Goal: Task Accomplishment & Management: Use online tool/utility

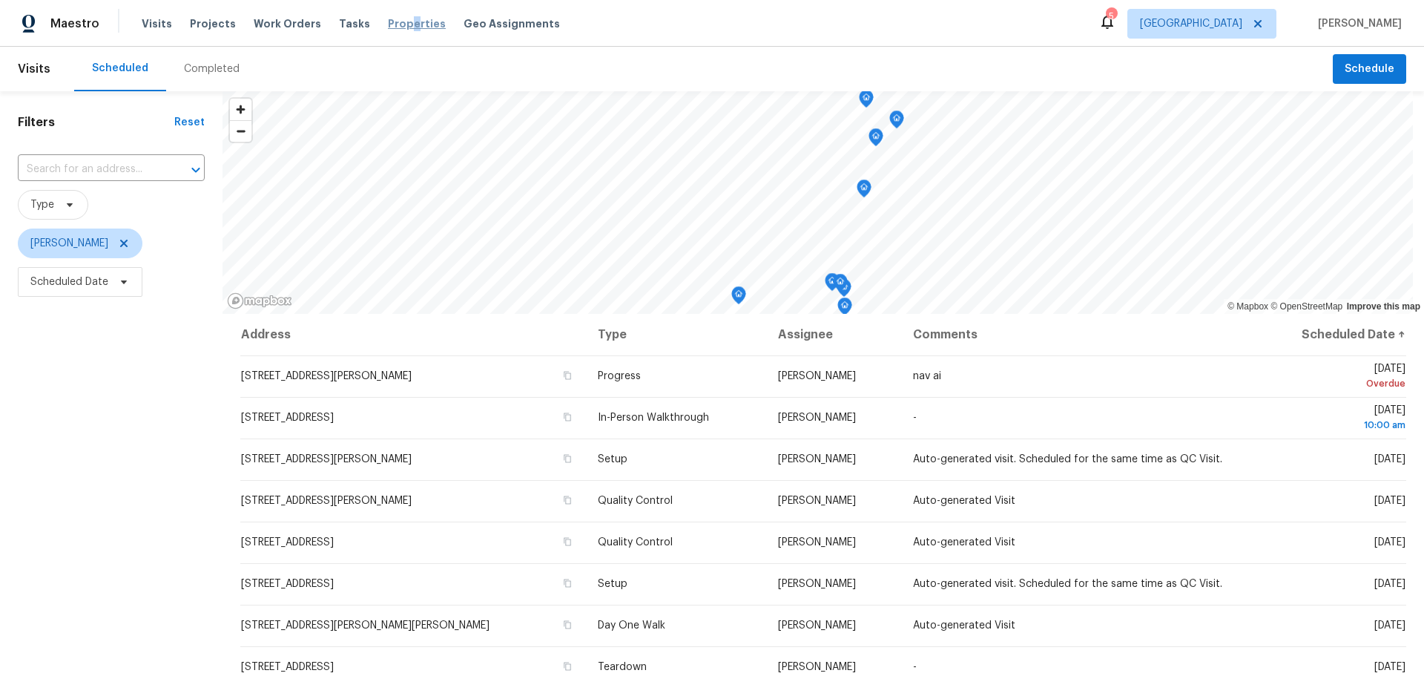
click at [395, 27] on span "Properties" at bounding box center [417, 23] width 58 height 15
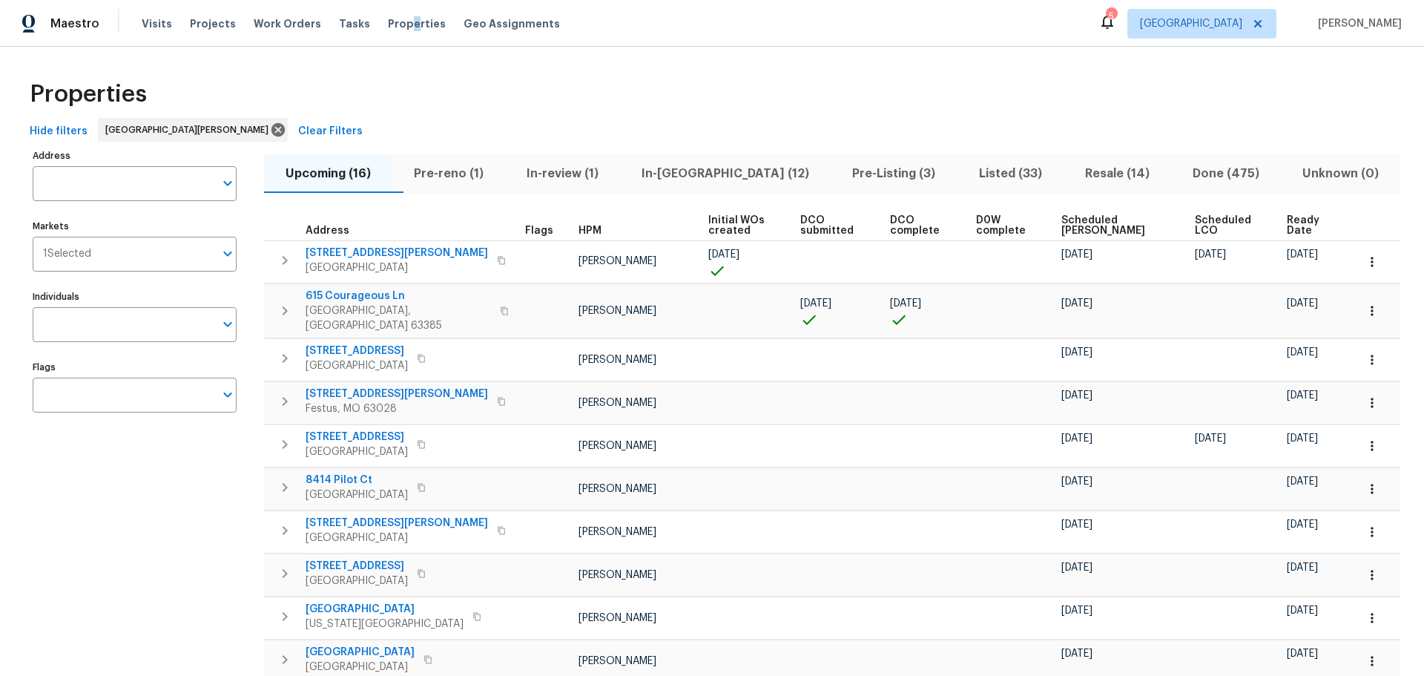
click at [702, 170] on span "In-reno (12)" at bounding box center [725, 173] width 193 height 21
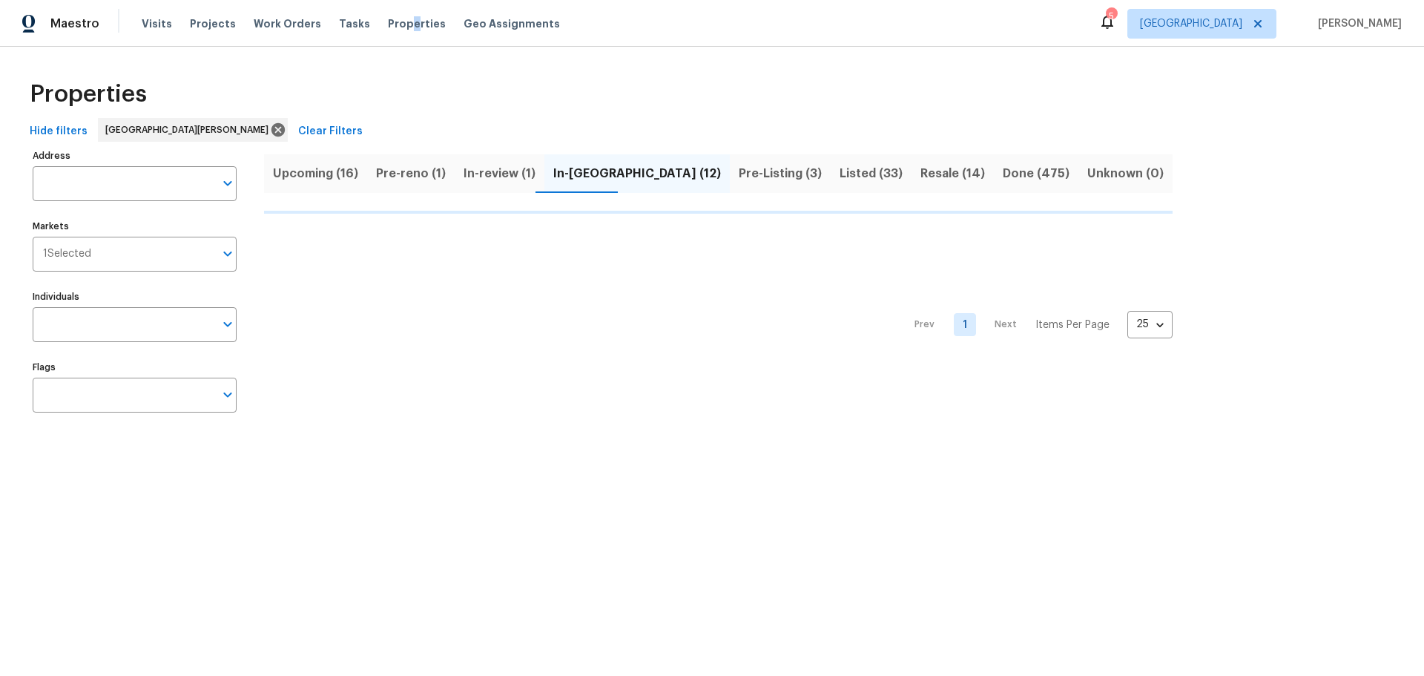
click at [739, 179] on span "Pre-Listing (3)" at bounding box center [780, 173] width 83 height 21
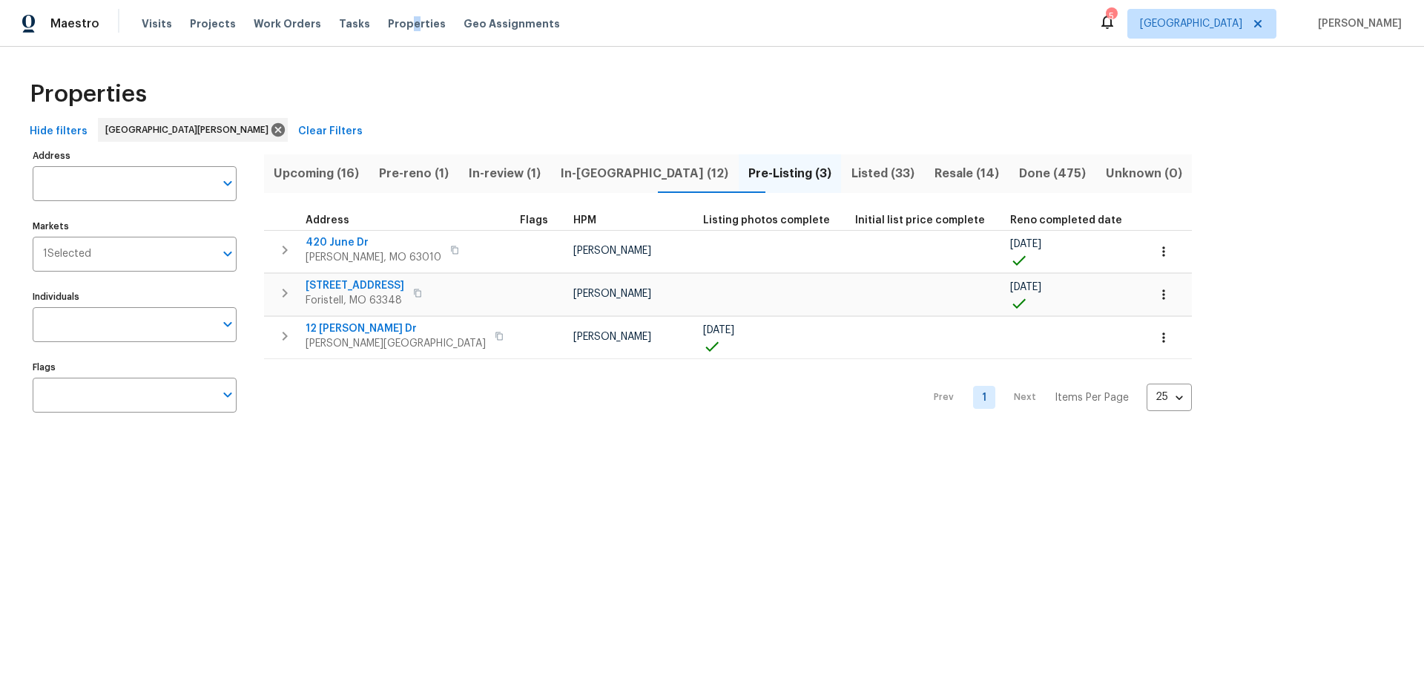
click at [610, 180] on span "In-reno (12)" at bounding box center [645, 173] width 170 height 21
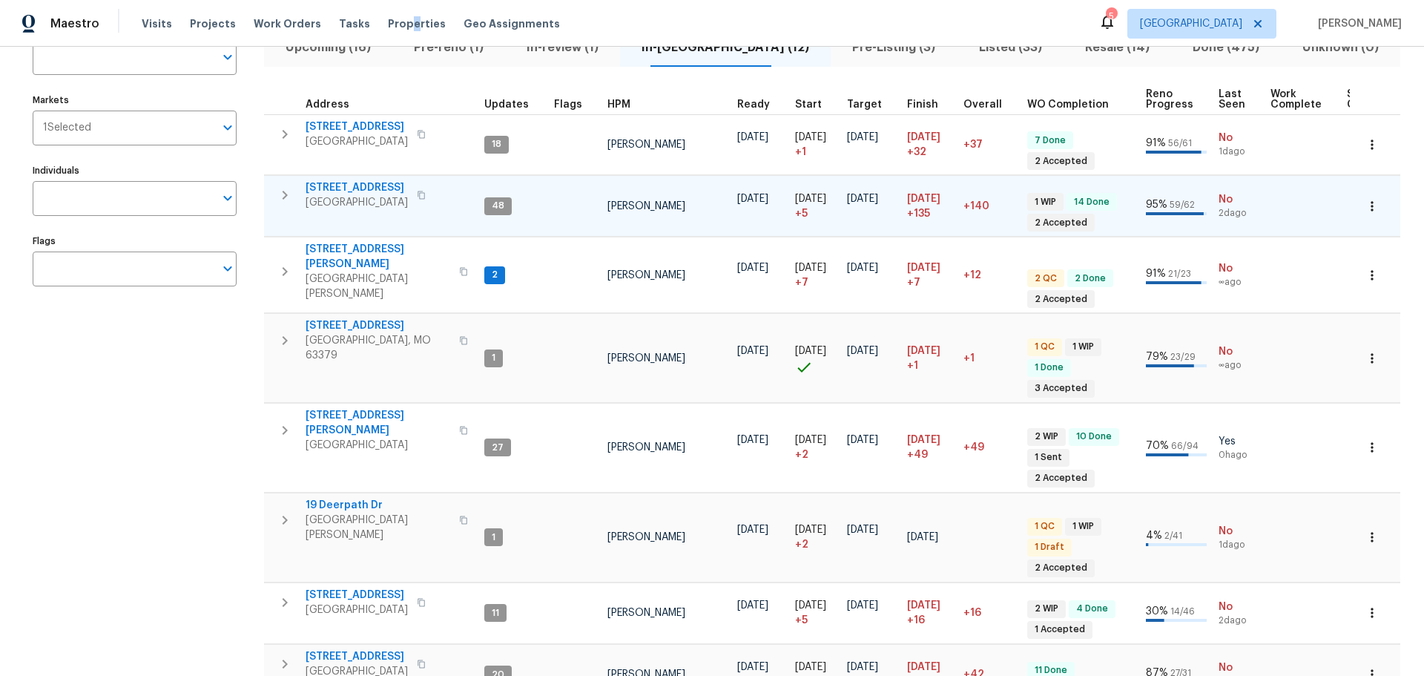
scroll to position [148, 0]
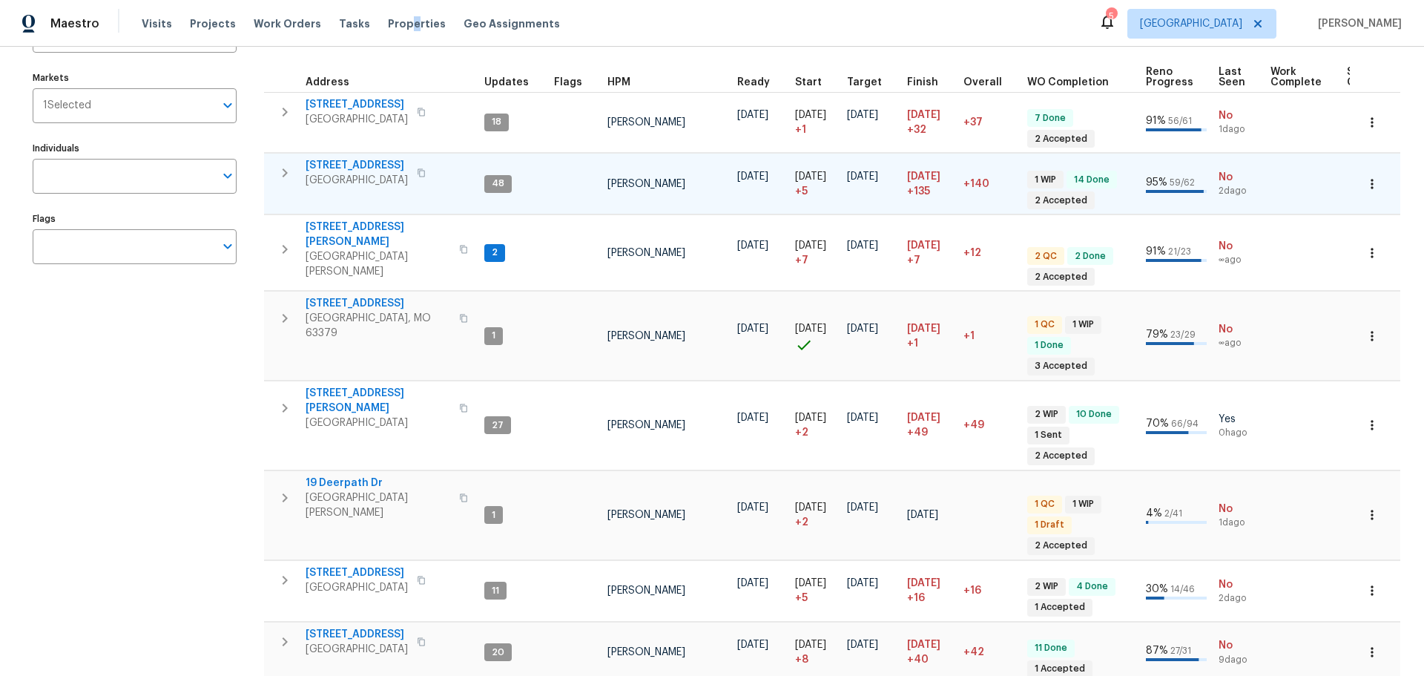
click at [288, 174] on icon "button" at bounding box center [285, 173] width 18 height 18
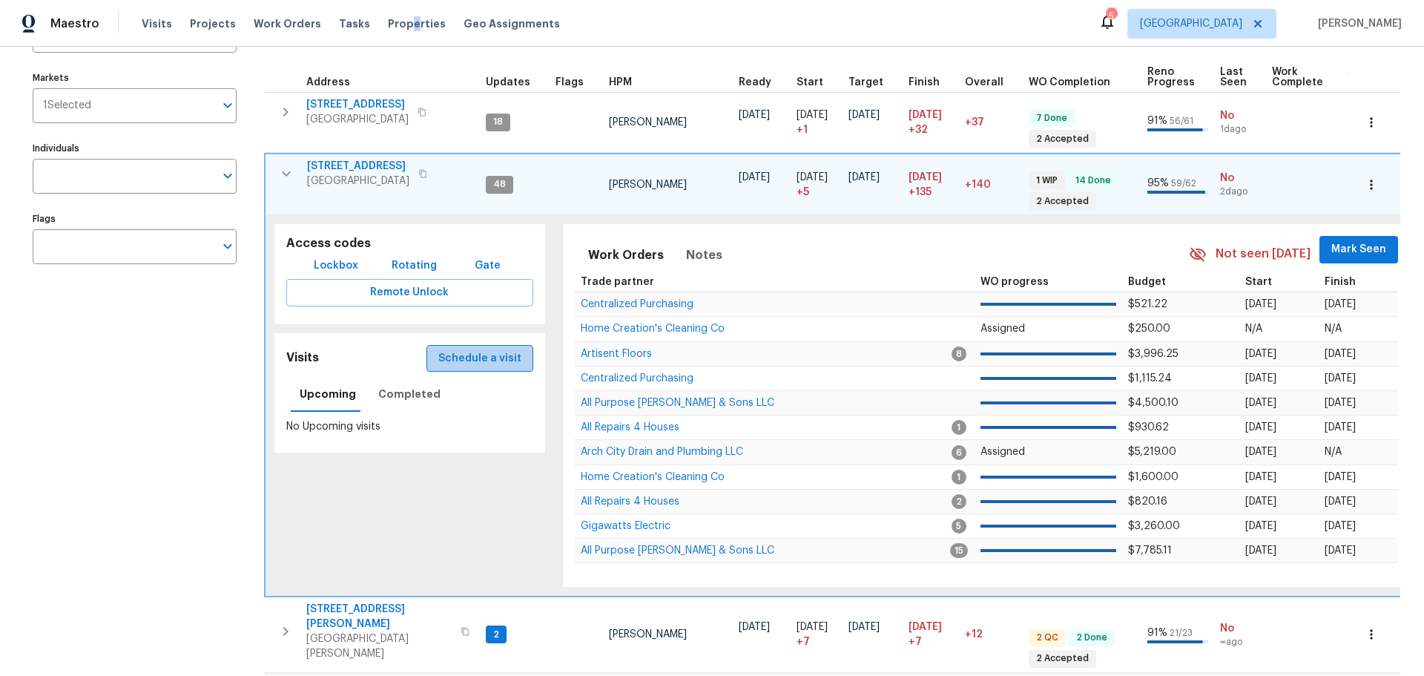
click at [492, 351] on span "Schedule a visit" at bounding box center [479, 358] width 83 height 19
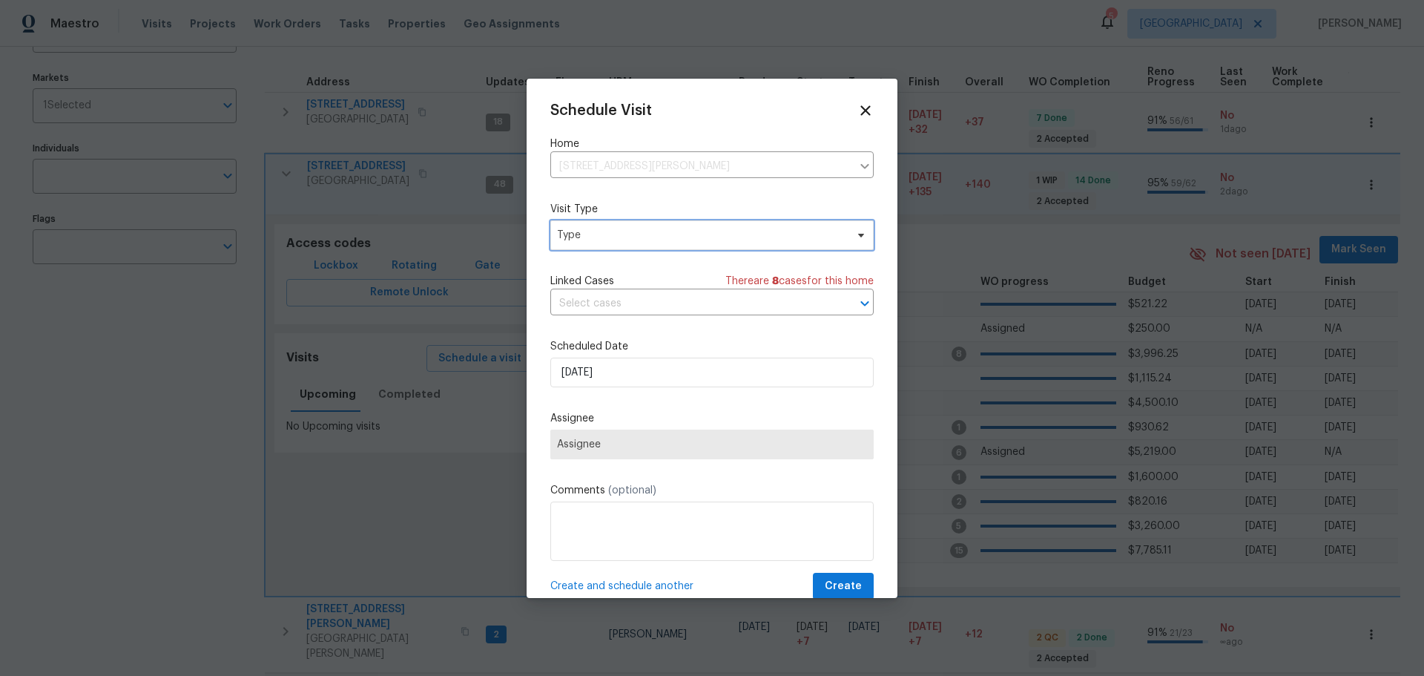
click at [647, 236] on span "Type" at bounding box center [701, 235] width 288 height 15
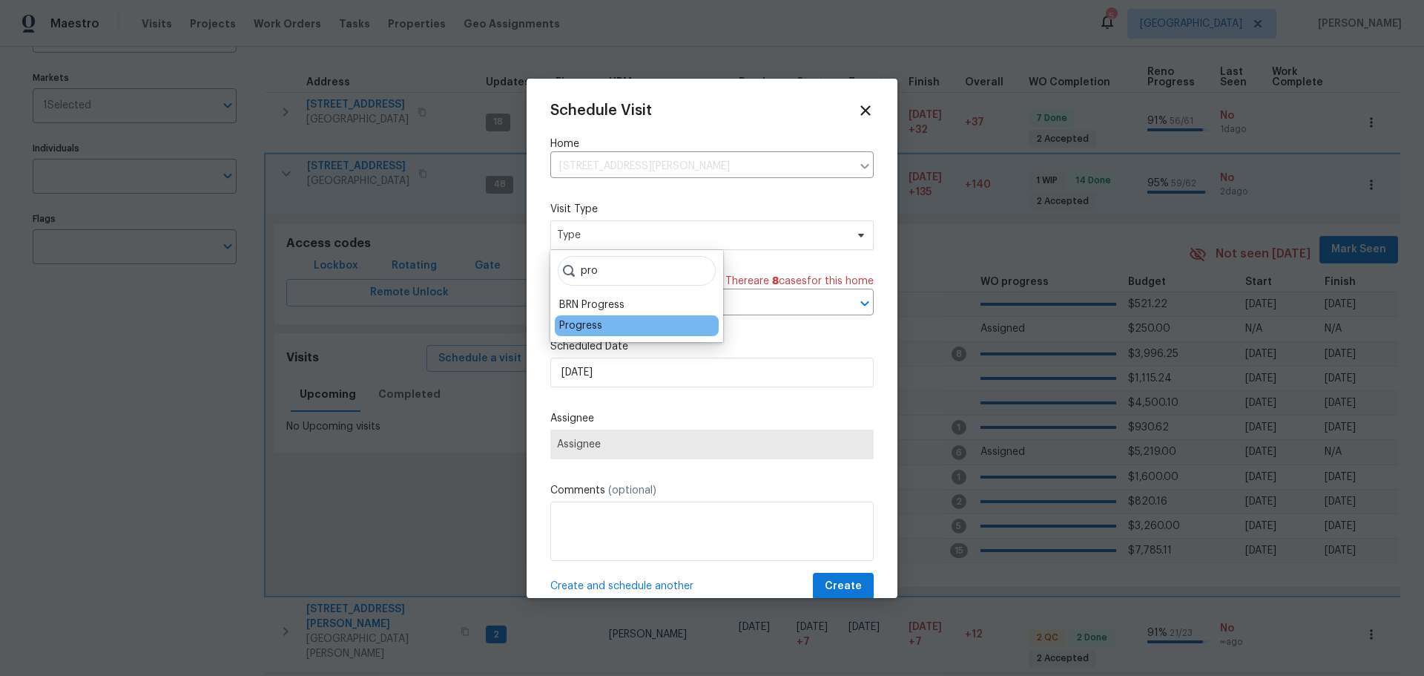
type input "pro"
click at [616, 323] on div "Progress" at bounding box center [637, 325] width 164 height 21
click at [584, 329] on div "Progress" at bounding box center [580, 325] width 43 height 15
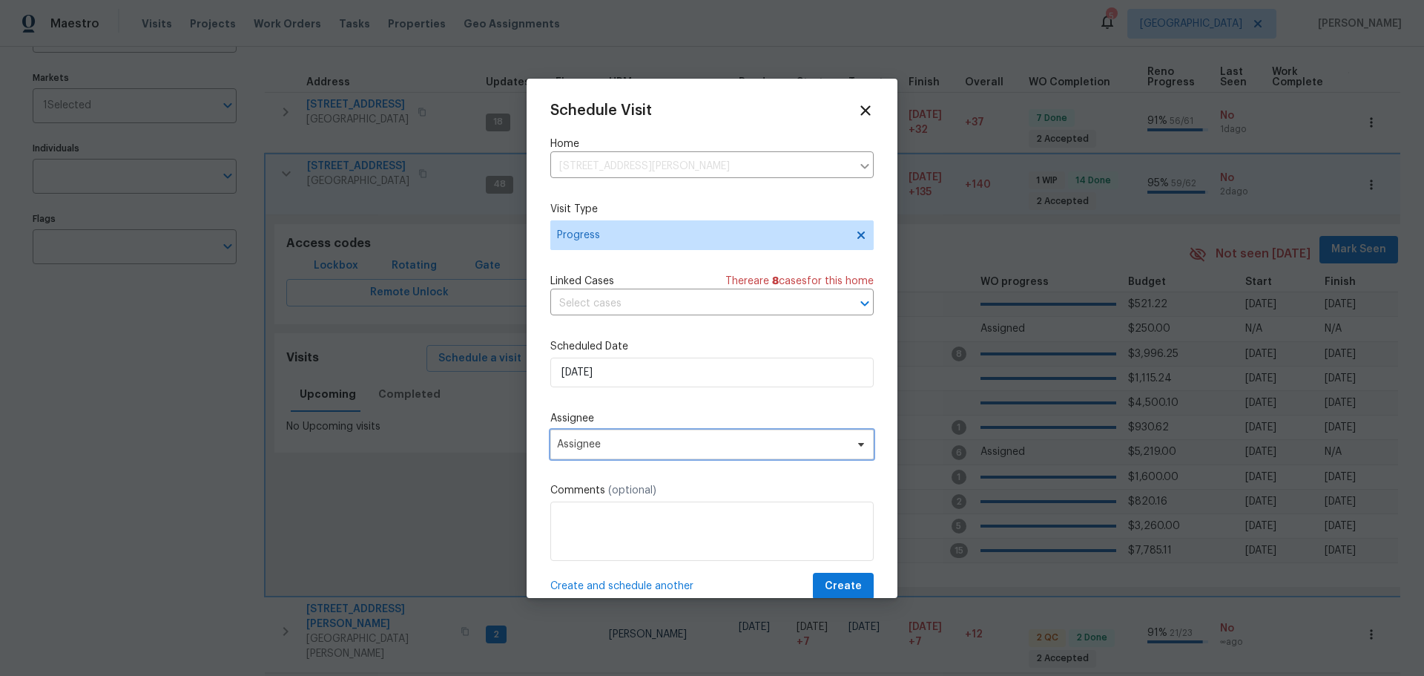
click at [596, 436] on span "Assignee" at bounding box center [711, 444] width 323 height 30
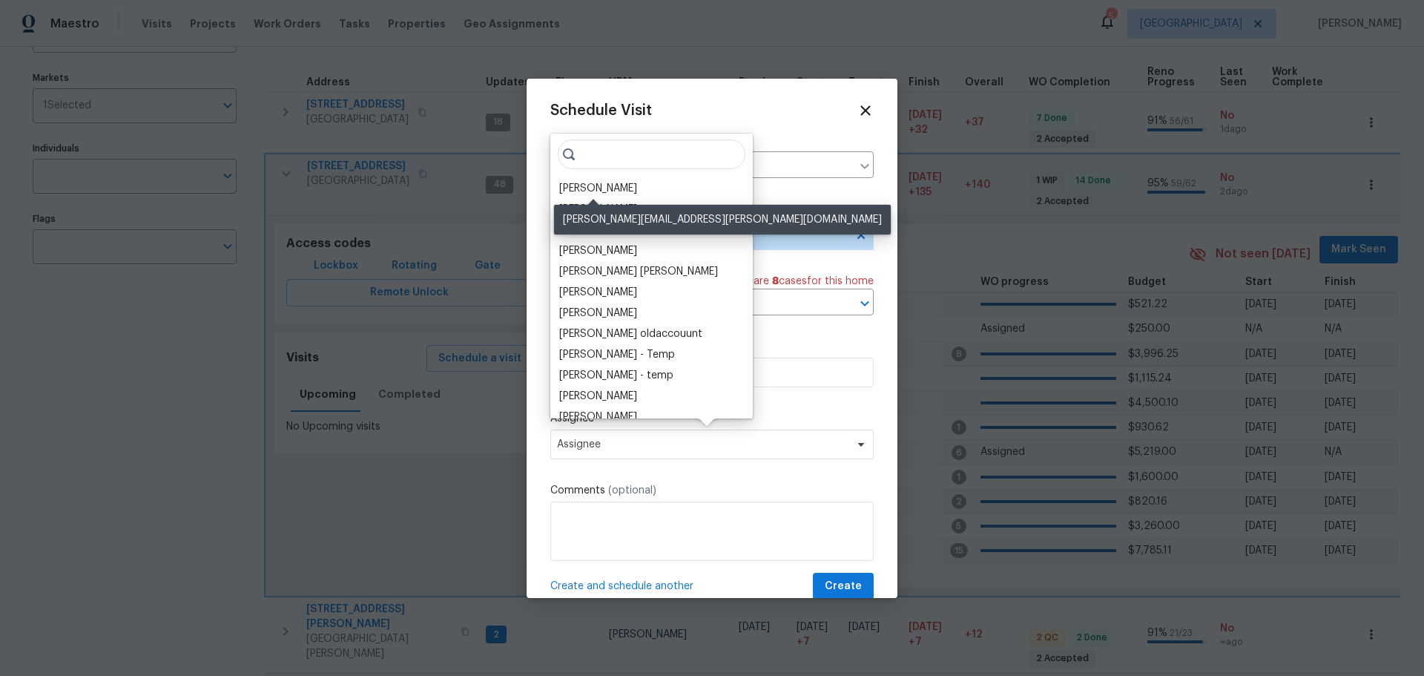
click at [618, 191] on div "[PERSON_NAME]" at bounding box center [598, 188] width 78 height 15
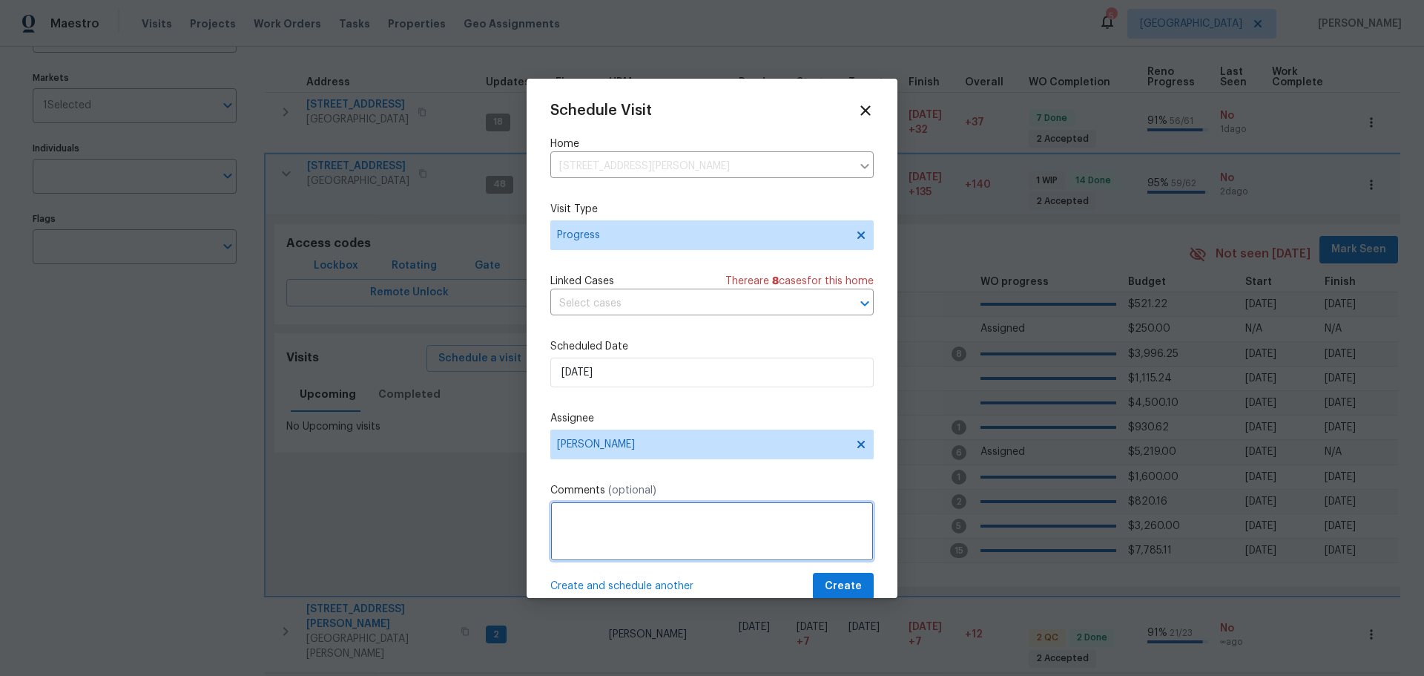
drag, startPoint x: 617, startPoint y: 528, endPoint x: 624, endPoint y: 529, distance: 7.5
click at [618, 529] on textarea at bounding box center [711, 530] width 323 height 59
type textarea "check on arch city"
click at [832, 580] on span "Create" at bounding box center [843, 586] width 37 height 19
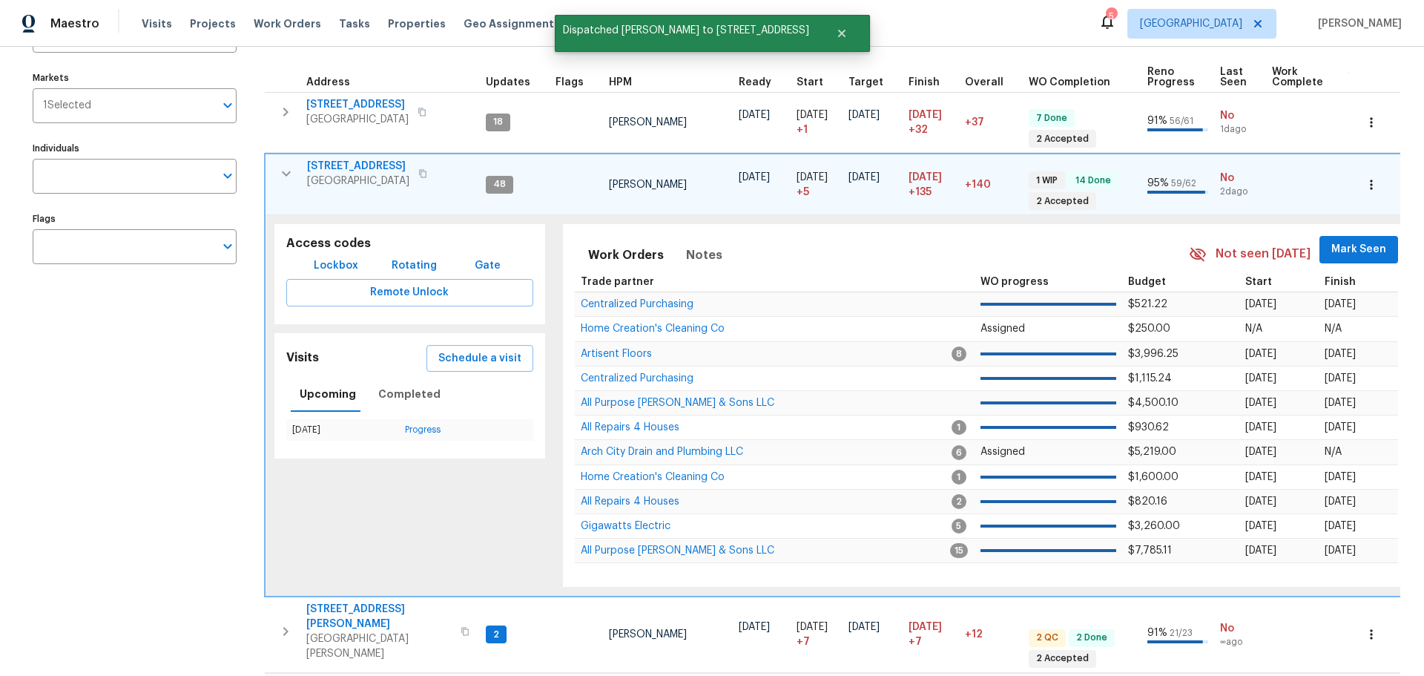
click at [289, 171] on icon "button" at bounding box center [286, 174] width 18 height 18
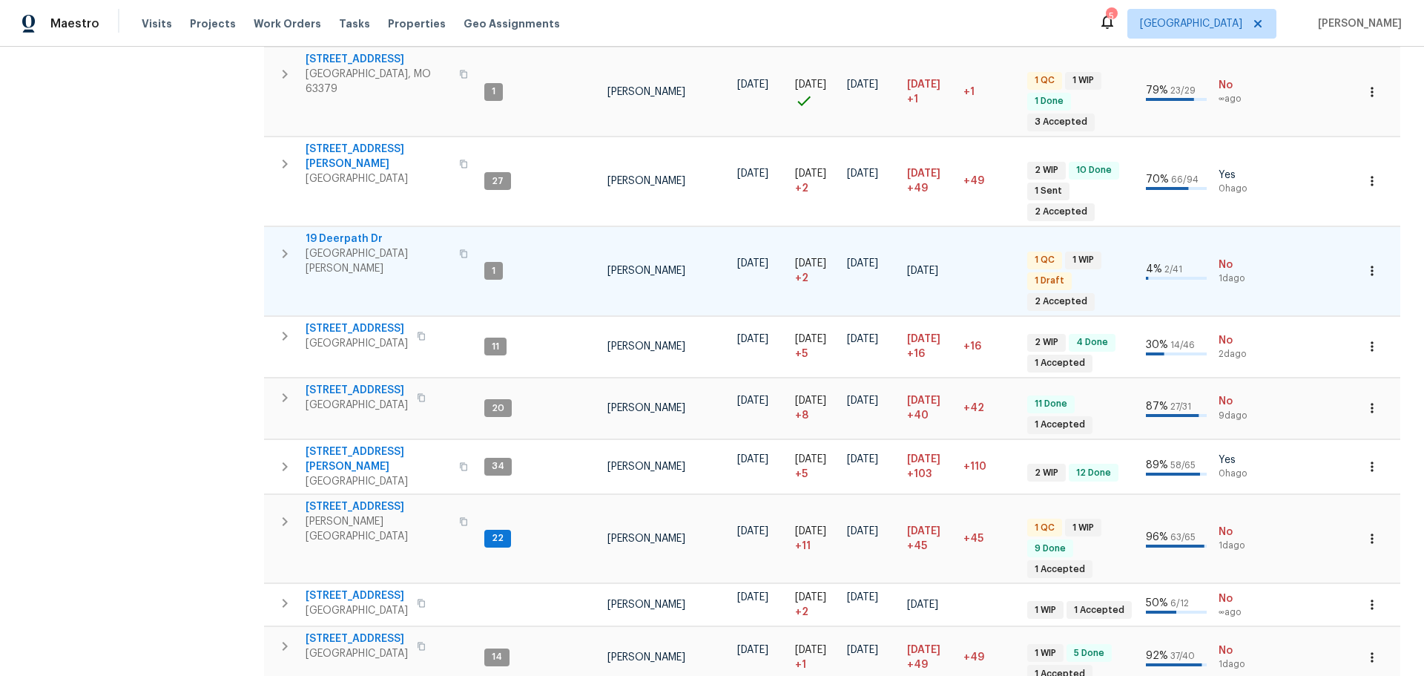
scroll to position [409, 0]
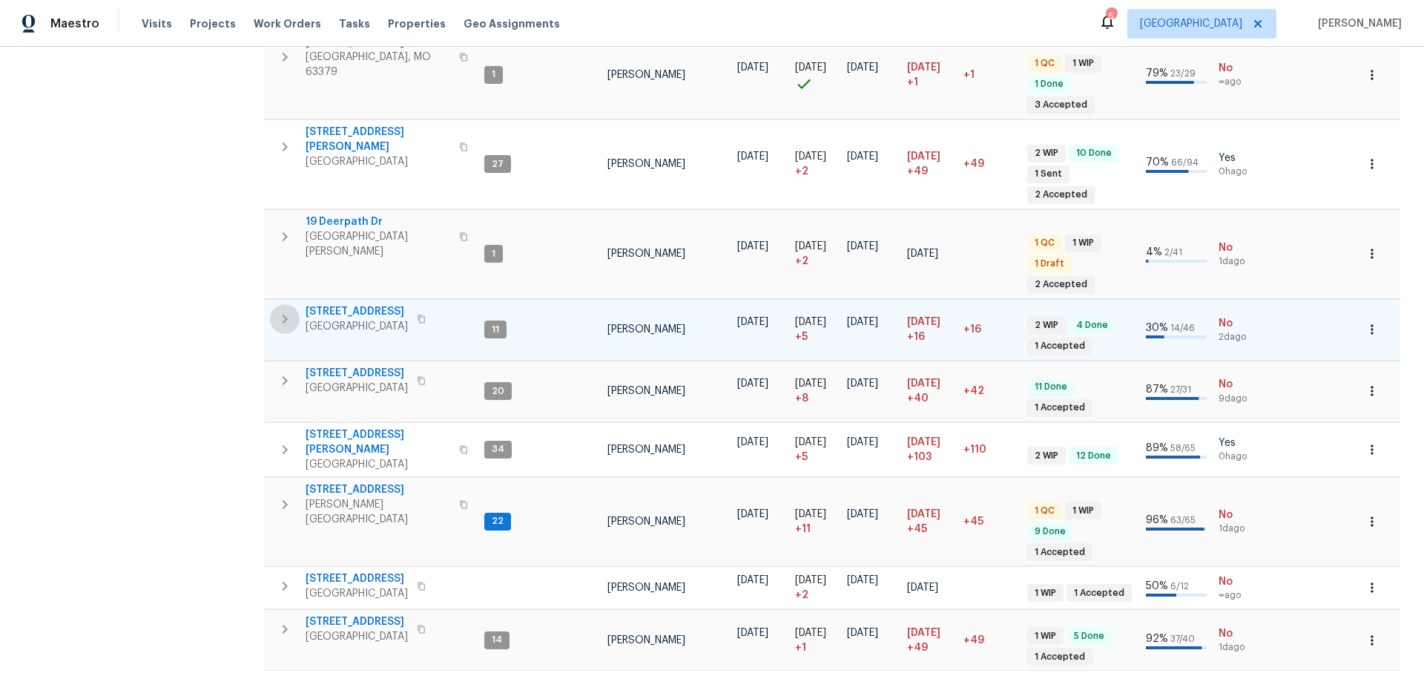
click at [290, 310] on icon "button" at bounding box center [285, 319] width 18 height 18
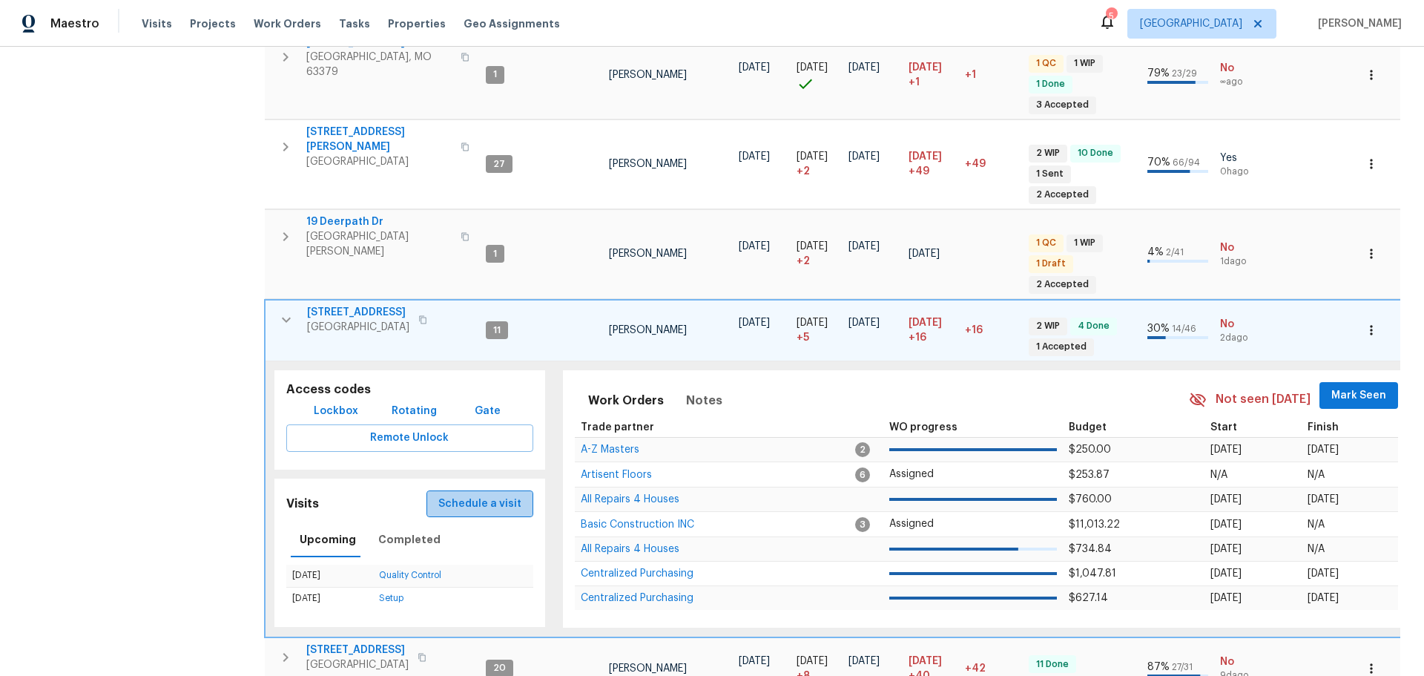
click at [493, 495] on span "Schedule a visit" at bounding box center [479, 504] width 83 height 19
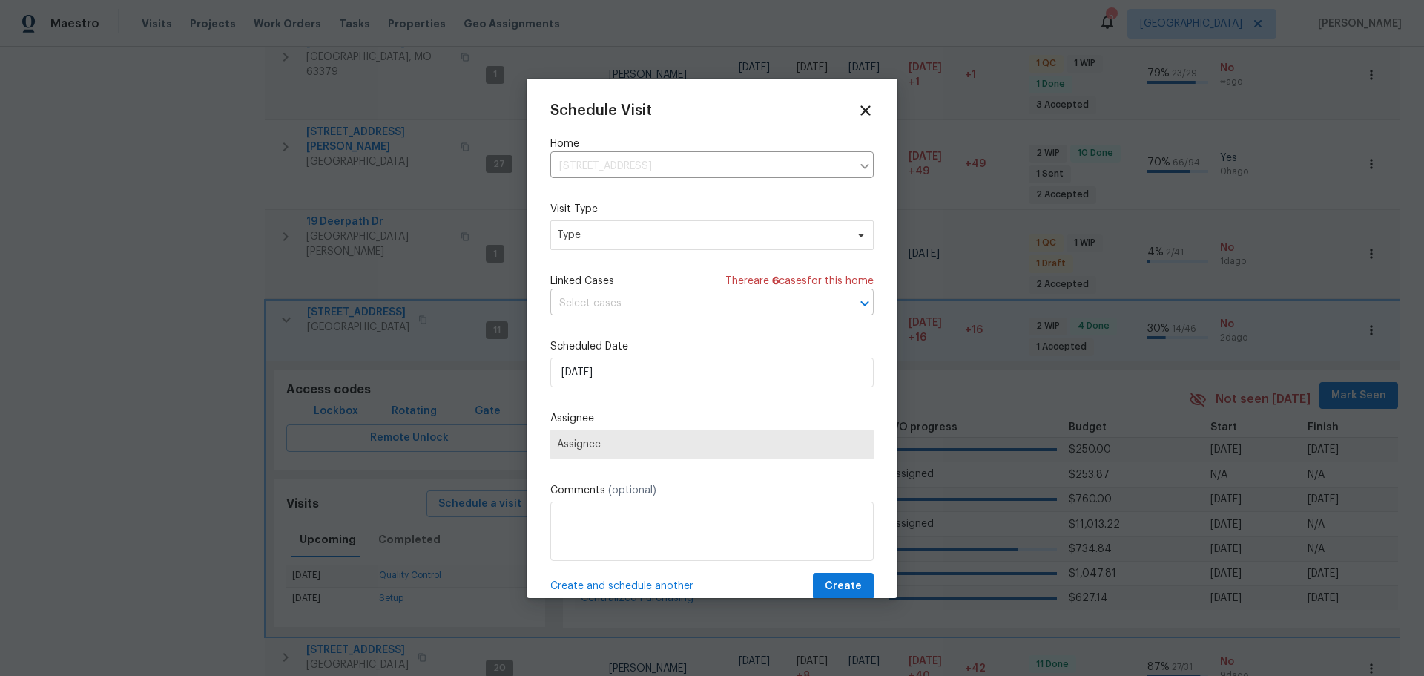
click at [625, 302] on input "text" at bounding box center [691, 303] width 282 height 23
click at [607, 242] on span "Type" at bounding box center [711, 235] width 323 height 30
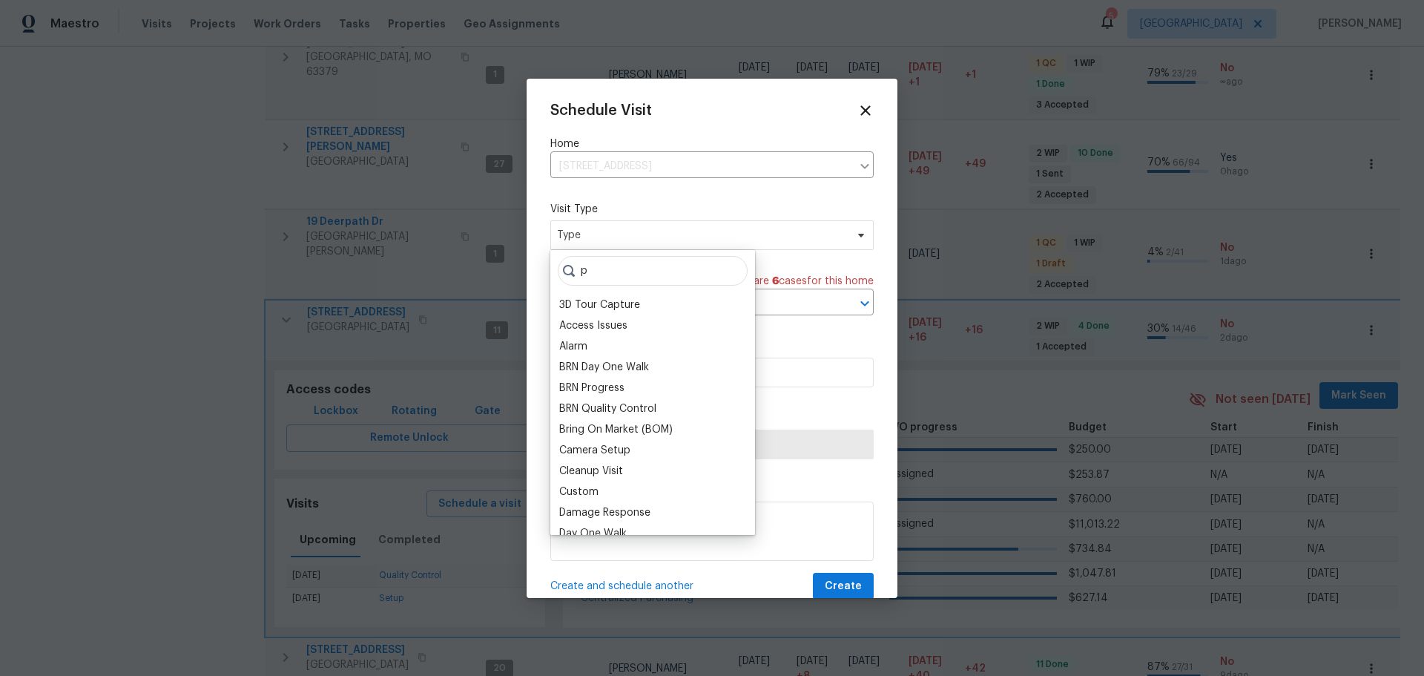
type input "pro"
click at [618, 451] on span "Assignee" at bounding box center [711, 444] width 323 height 30
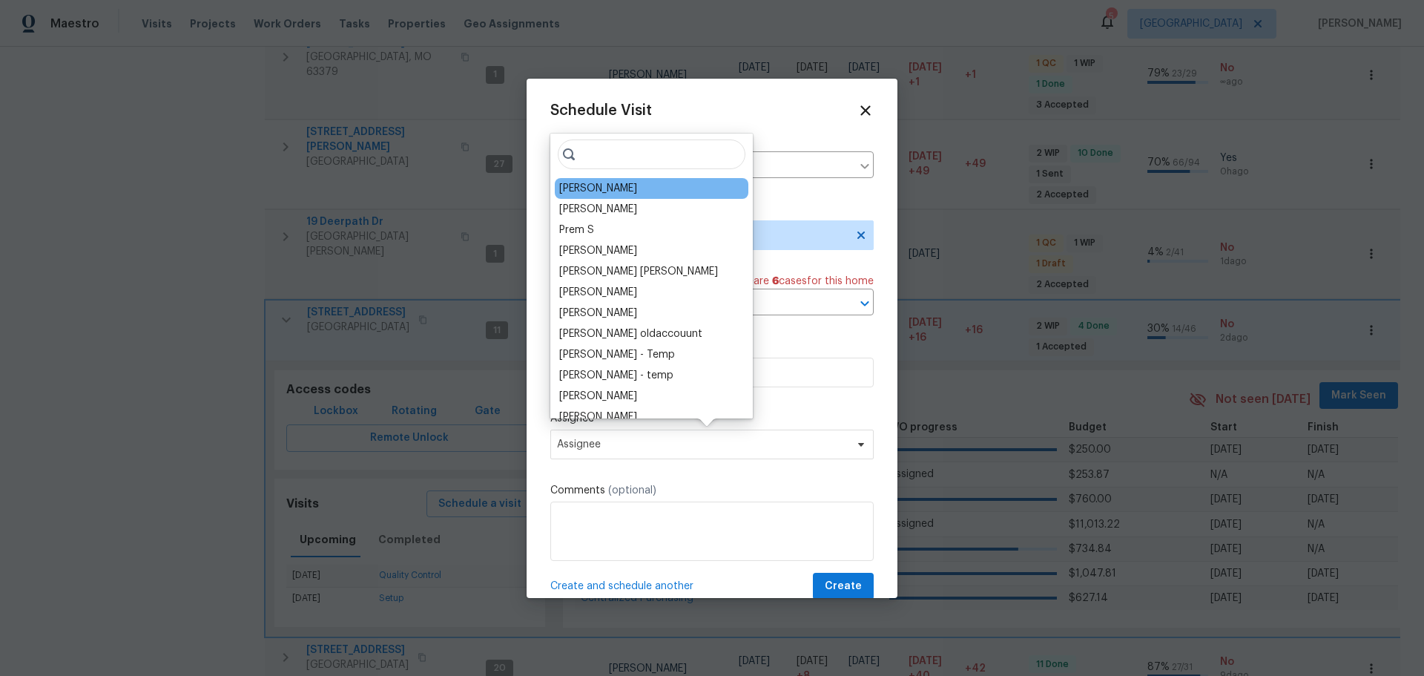
click at [590, 185] on div "[PERSON_NAME]" at bounding box center [598, 188] width 78 height 15
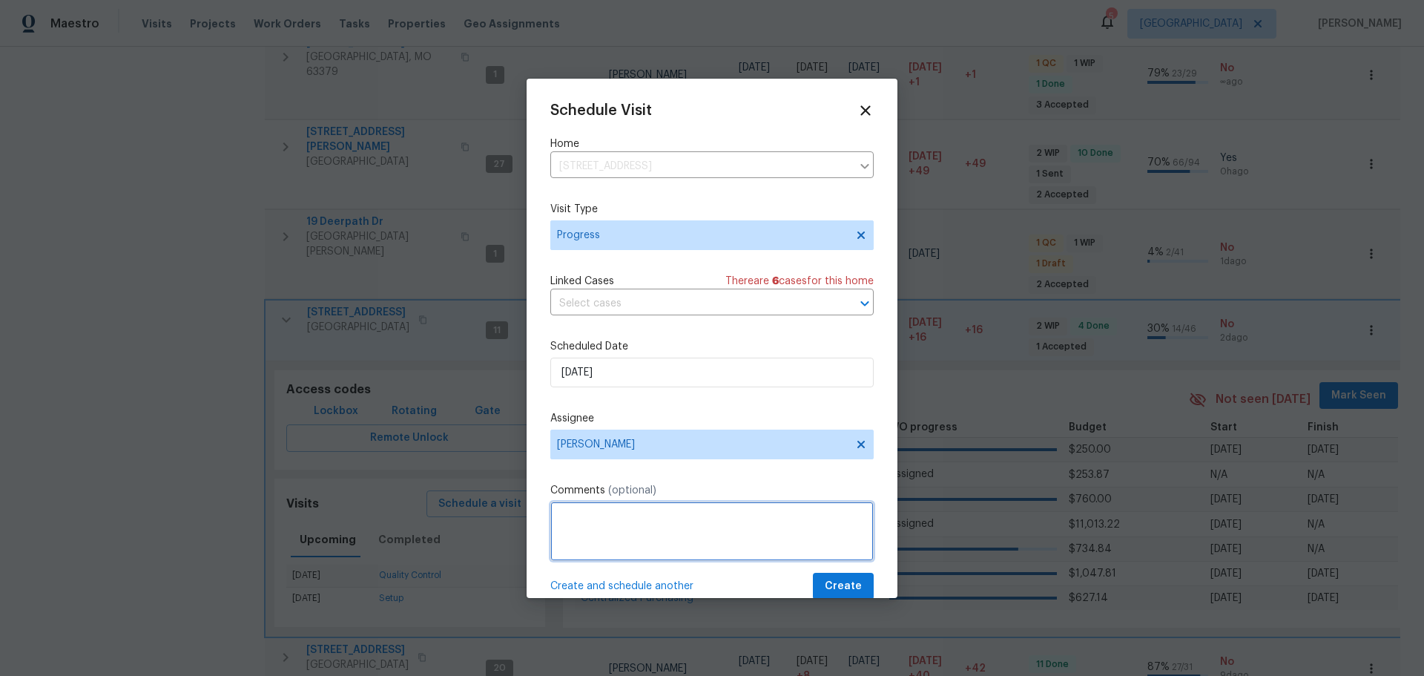
click at [641, 519] on textarea at bounding box center [711, 530] width 323 height 59
type textarea "check on basic"
click at [825, 572] on button "Create" at bounding box center [843, 585] width 61 height 27
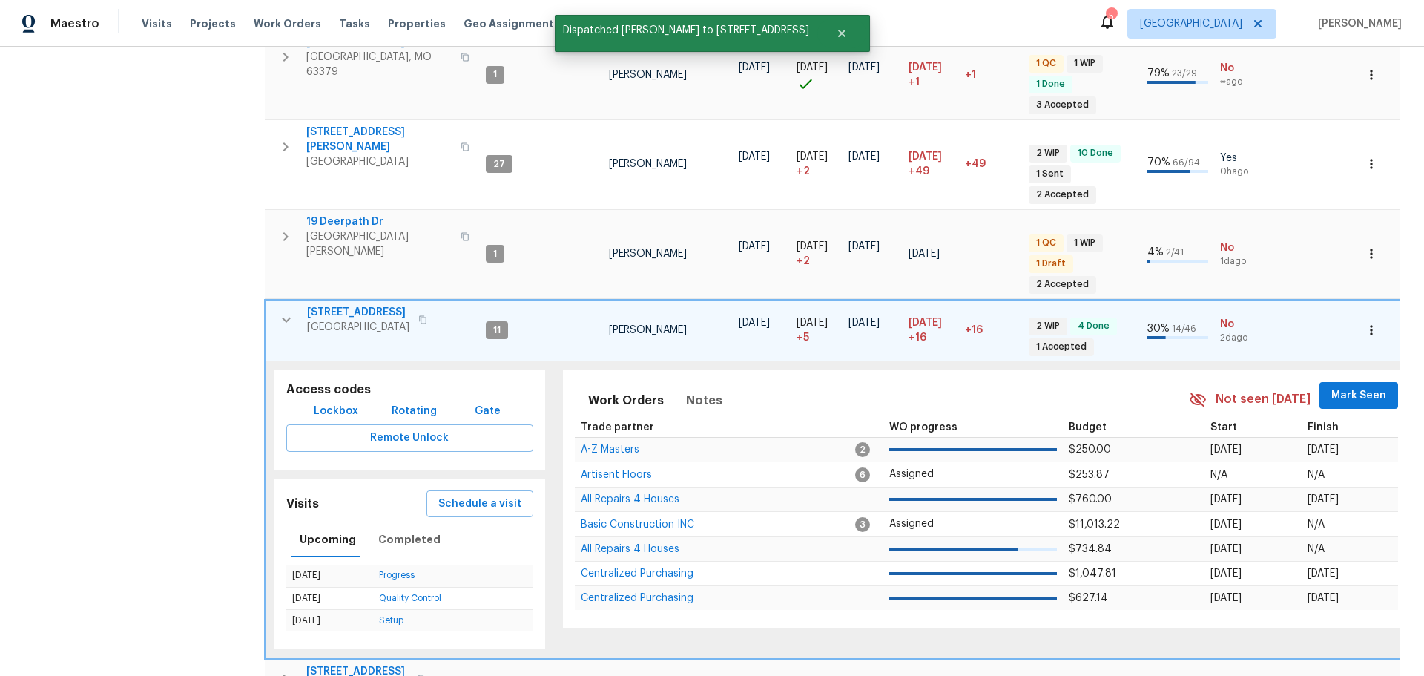
click at [284, 311] on icon "button" at bounding box center [286, 320] width 18 height 18
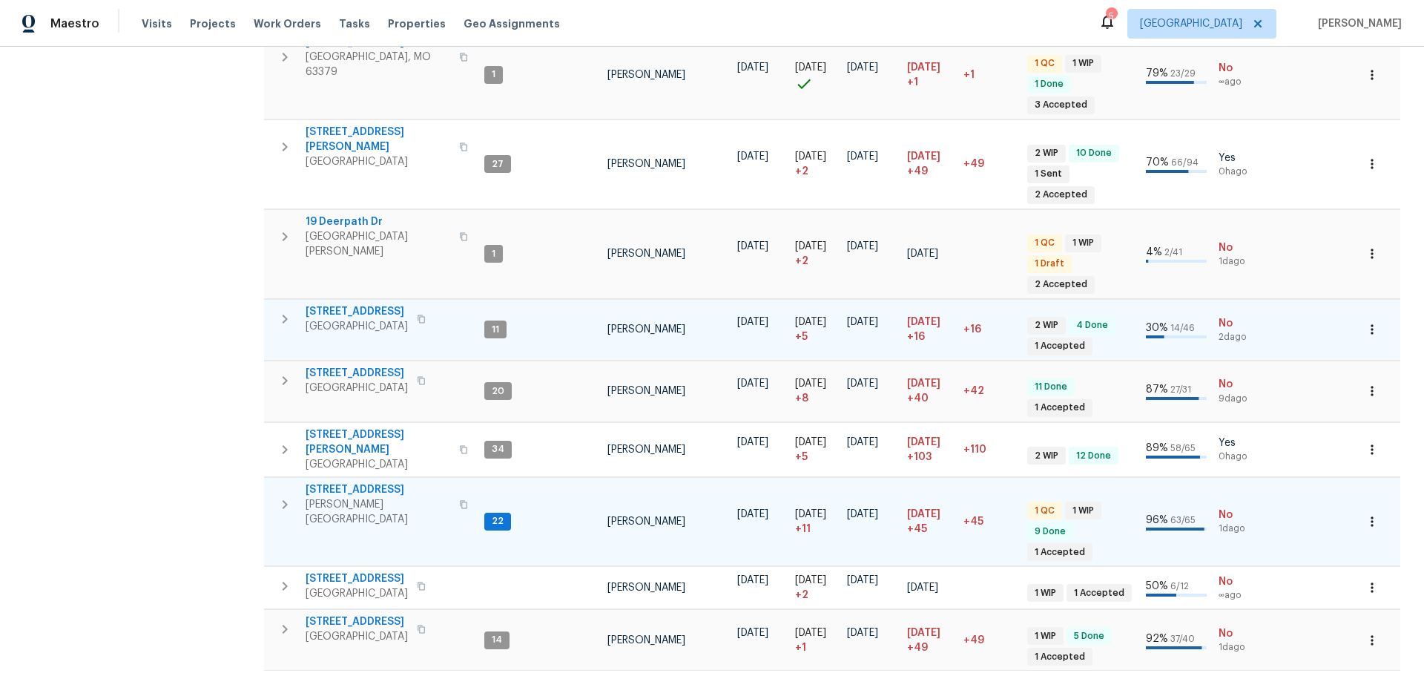
click at [321, 482] on span "611 S 3rd St" at bounding box center [378, 489] width 145 height 15
click at [285, 372] on icon "button" at bounding box center [285, 381] width 18 height 18
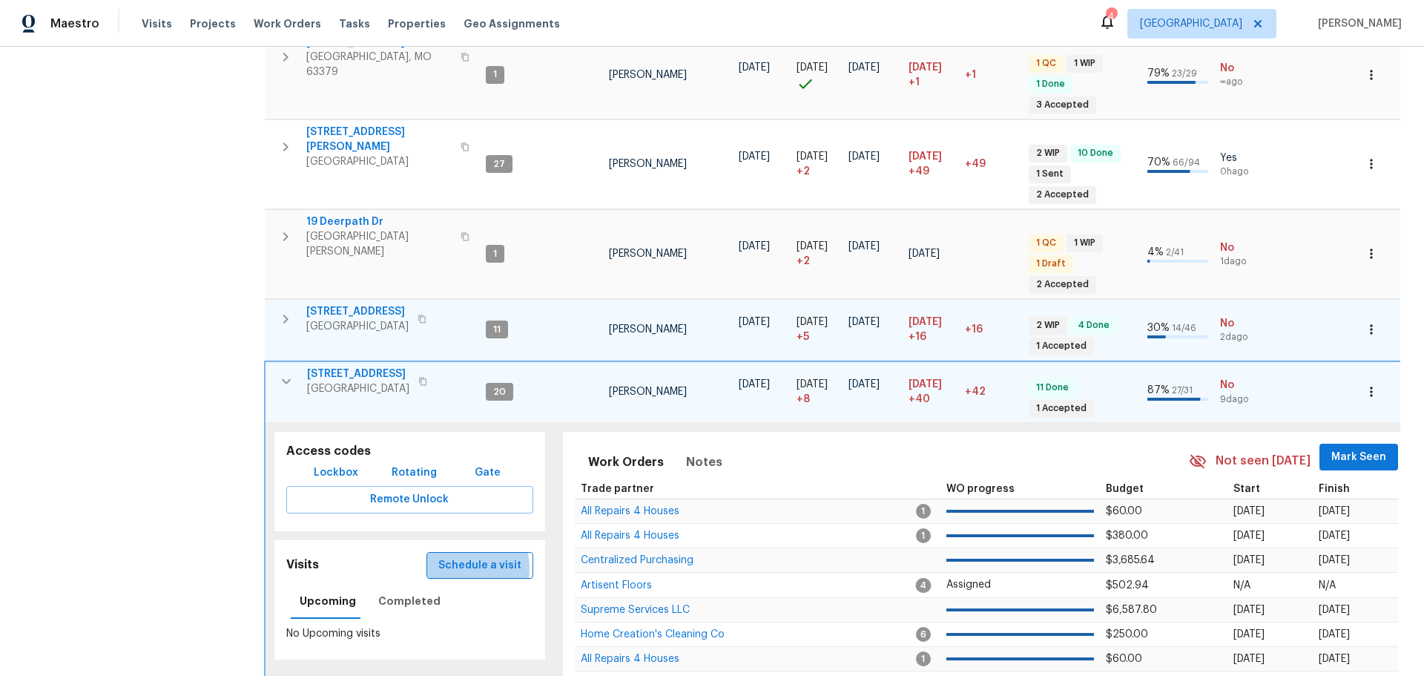
click at [457, 556] on span "Schedule a visit" at bounding box center [479, 565] width 83 height 19
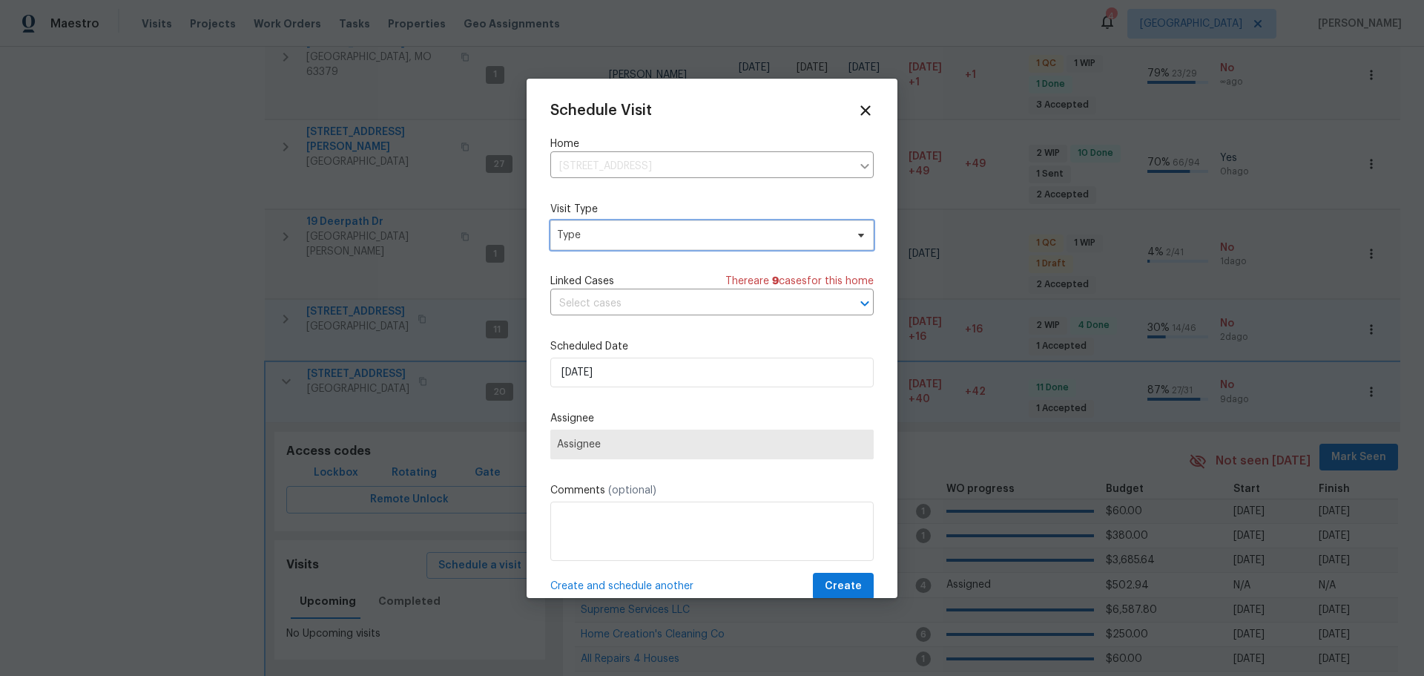
click at [637, 238] on span "Type" at bounding box center [701, 235] width 288 height 15
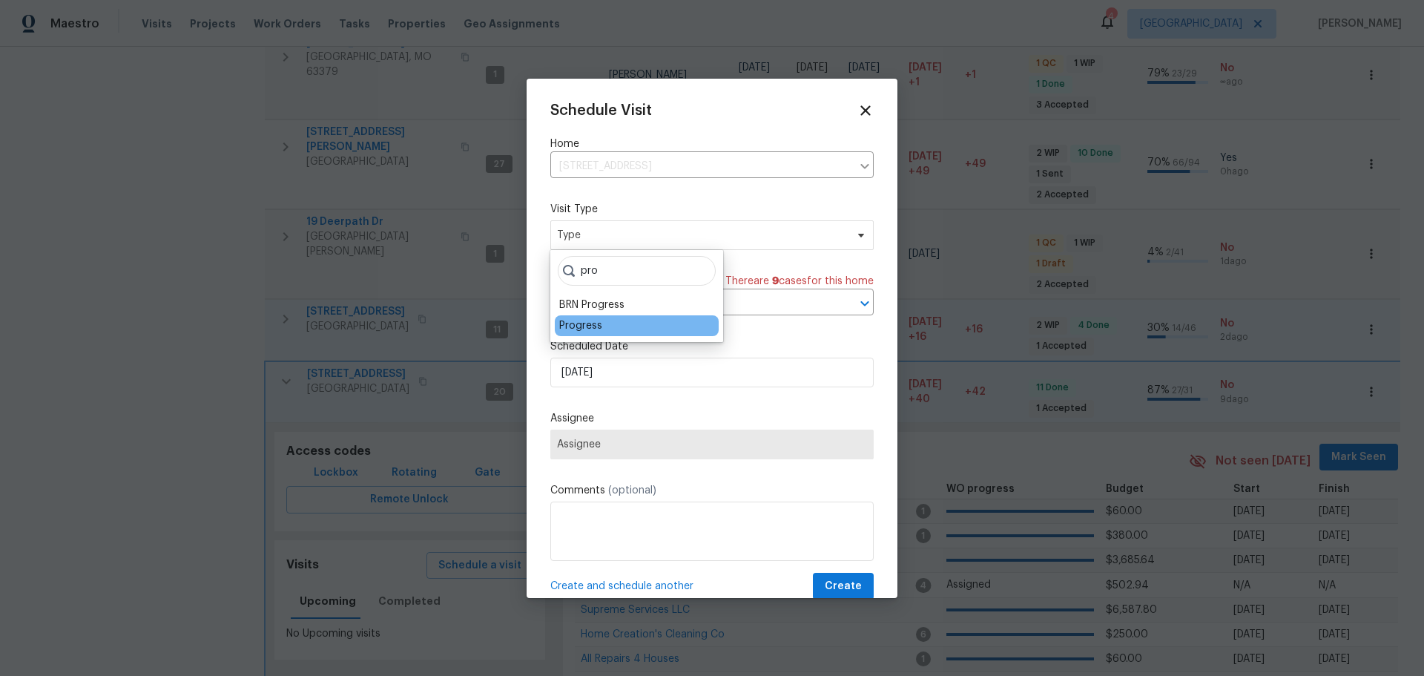
type input "pro"
click at [581, 323] on div "Progress" at bounding box center [580, 325] width 43 height 15
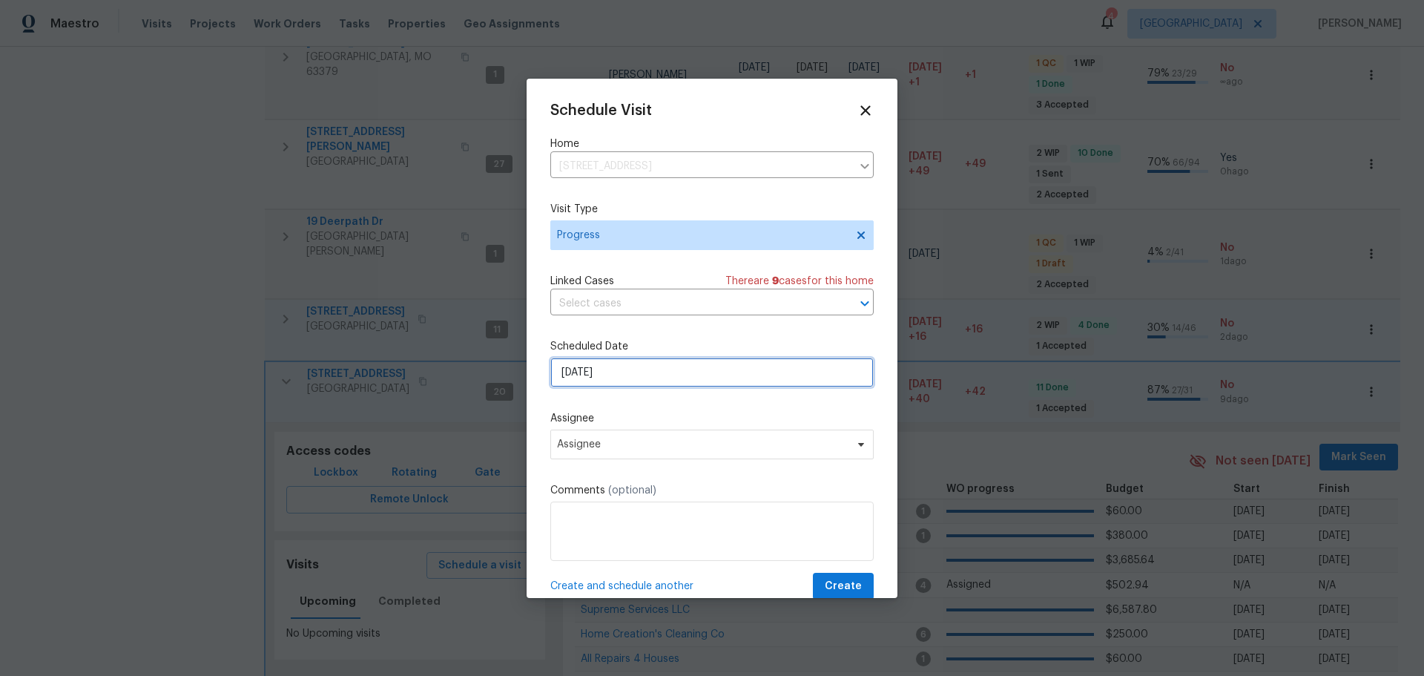
click at [598, 371] on input "9/25/2025" at bounding box center [711, 372] width 323 height 30
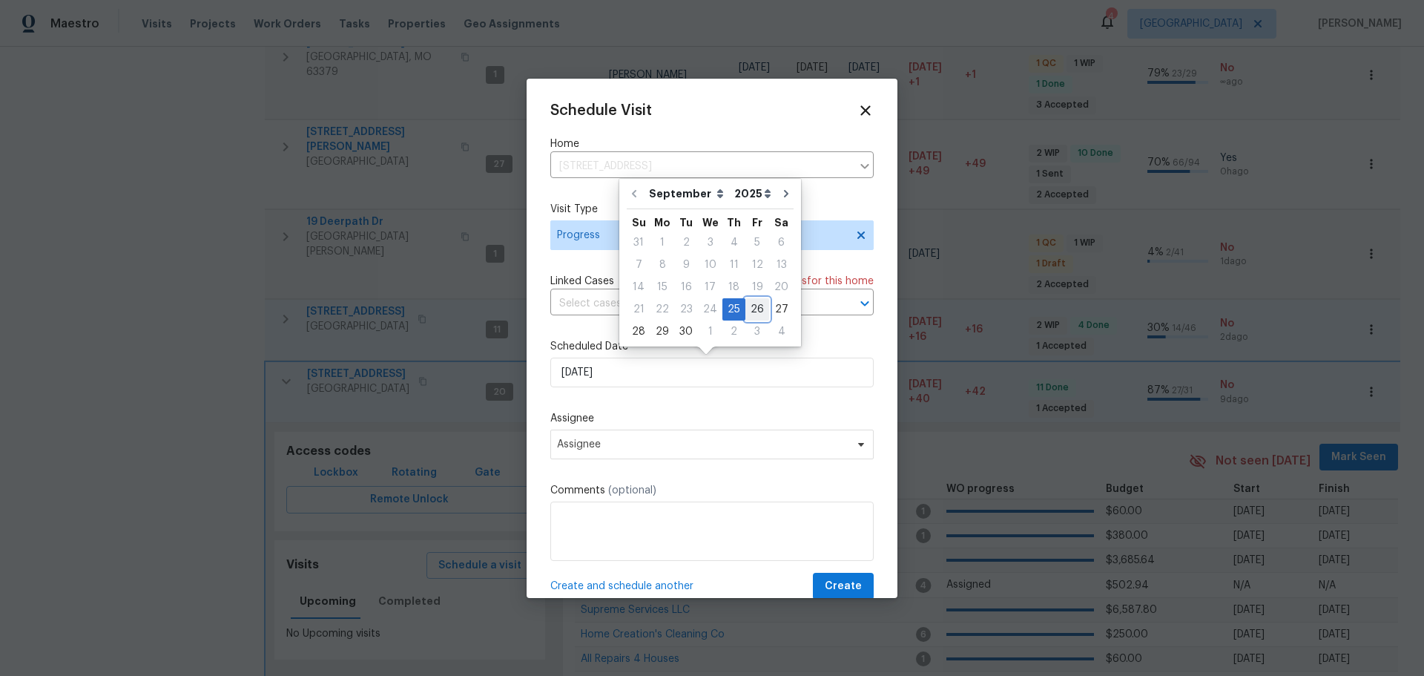
click at [754, 313] on div "26" at bounding box center [757, 309] width 24 height 21
type input "9/26/2025"
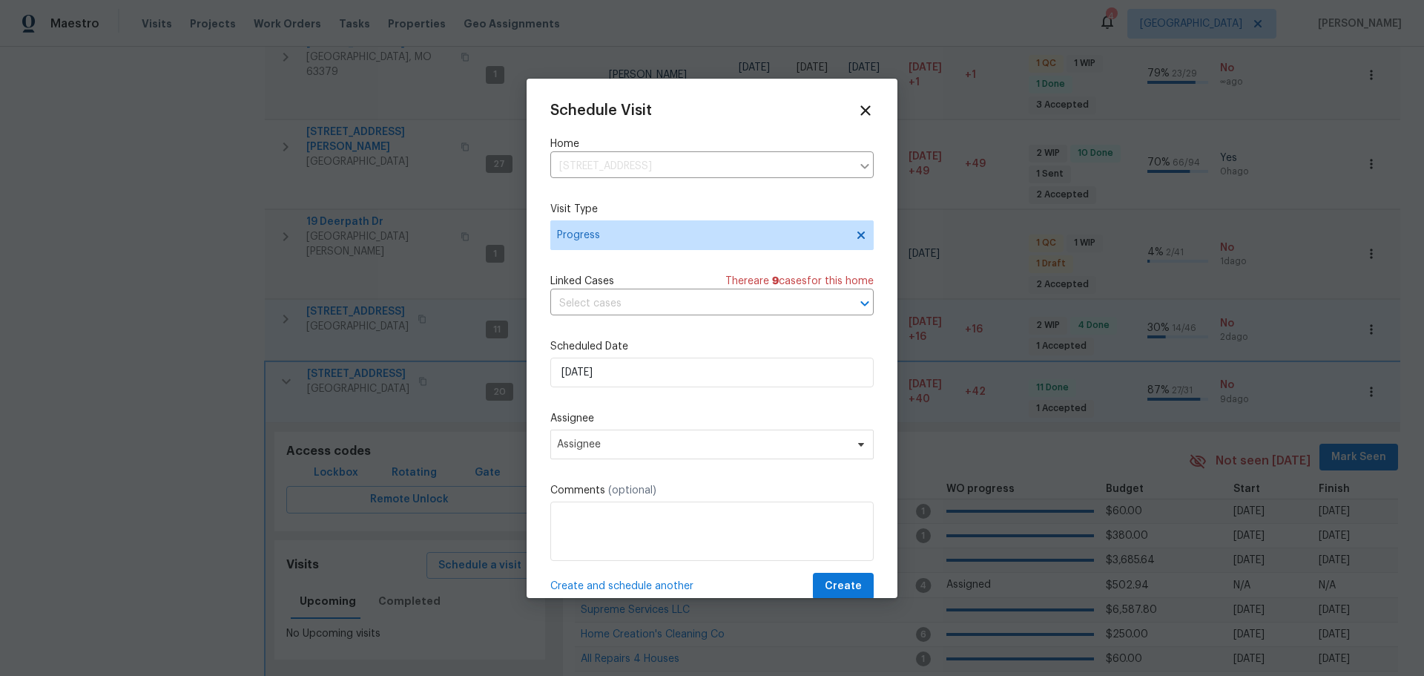
click at [679, 460] on div "Schedule Visit Home 3049 Summerfield Manor Dr, Saint Louis, MO 63129 ​ Visit Ty…" at bounding box center [711, 351] width 323 height 498
click at [673, 439] on span "Assignee" at bounding box center [702, 444] width 291 height 12
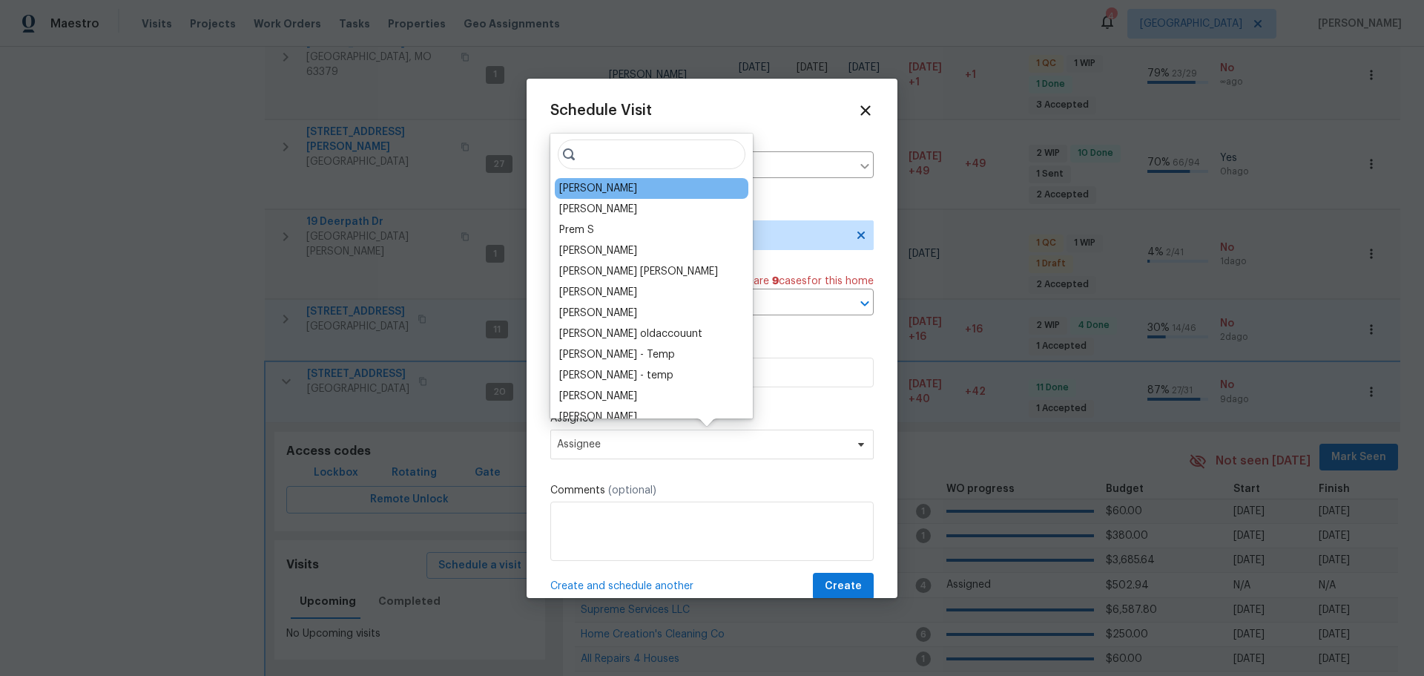
click at [642, 196] on div "[PERSON_NAME]" at bounding box center [652, 188] width 194 height 21
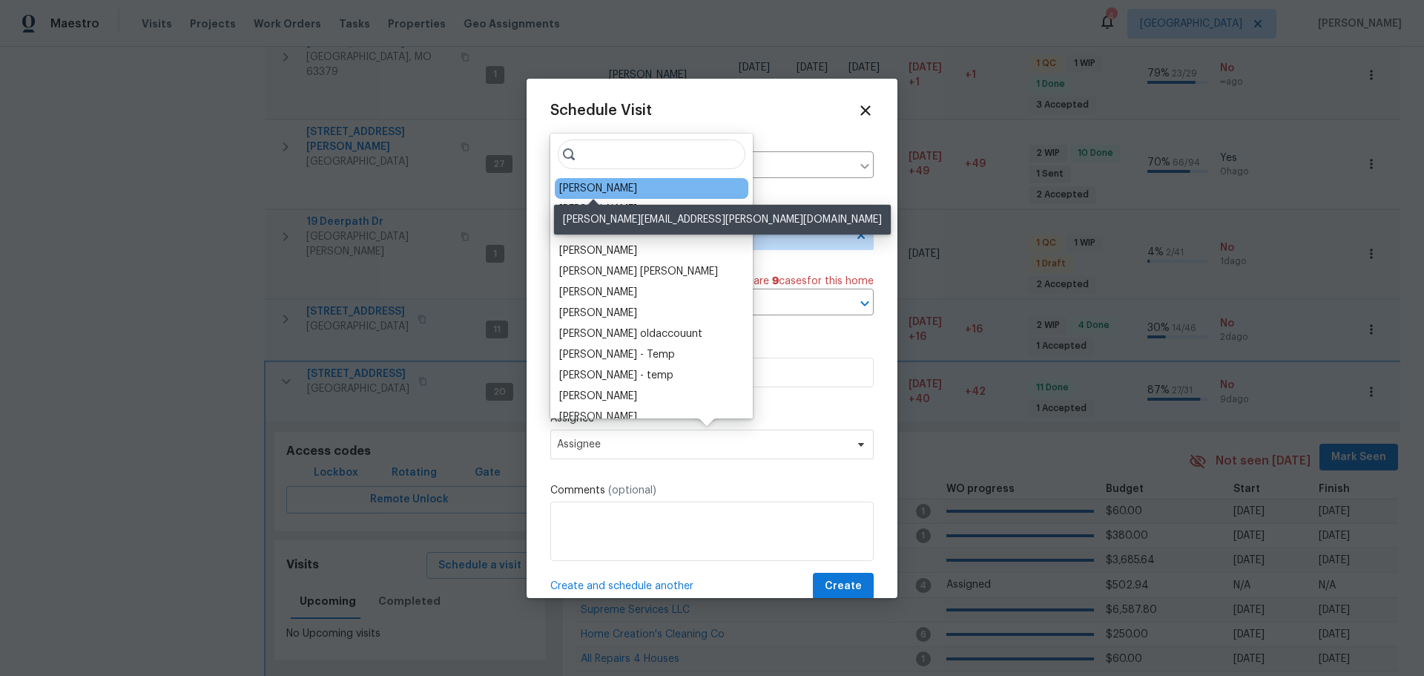
click at [621, 191] on div "[PERSON_NAME]" at bounding box center [598, 188] width 78 height 15
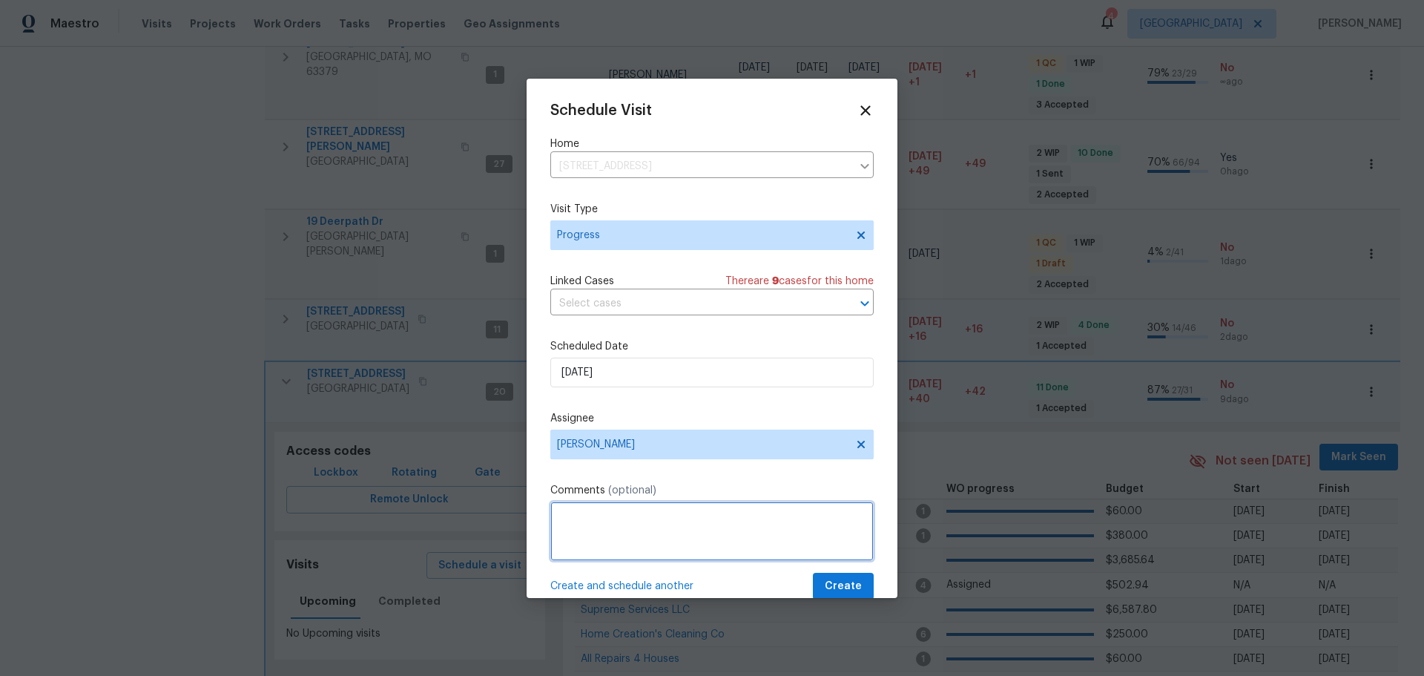
click at [624, 519] on textarea at bounding box center [711, 530] width 323 height 59
type textarea "carpet to be getting replaced today listing photos and nav ai"
click at [842, 586] on span "Create" at bounding box center [843, 586] width 37 height 19
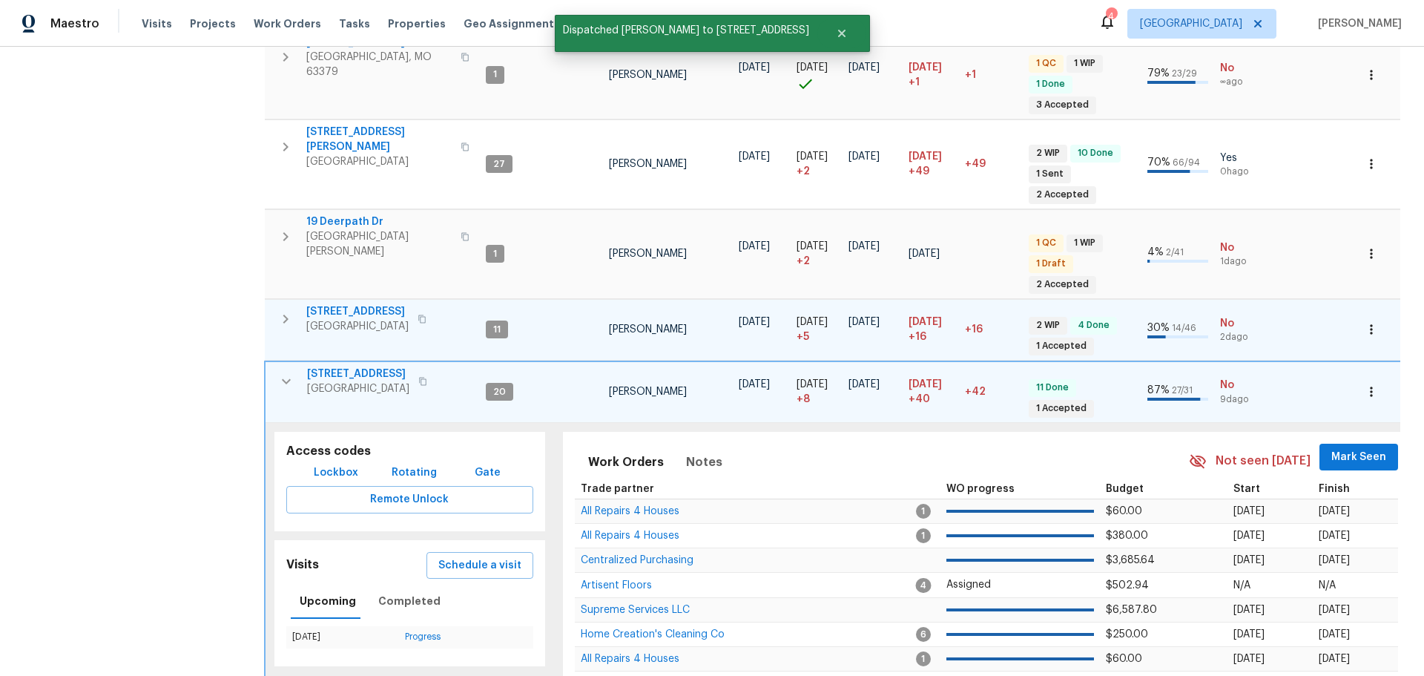
click at [1348, 448] on span "Mark Seen" at bounding box center [1358, 457] width 55 height 19
click at [279, 372] on icon "button" at bounding box center [286, 381] width 18 height 18
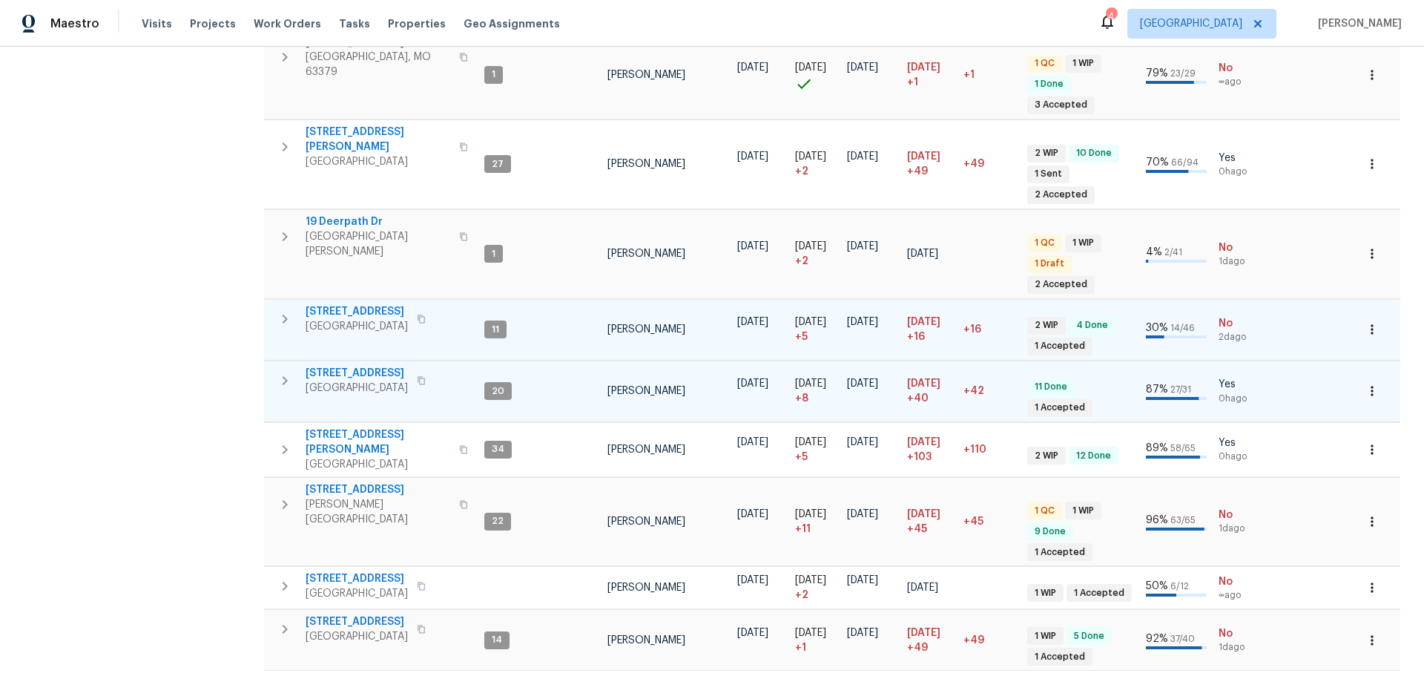
scroll to position [0, 0]
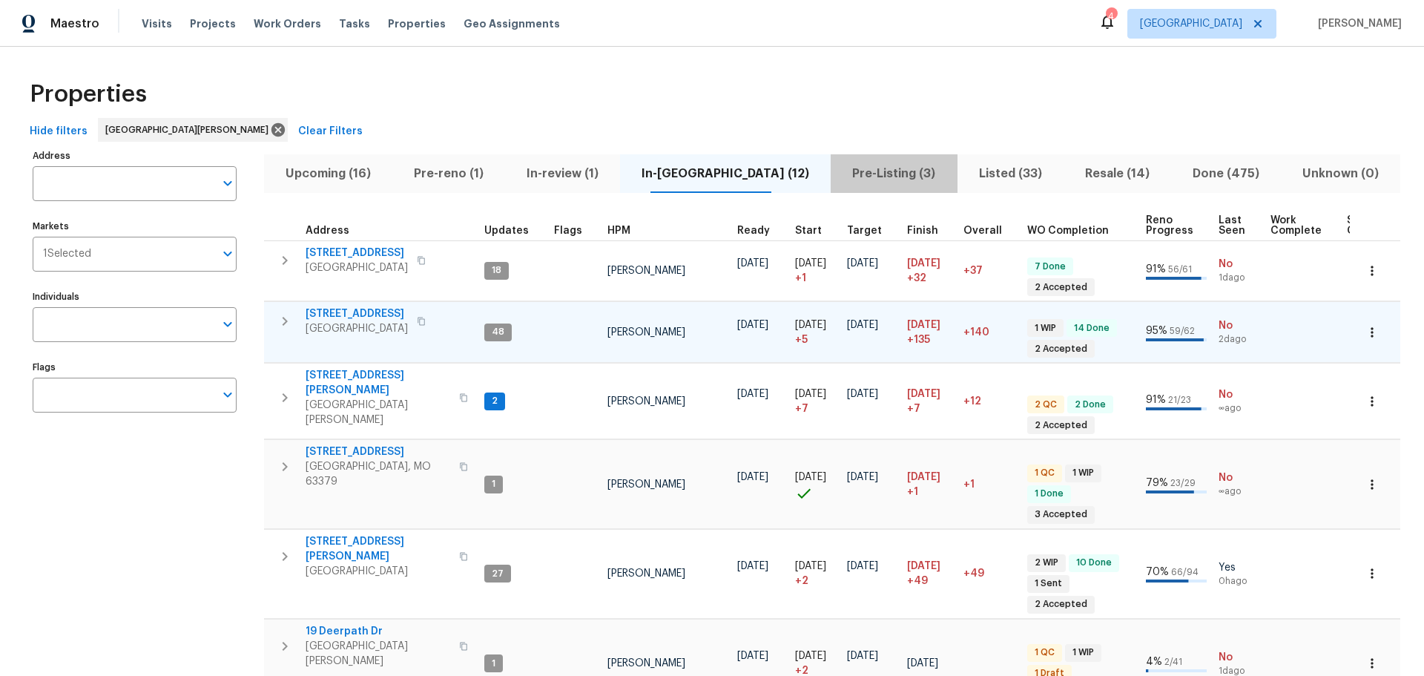
click at [843, 185] on button "Pre-Listing (3)" at bounding box center [894, 173] width 126 height 39
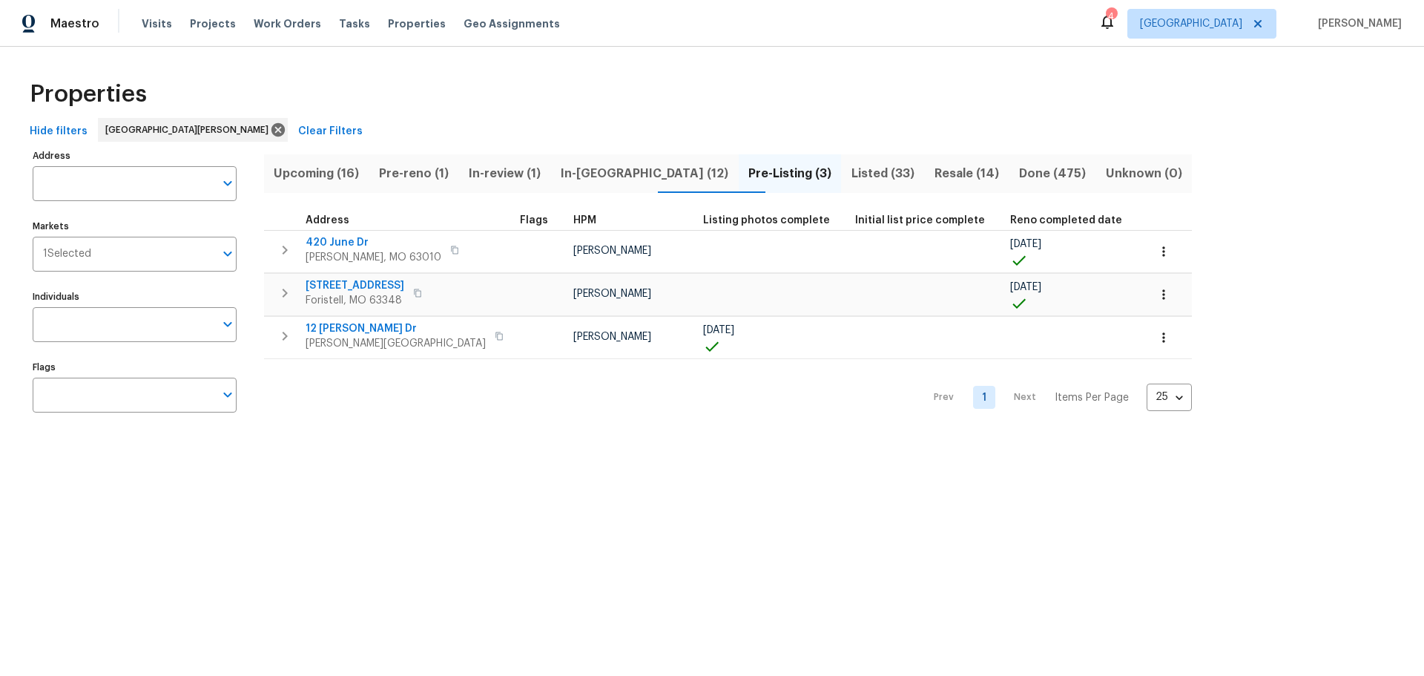
click at [850, 178] on span "Listed (33)" at bounding box center [882, 173] width 65 height 21
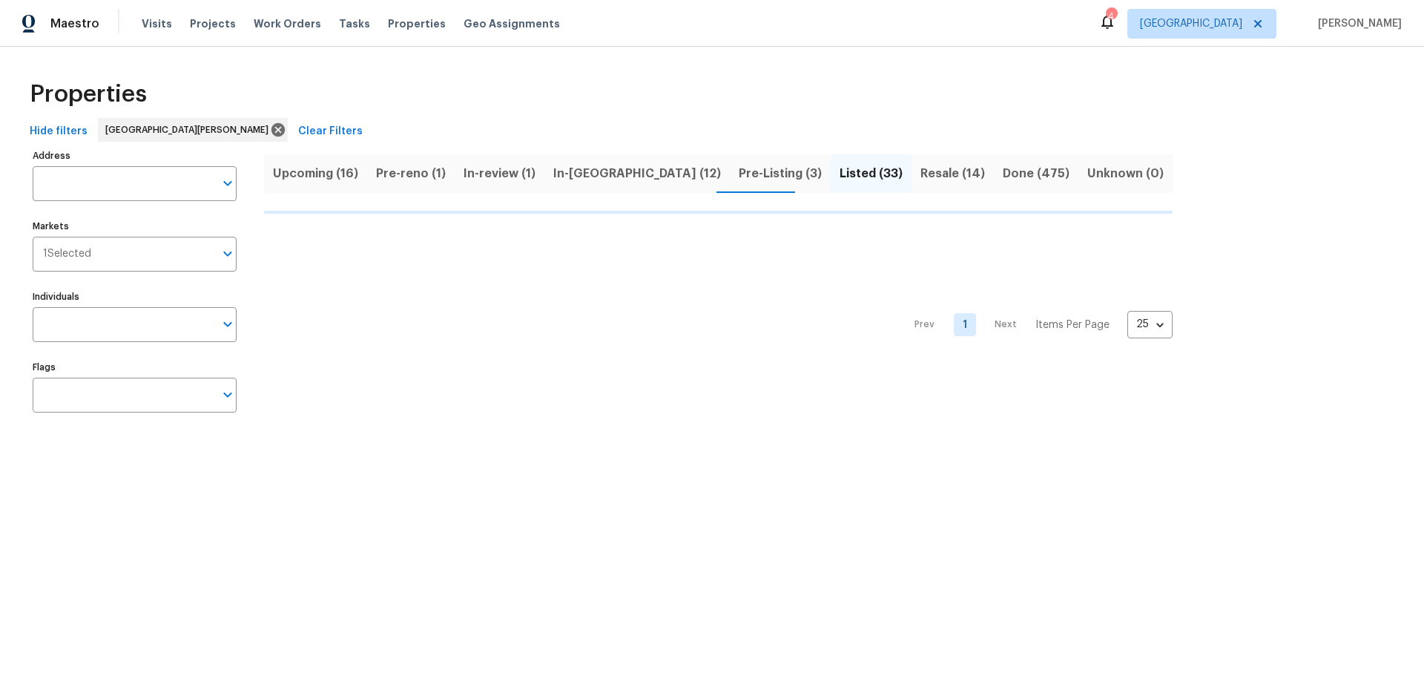
click at [739, 180] on span "Pre-Listing (3)" at bounding box center [780, 173] width 83 height 21
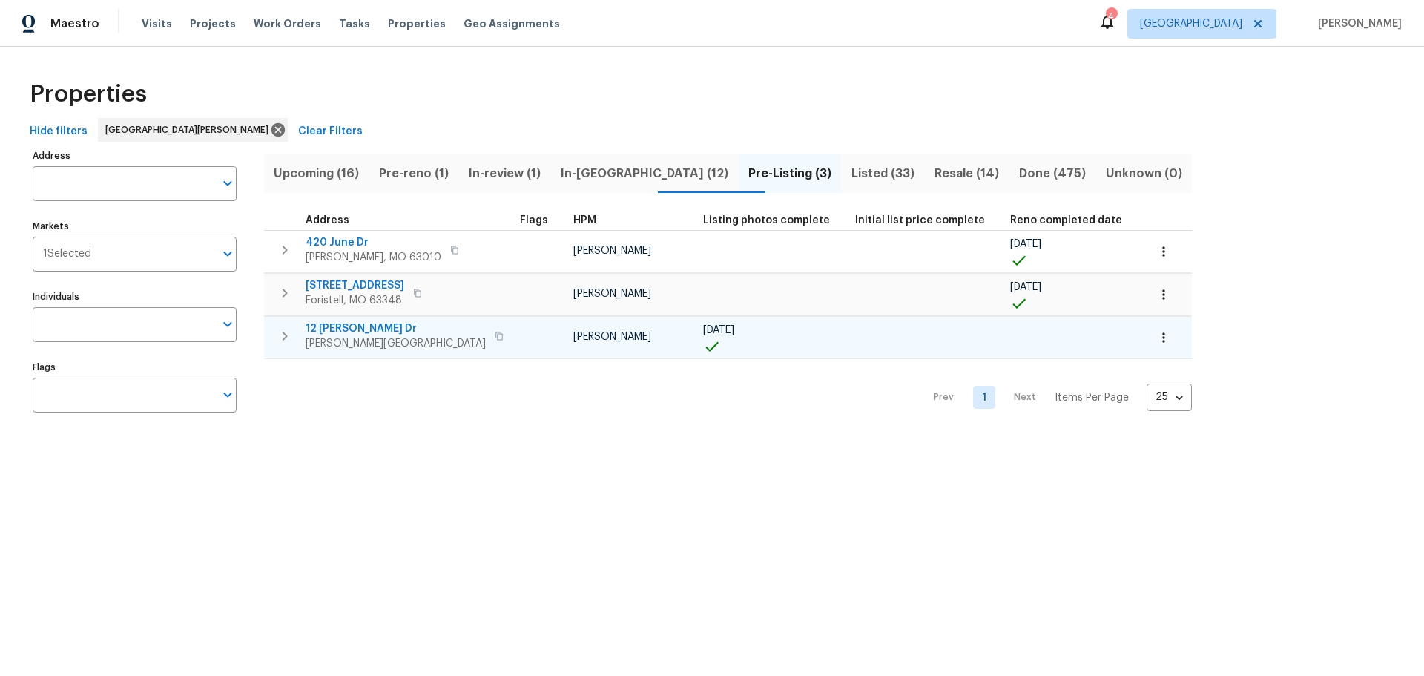
click at [349, 327] on span "12 Wallach Dr" at bounding box center [396, 328] width 180 height 15
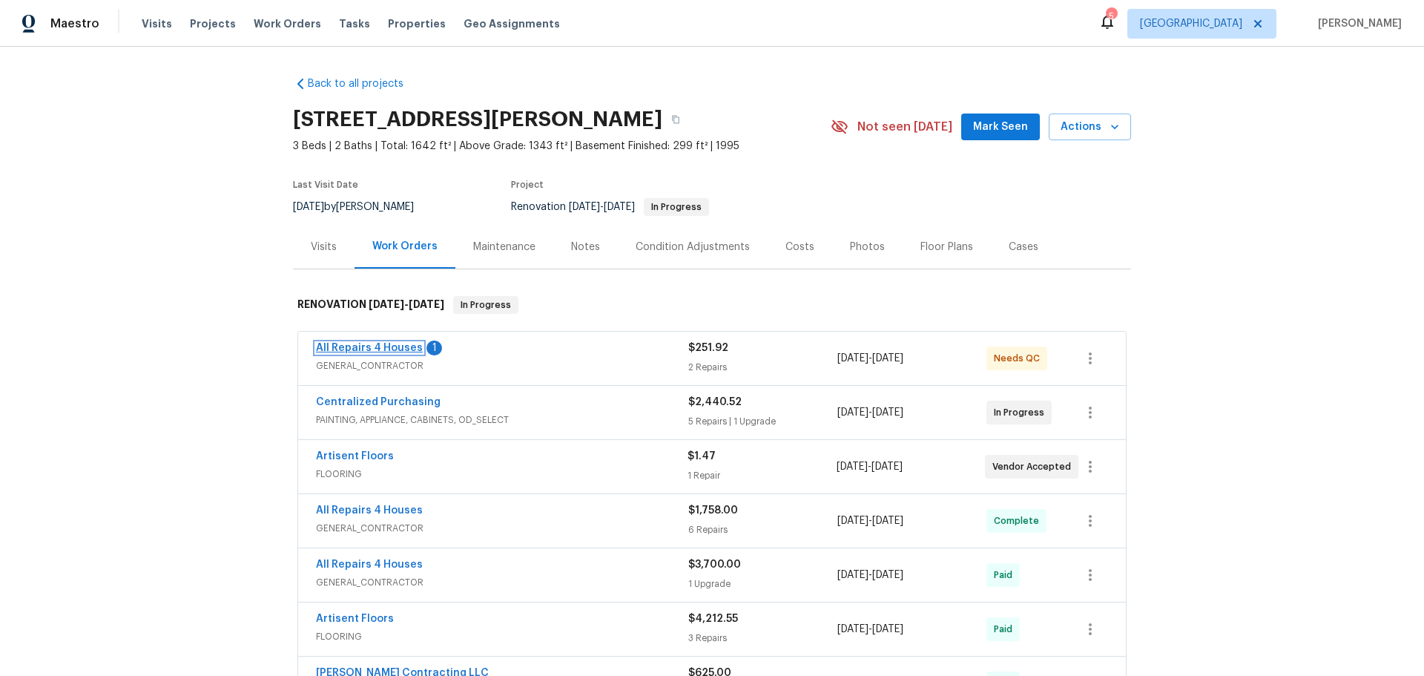
click at [403, 350] on link "All Repairs 4 Houses" at bounding box center [369, 348] width 107 height 10
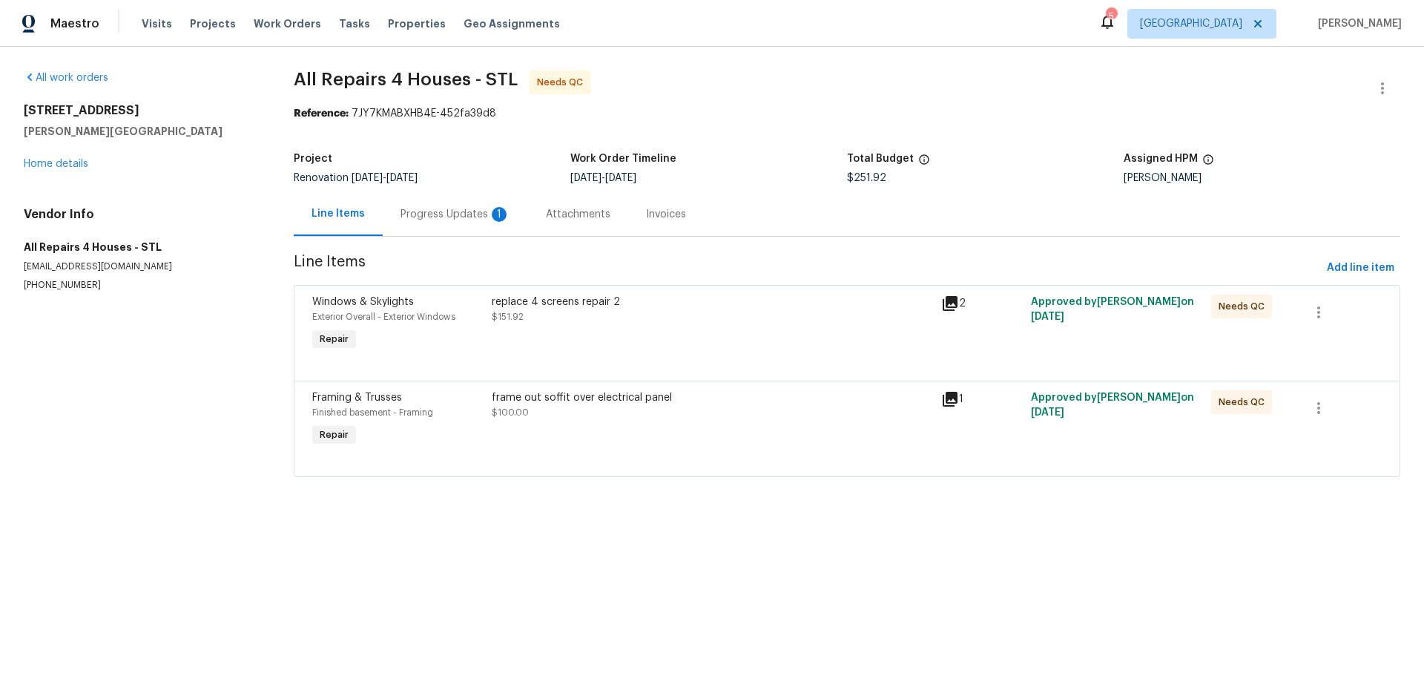
click at [611, 320] on div "replace 4 screens repair 2 $151.92" at bounding box center [712, 309] width 440 height 30
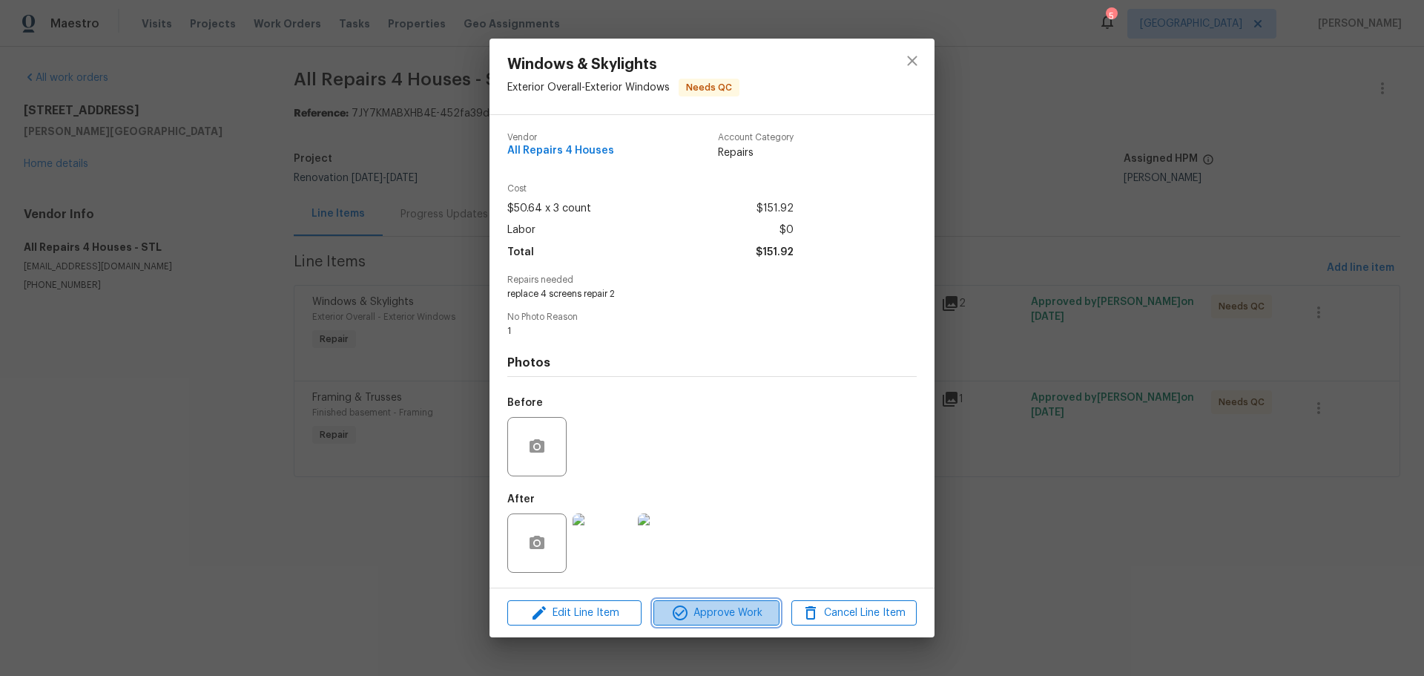
click at [710, 624] on button "Approve Work" at bounding box center [715, 613] width 125 height 26
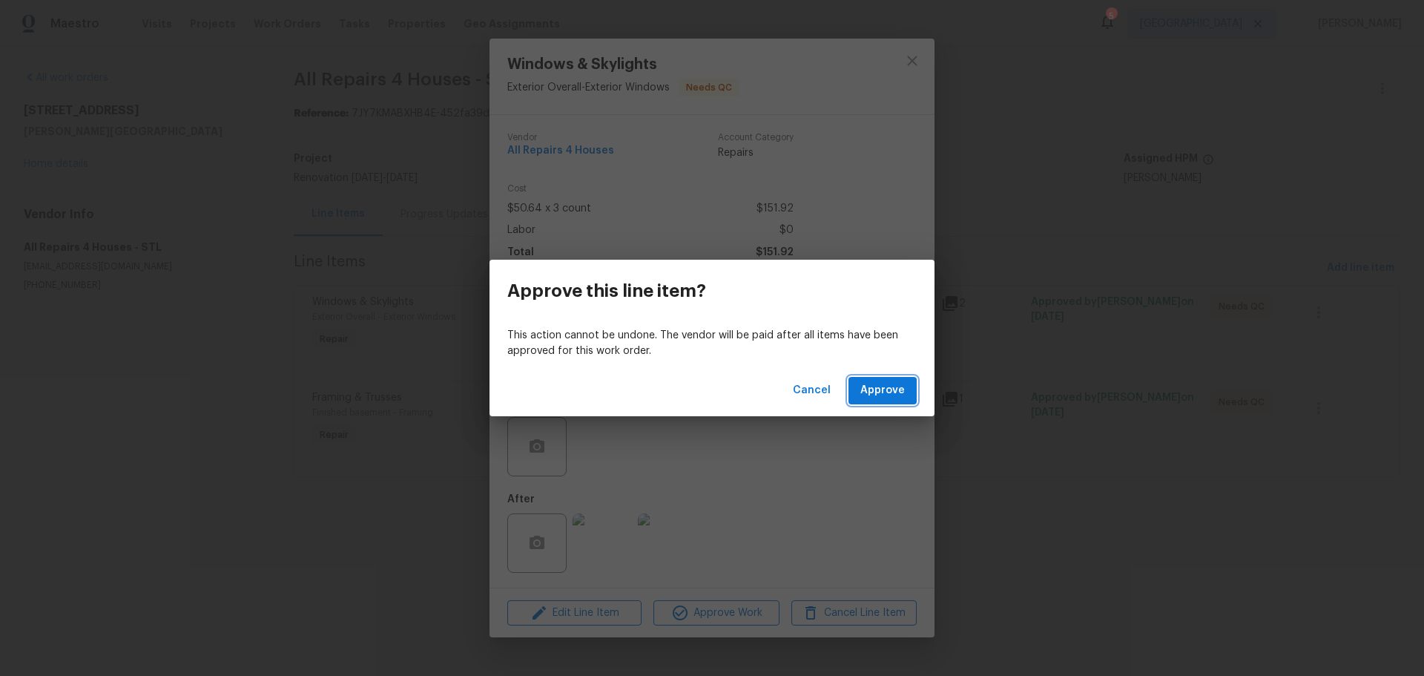
click at [864, 392] on span "Approve" at bounding box center [882, 390] width 44 height 19
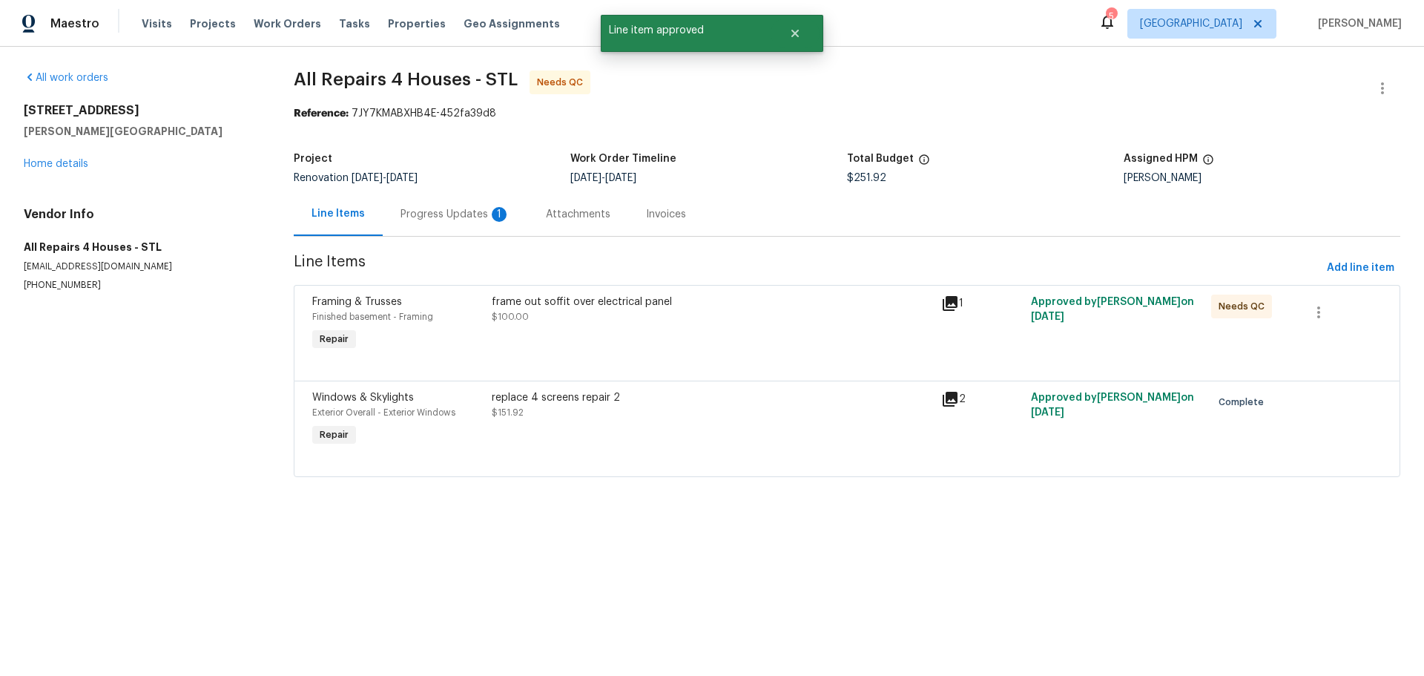
click at [578, 334] on div "frame out soffit over electrical panel $100.00" at bounding box center [711, 324] width 449 height 68
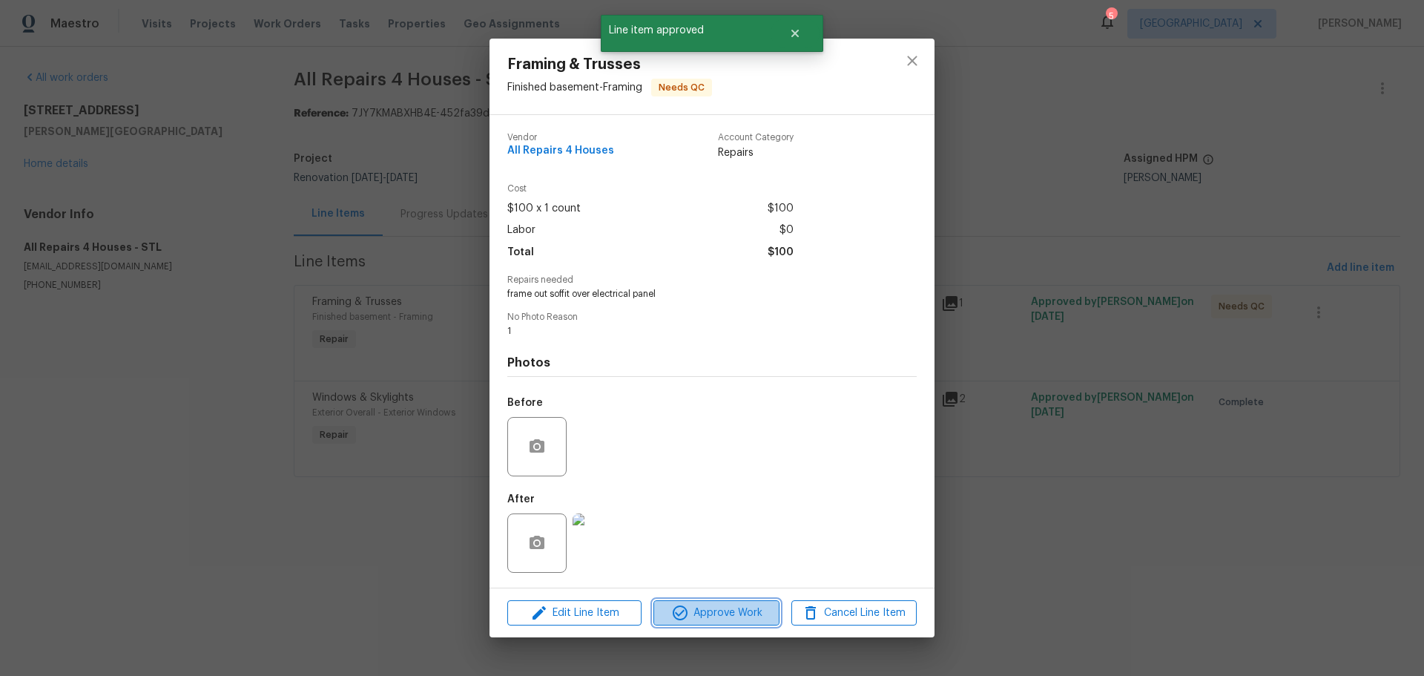
click at [700, 609] on span "Approve Work" at bounding box center [716, 613] width 116 height 19
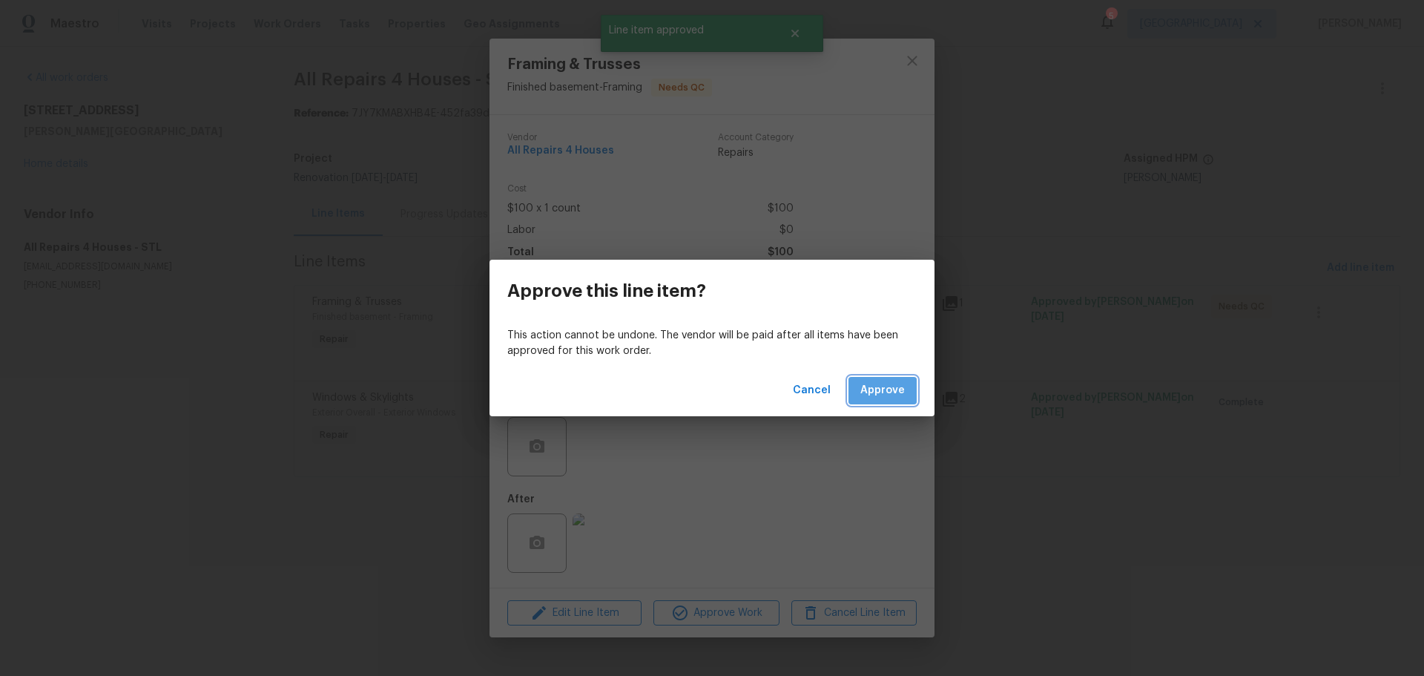
click at [903, 381] on span "Approve" at bounding box center [882, 390] width 44 height 19
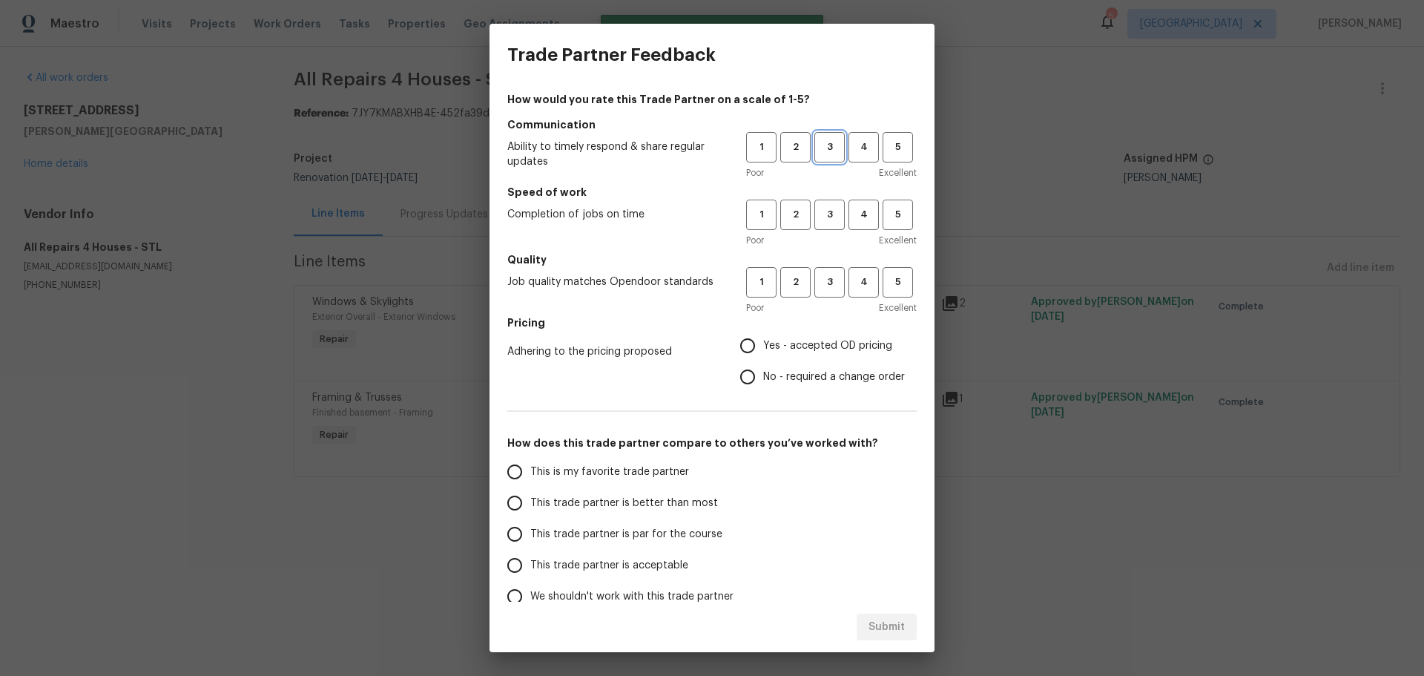
click at [829, 148] on span "3" at bounding box center [829, 147] width 27 height 17
click at [821, 214] on span "3" at bounding box center [829, 214] width 27 height 17
click at [821, 280] on span "3" at bounding box center [829, 282] width 27 height 17
click at [815, 354] on label "Yes - accepted OD pricing" at bounding box center [818, 345] width 173 height 31
click at [763, 354] on input "Yes - accepted OD pricing" at bounding box center [747, 345] width 31 height 31
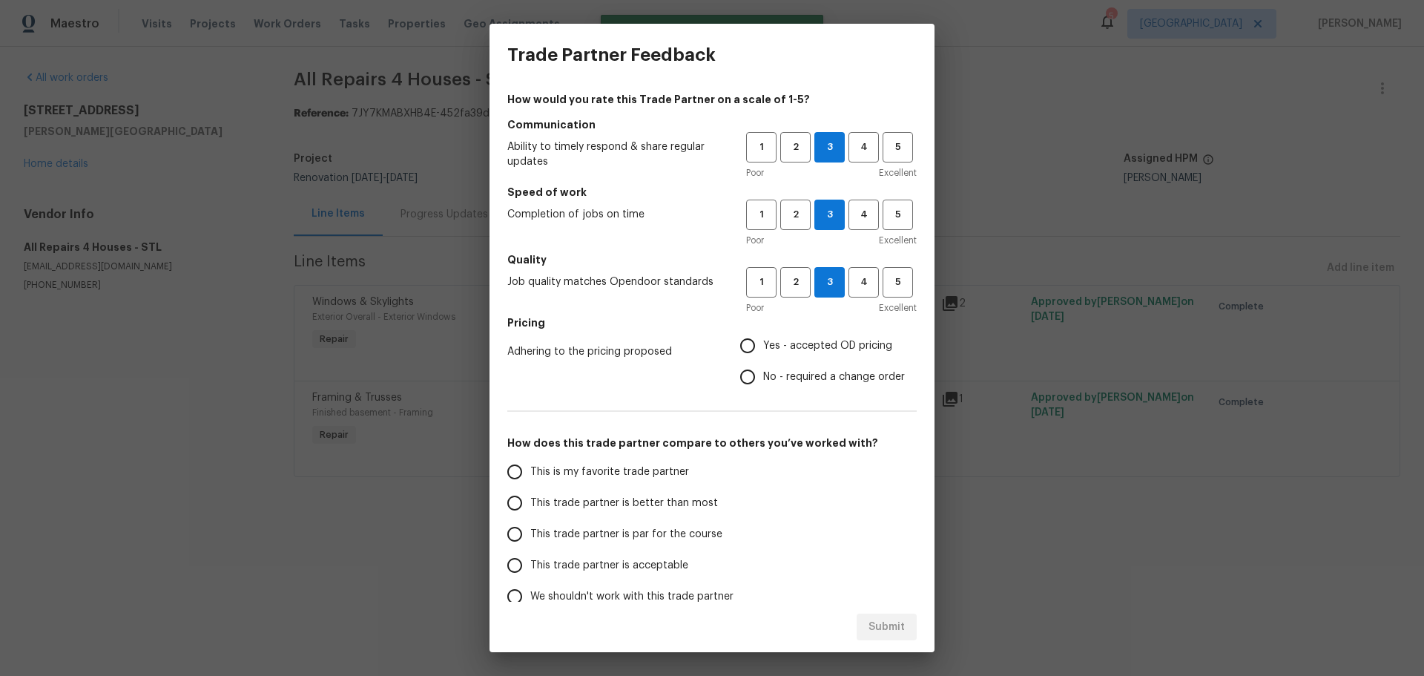
radio input "true"
click at [682, 495] on span "This trade partner is better than most" at bounding box center [624, 503] width 188 height 16
click at [530, 495] on input "This trade partner is better than most" at bounding box center [514, 502] width 31 height 31
click at [876, 627] on span "Submit" at bounding box center [886, 627] width 36 height 19
radio input "true"
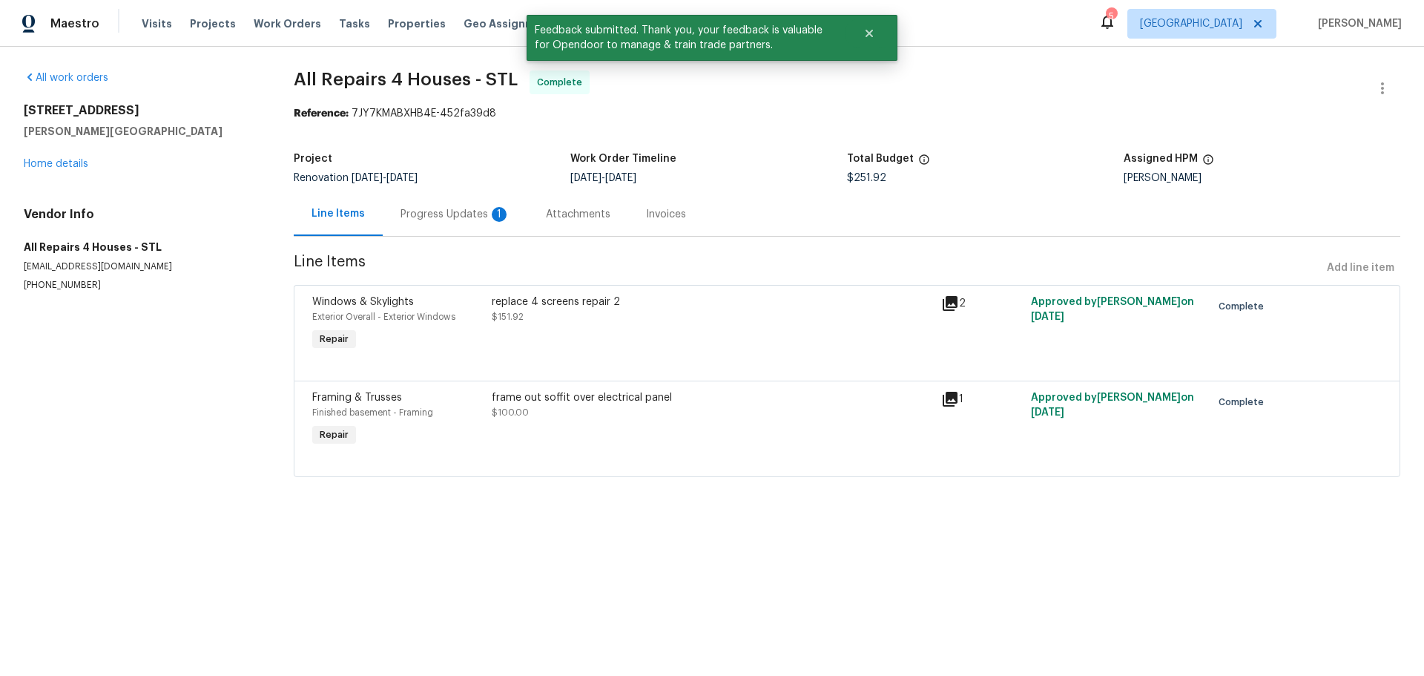
click at [478, 207] on div "Progress Updates 1" at bounding box center [455, 214] width 110 height 15
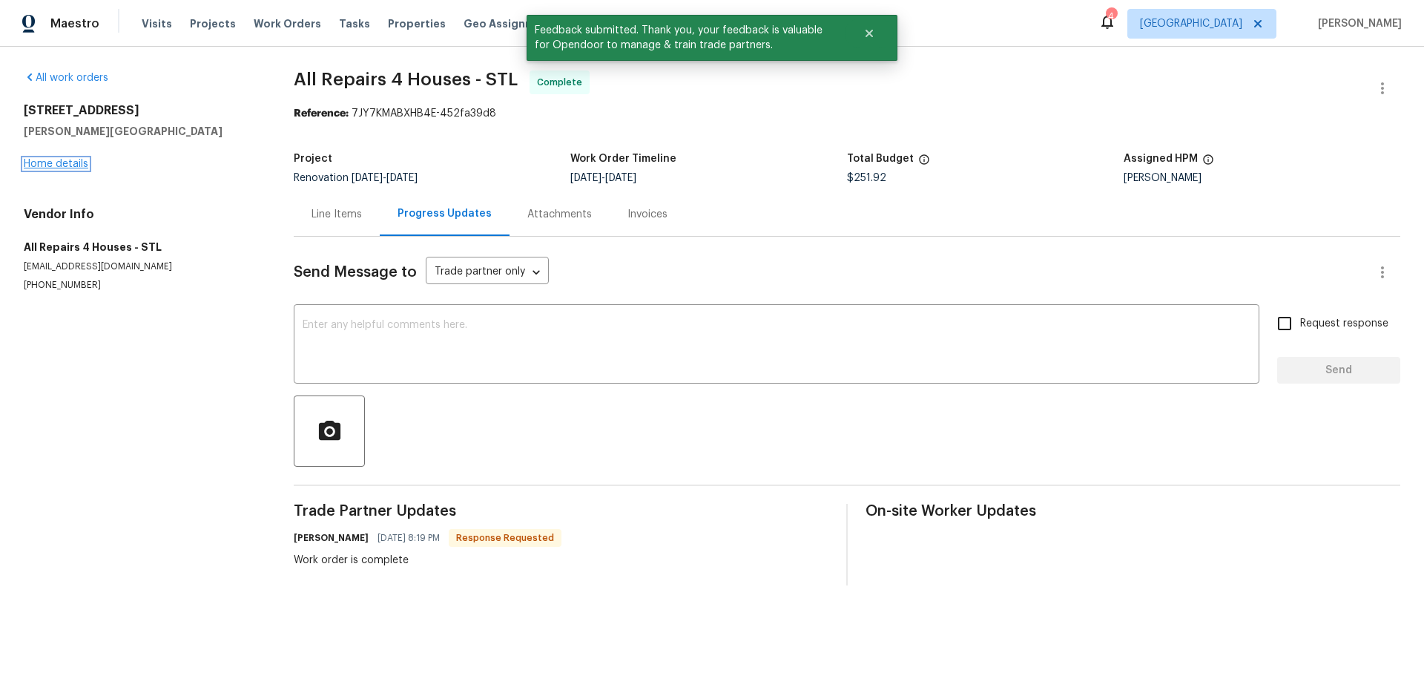
click at [62, 163] on link "Home details" at bounding box center [56, 164] width 65 height 10
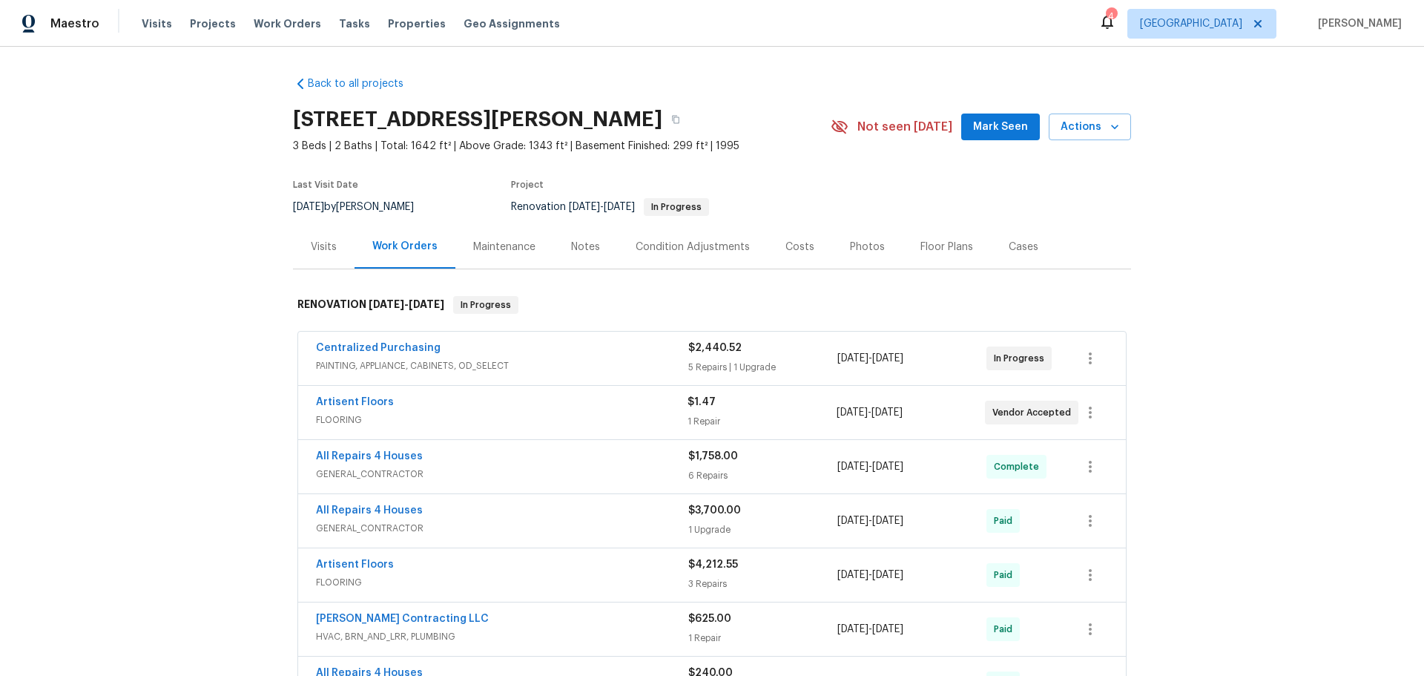
click at [991, 141] on div "611 S 3rd St, De Soto, MO 63020 3 Beds | 2 Baths | Total: 1642 ft² | Above Grad…" at bounding box center [712, 126] width 838 height 53
click at [986, 132] on span "Mark Seen" at bounding box center [1000, 127] width 55 height 19
click at [662, 113] on button "button" at bounding box center [675, 119] width 27 height 27
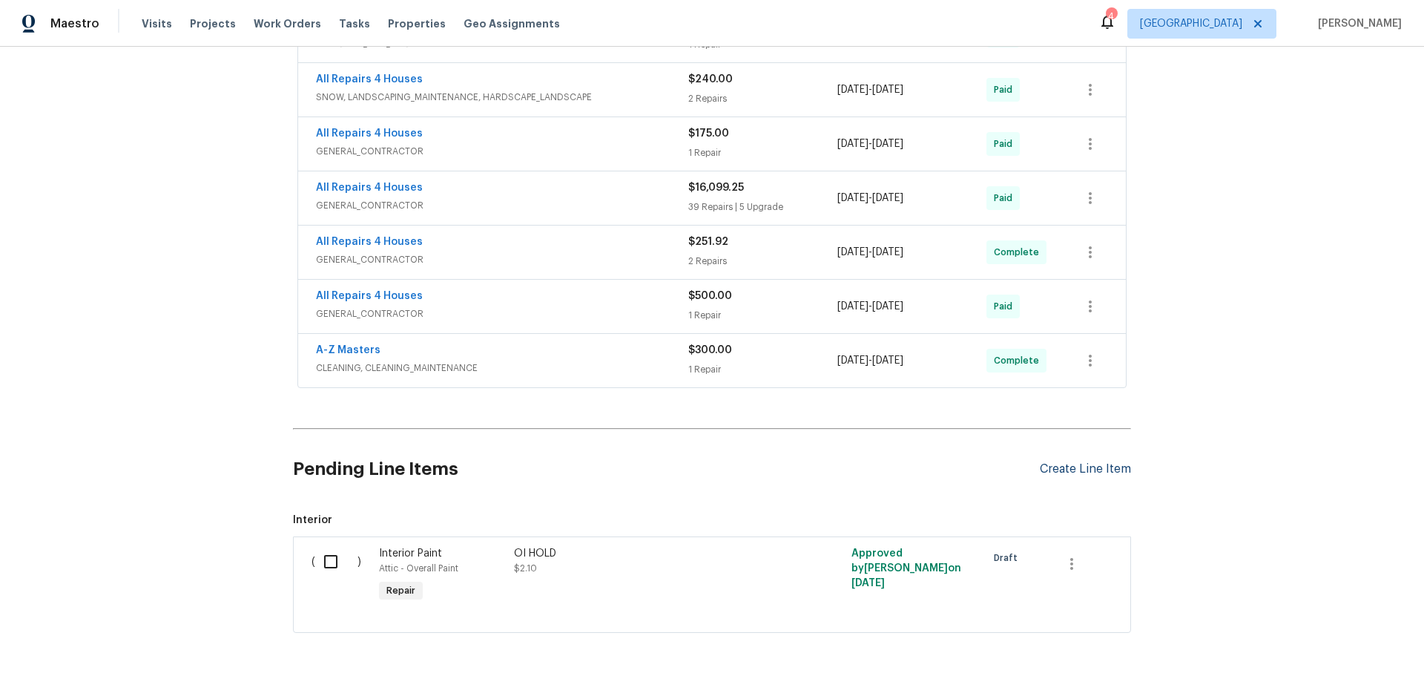
scroll to position [662, 0]
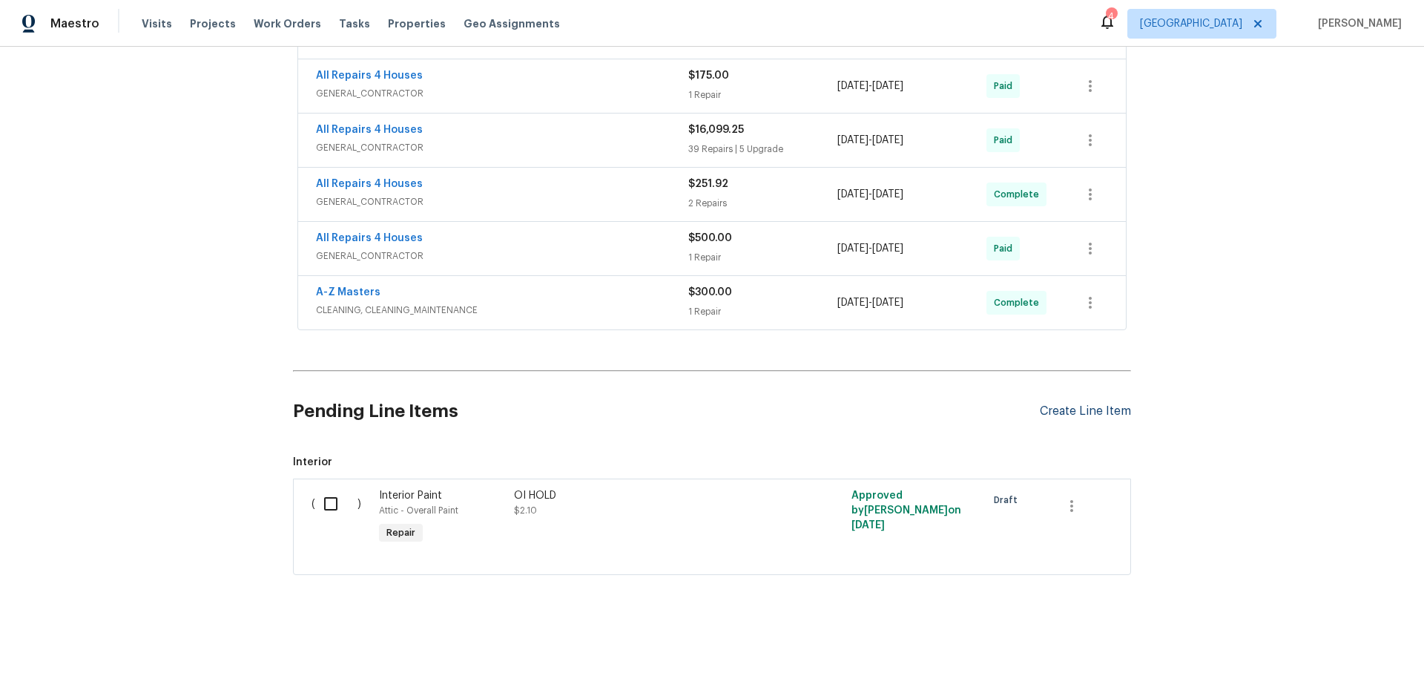
click at [1073, 404] on div "Create Line Item" at bounding box center [1085, 411] width 91 height 14
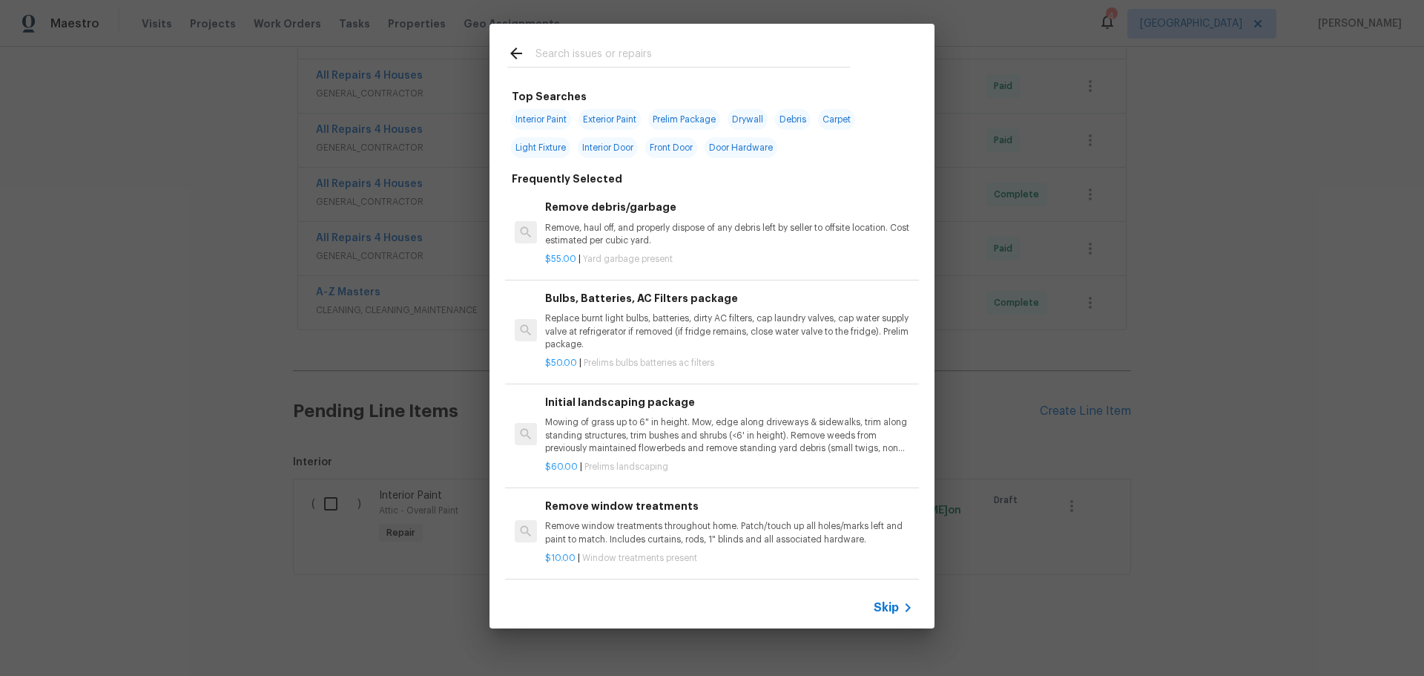
click at [601, 53] on input "text" at bounding box center [692, 55] width 314 height 22
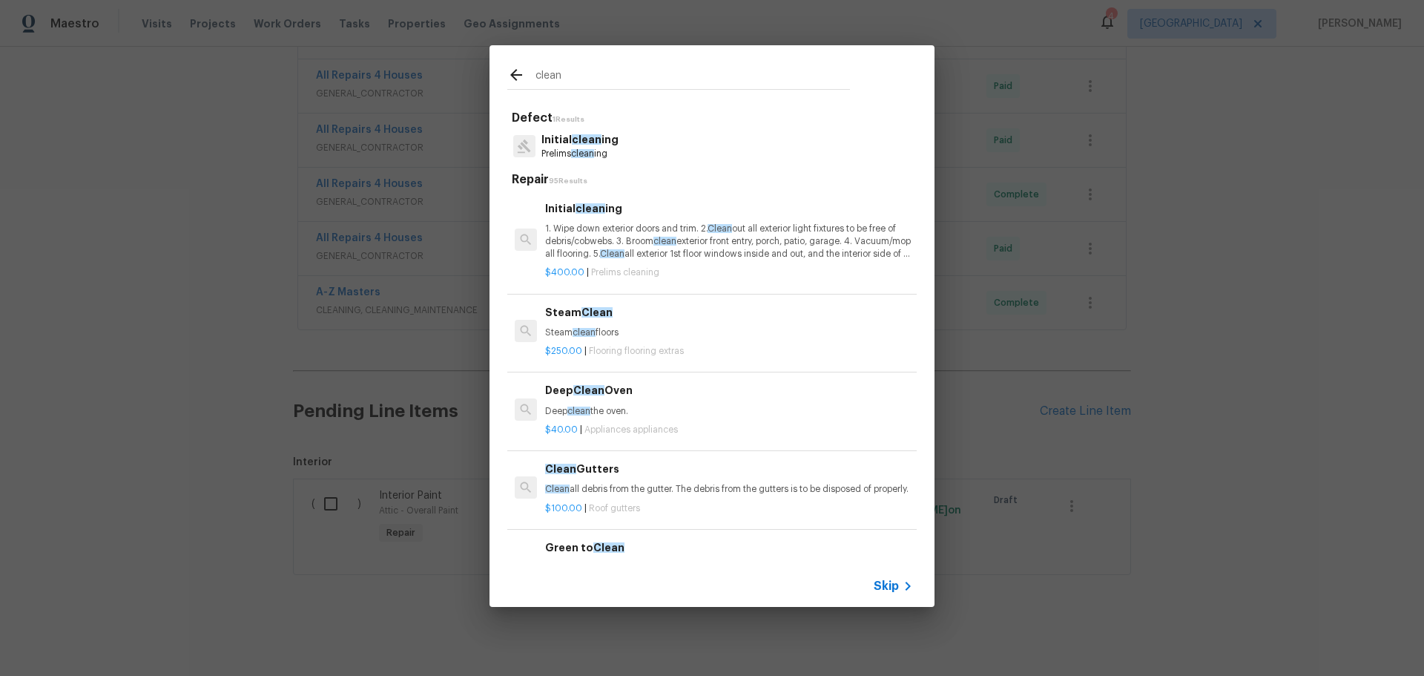
type input "clean"
click at [610, 228] on p "1. Wipe down exterior doors and trim. 2. Clean out all exterior light fixtures …" at bounding box center [729, 241] width 368 height 38
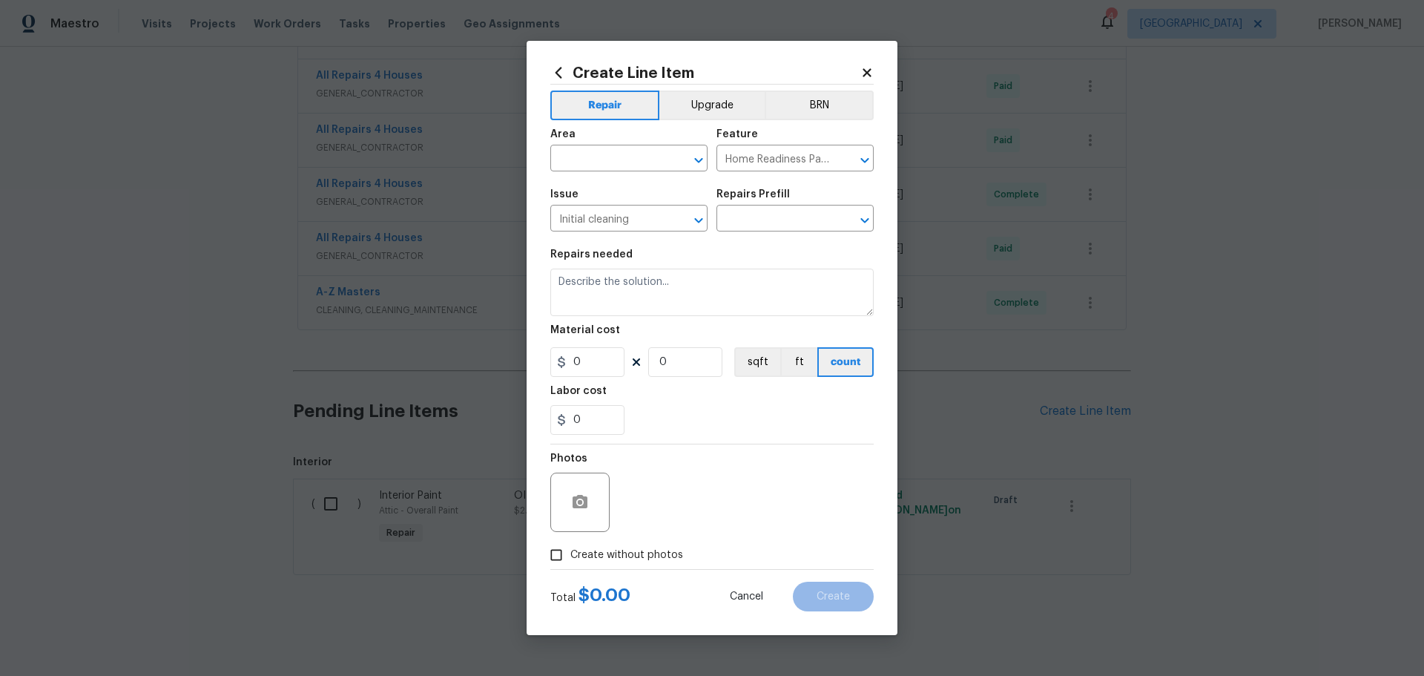
type input "Initial cleaning $400.00"
type textarea "1. Wipe down exterior doors and trim. 2. Clean out all exterior light fixtures …"
type input "400"
type input "1"
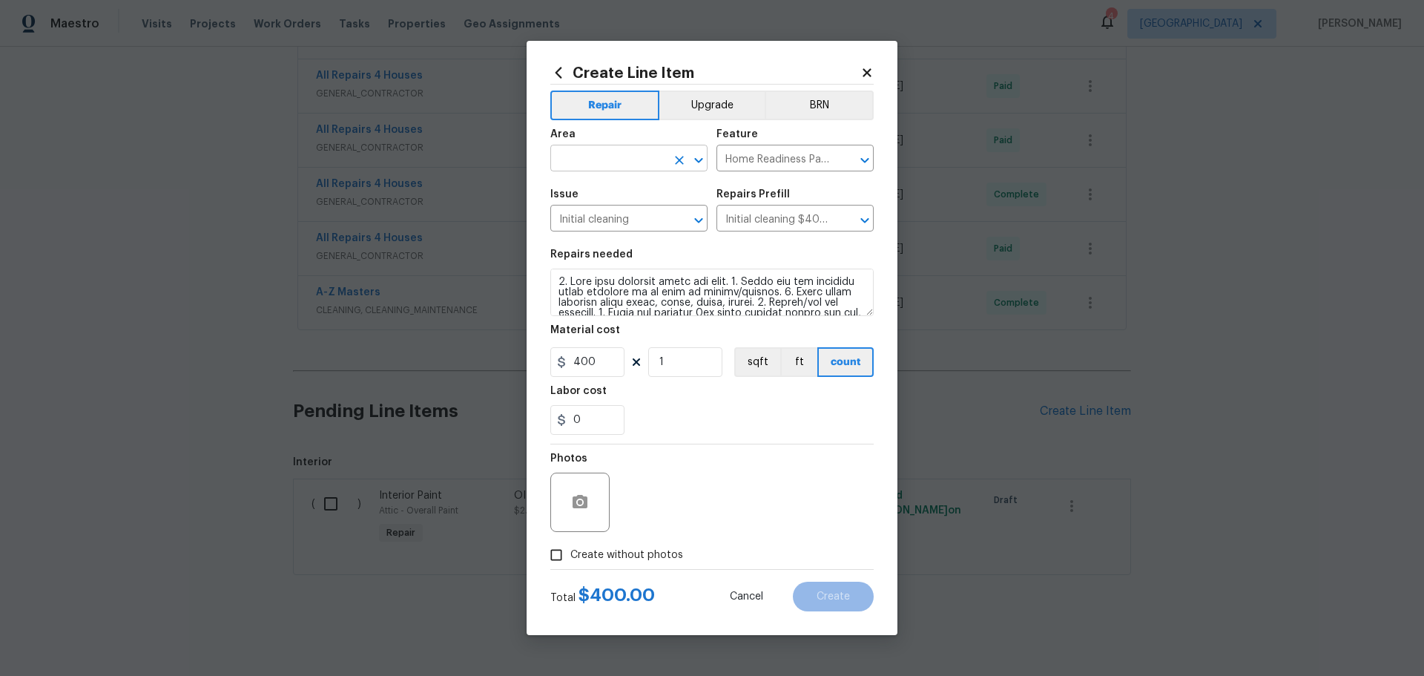
click at [705, 166] on icon "Open" at bounding box center [699, 160] width 18 height 18
click at [661, 207] on li "Interior Overall" at bounding box center [628, 217] width 157 height 24
type input "Interior Overall"
drag, startPoint x: 602, startPoint y: 367, endPoint x: 554, endPoint y: 366, distance: 48.2
click at [554, 366] on input "400" at bounding box center [587, 362] width 74 height 30
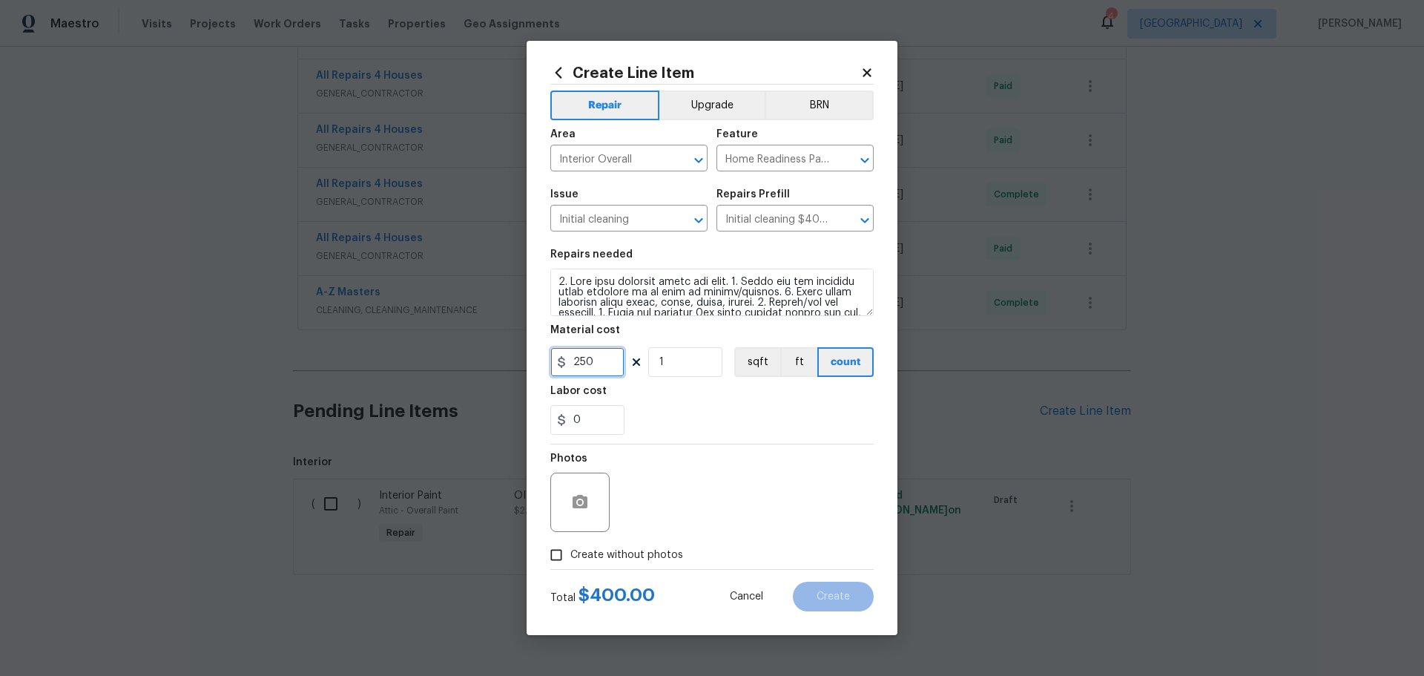
type input "250"
click at [558, 276] on textarea at bounding box center [711, 291] width 323 height 47
click at [592, 283] on textarea at bounding box center [711, 291] width 323 height 47
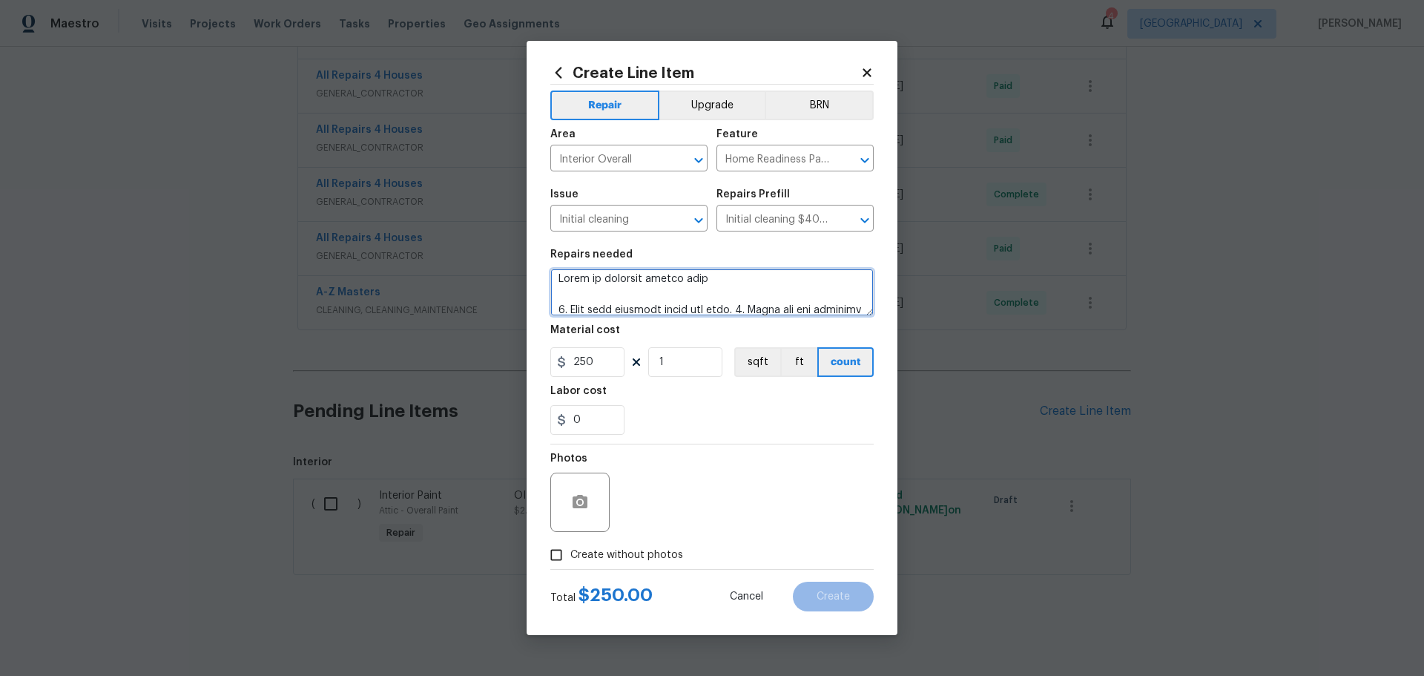
type textarea "Touch up cleaning before list 1. Wipe down exterior doors and trim. 2. Clean ou…"
click at [545, 549] on input "Create without photos" at bounding box center [556, 555] width 28 height 28
checkbox input "true"
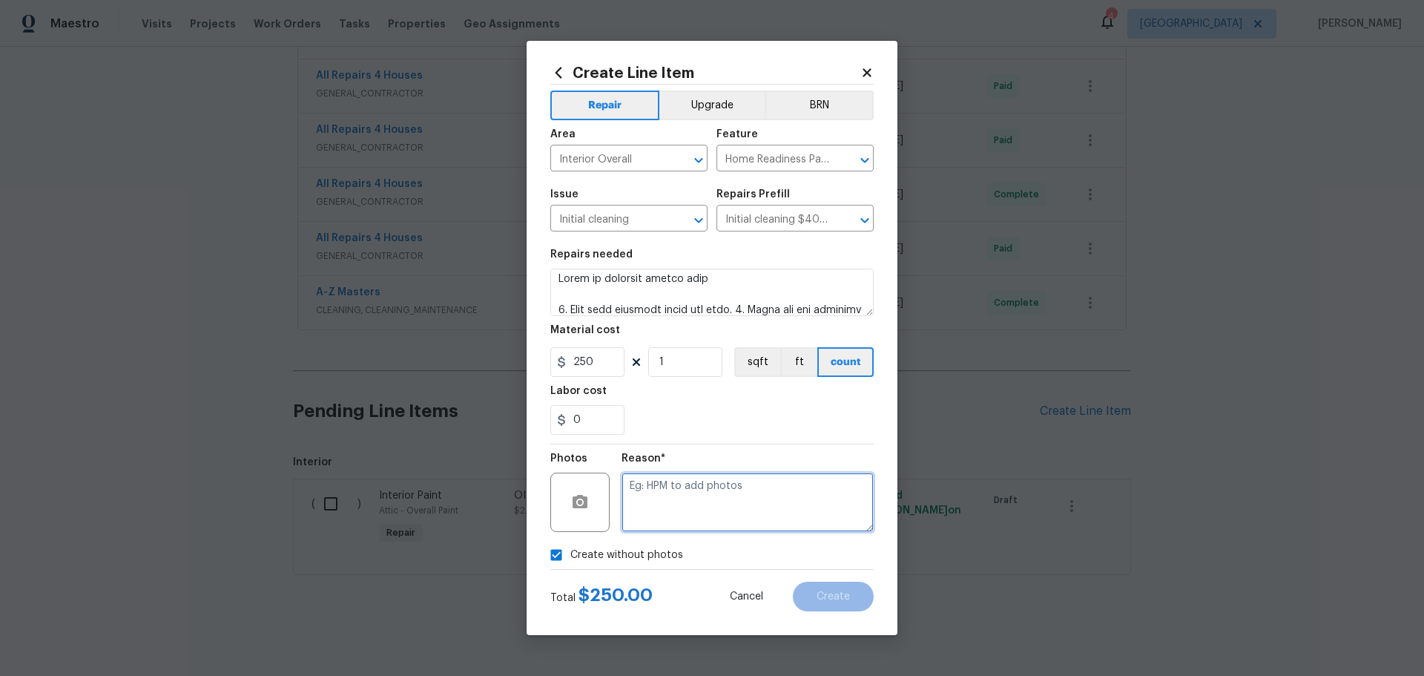
click at [663, 502] on textarea at bounding box center [747, 501] width 252 height 59
type textarea "1"
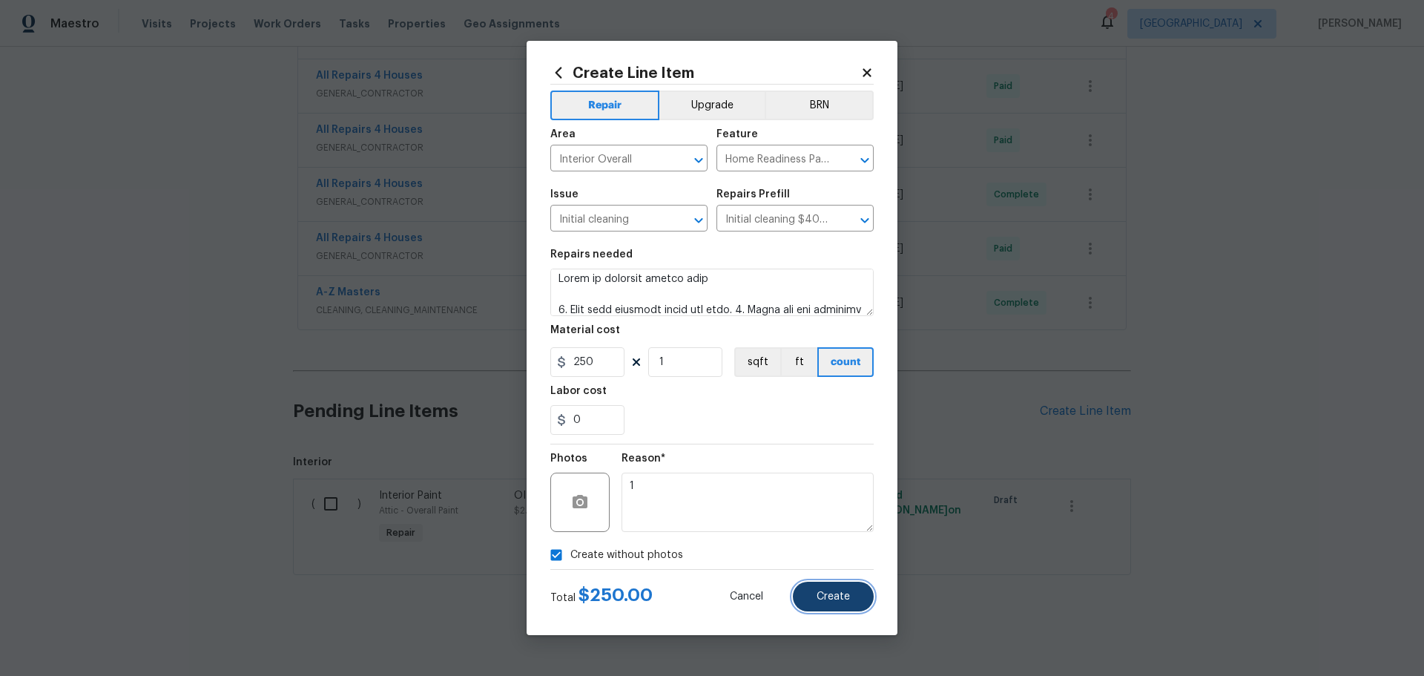
click at [833, 584] on button "Create" at bounding box center [833, 596] width 81 height 30
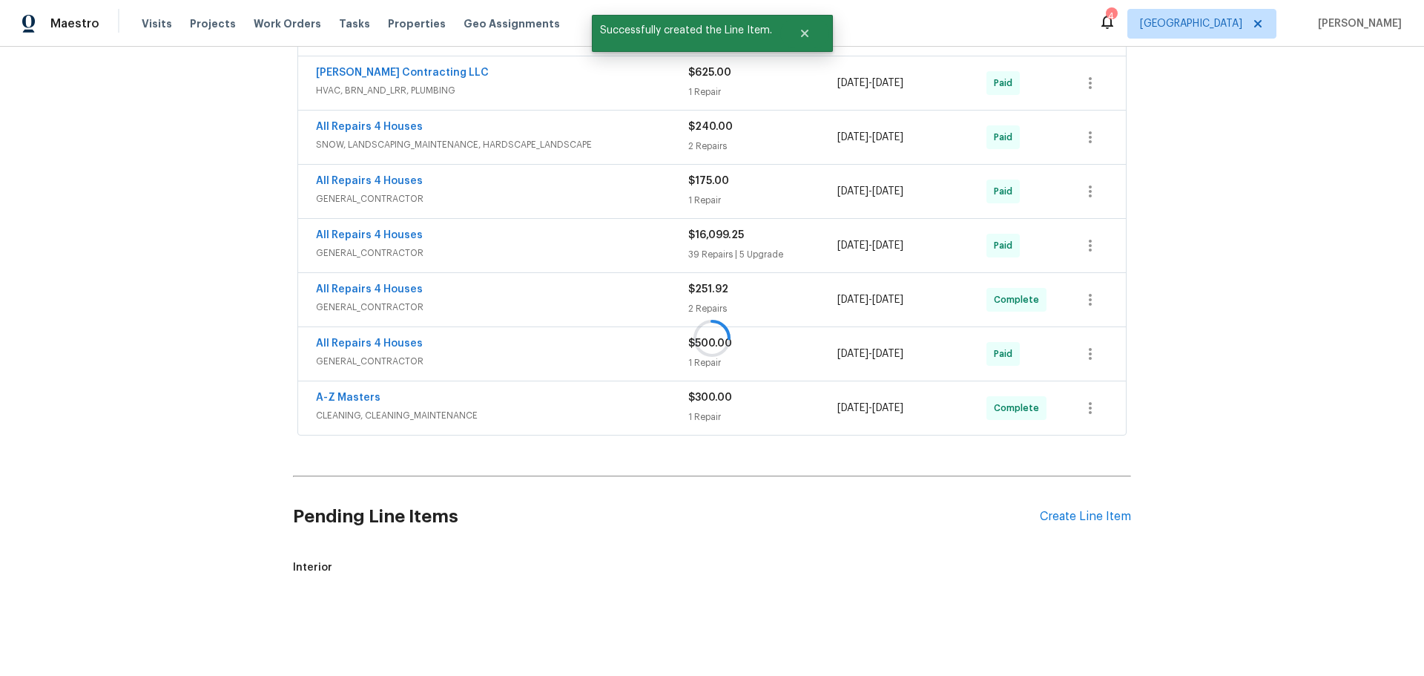
scroll to position [662, 0]
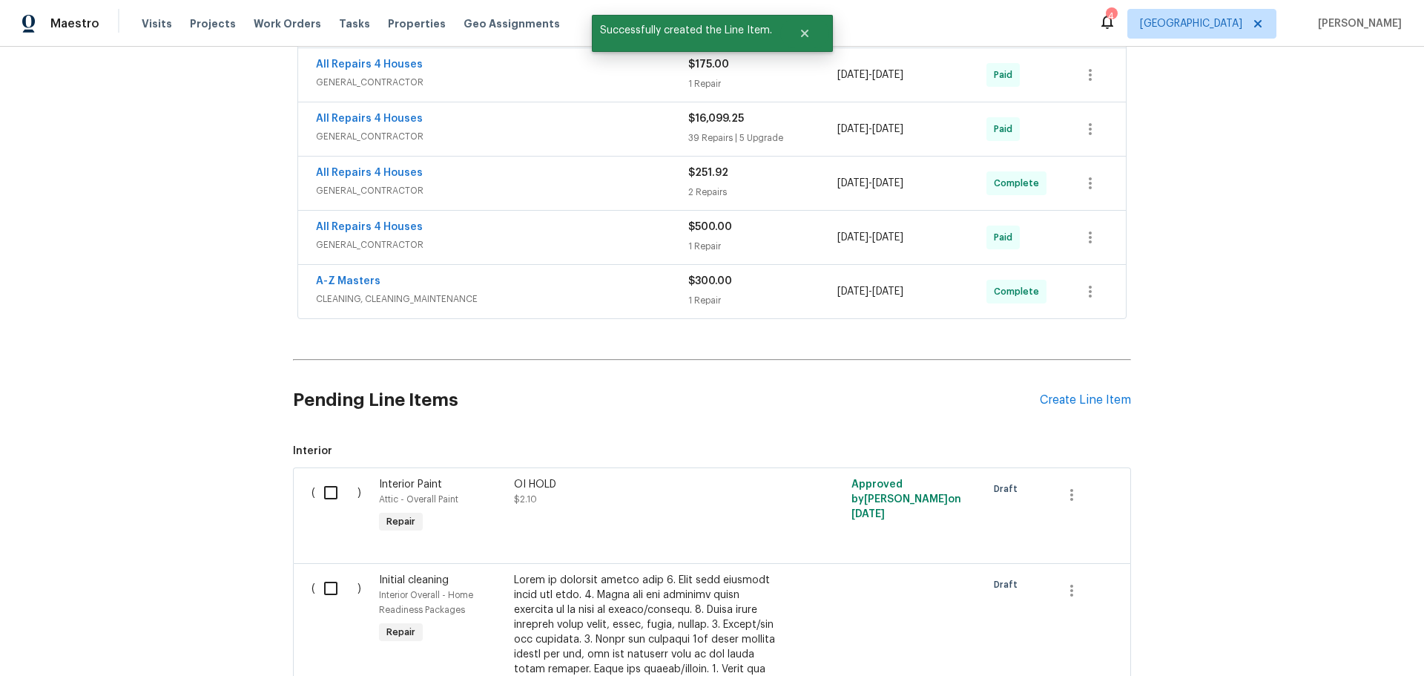
click at [326, 582] on input "checkbox" at bounding box center [336, 587] width 42 height 31
checkbox input "true"
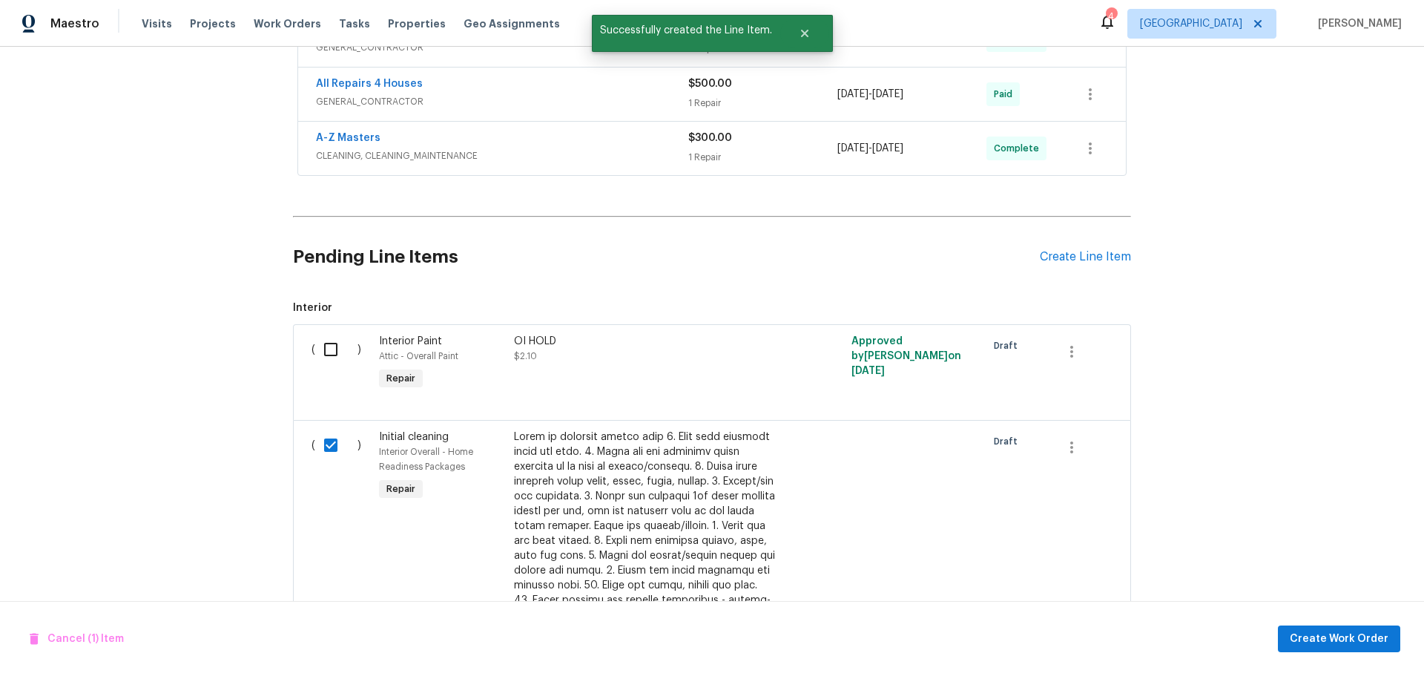
scroll to position [959, 0]
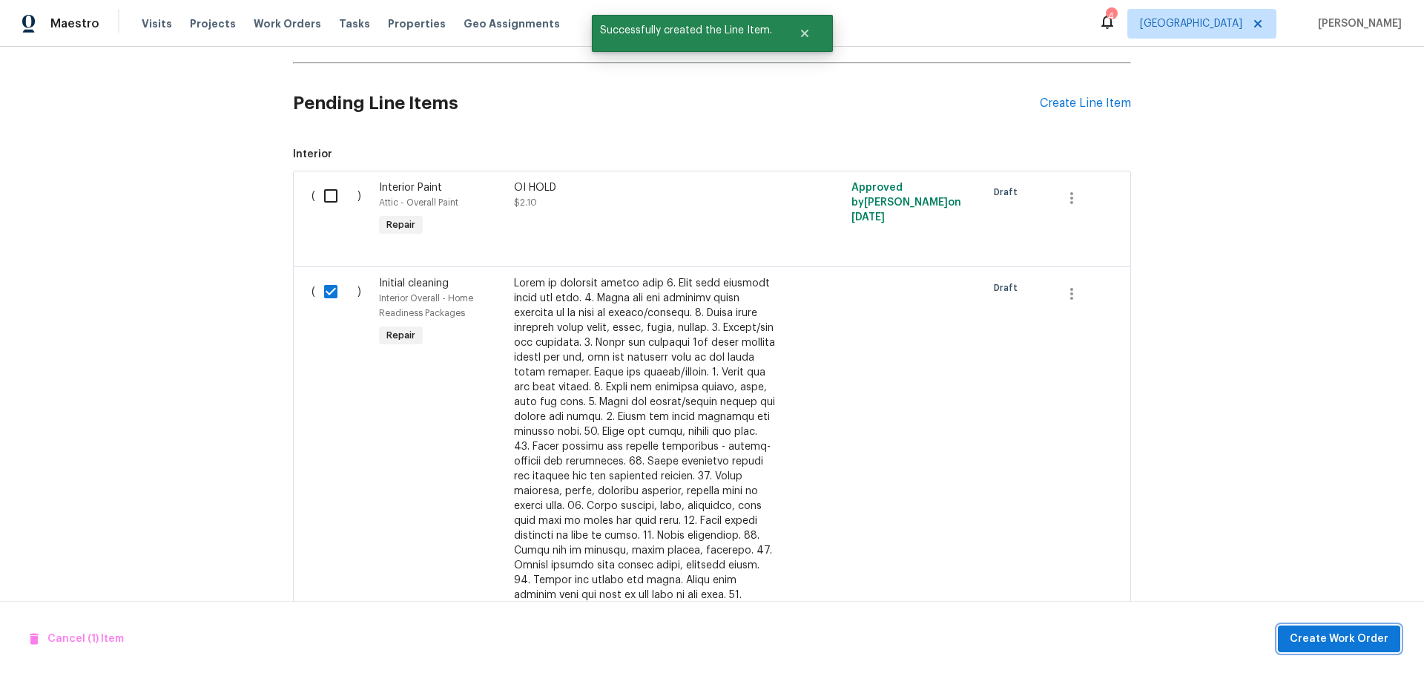
click at [1306, 631] on span "Create Work Order" at bounding box center [1339, 639] width 99 height 19
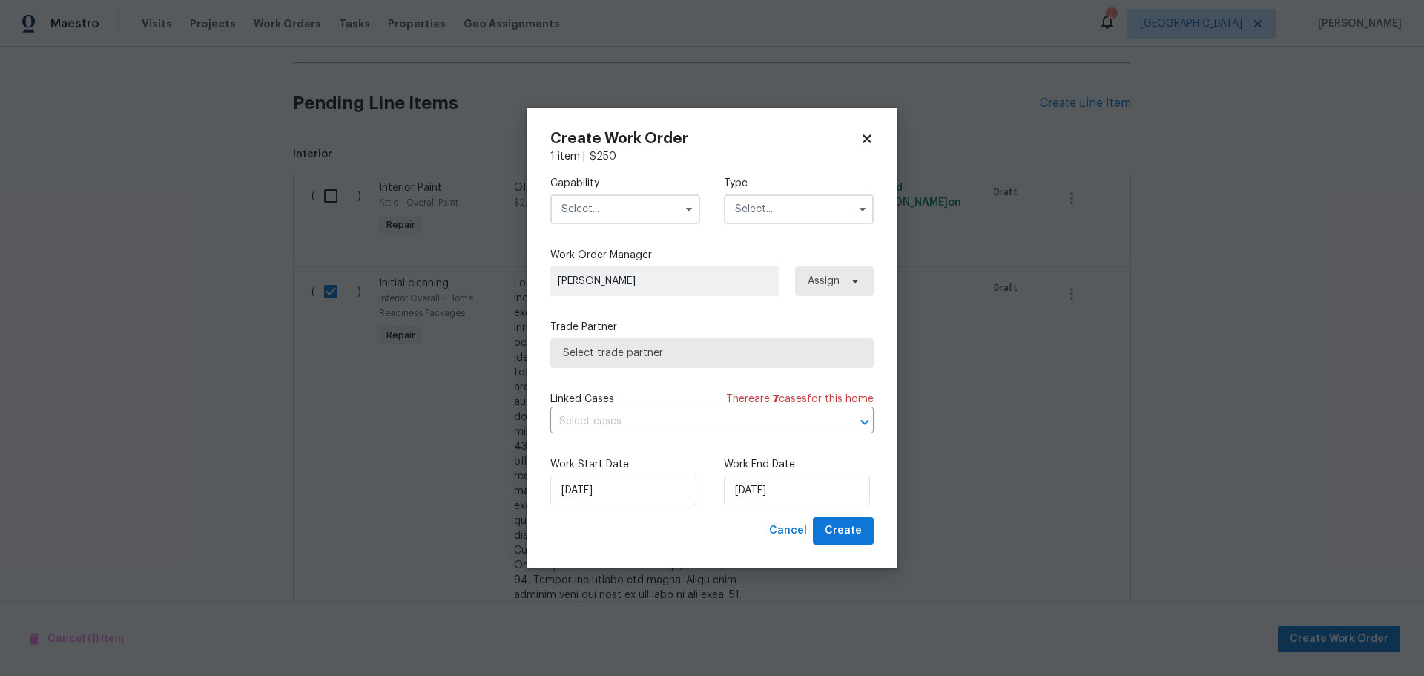
click at [668, 209] on input "text" at bounding box center [625, 209] width 150 height 30
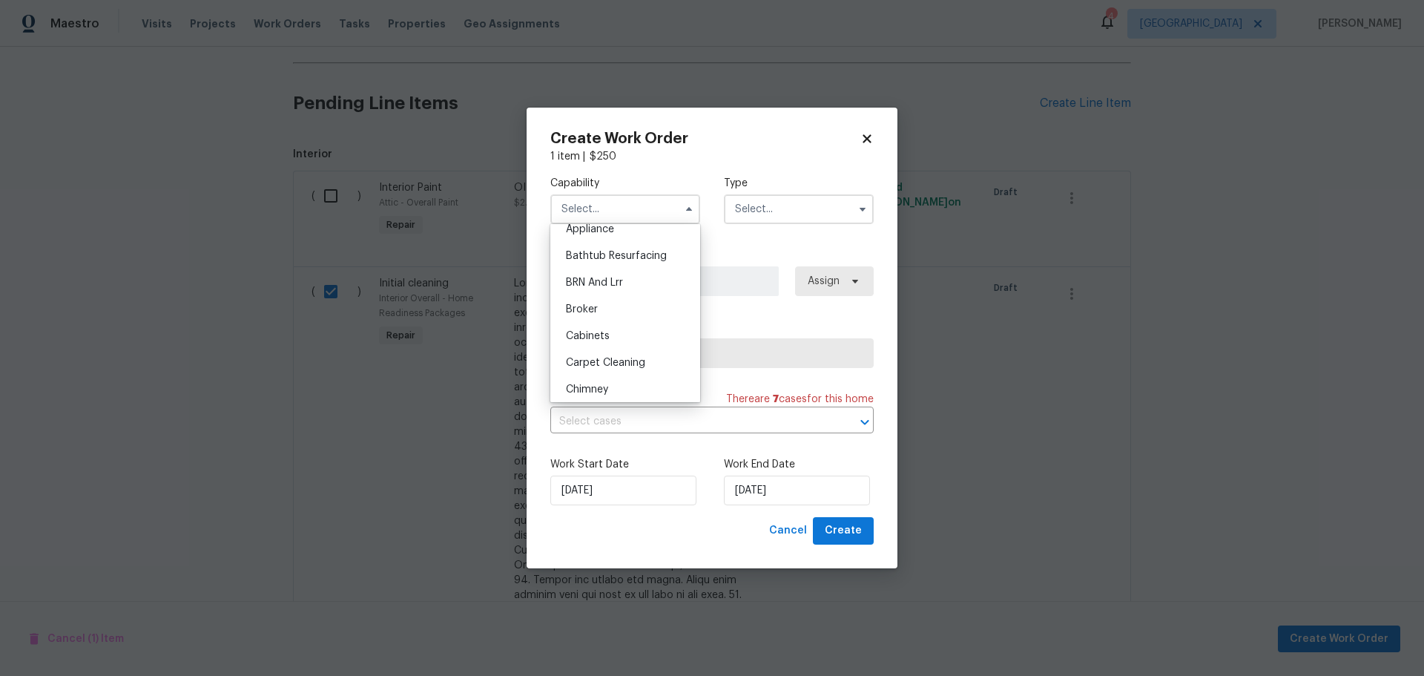
scroll to position [74, 0]
click at [617, 377] on div "Cleaning" at bounding box center [625, 380] width 142 height 27
type input "Cleaning"
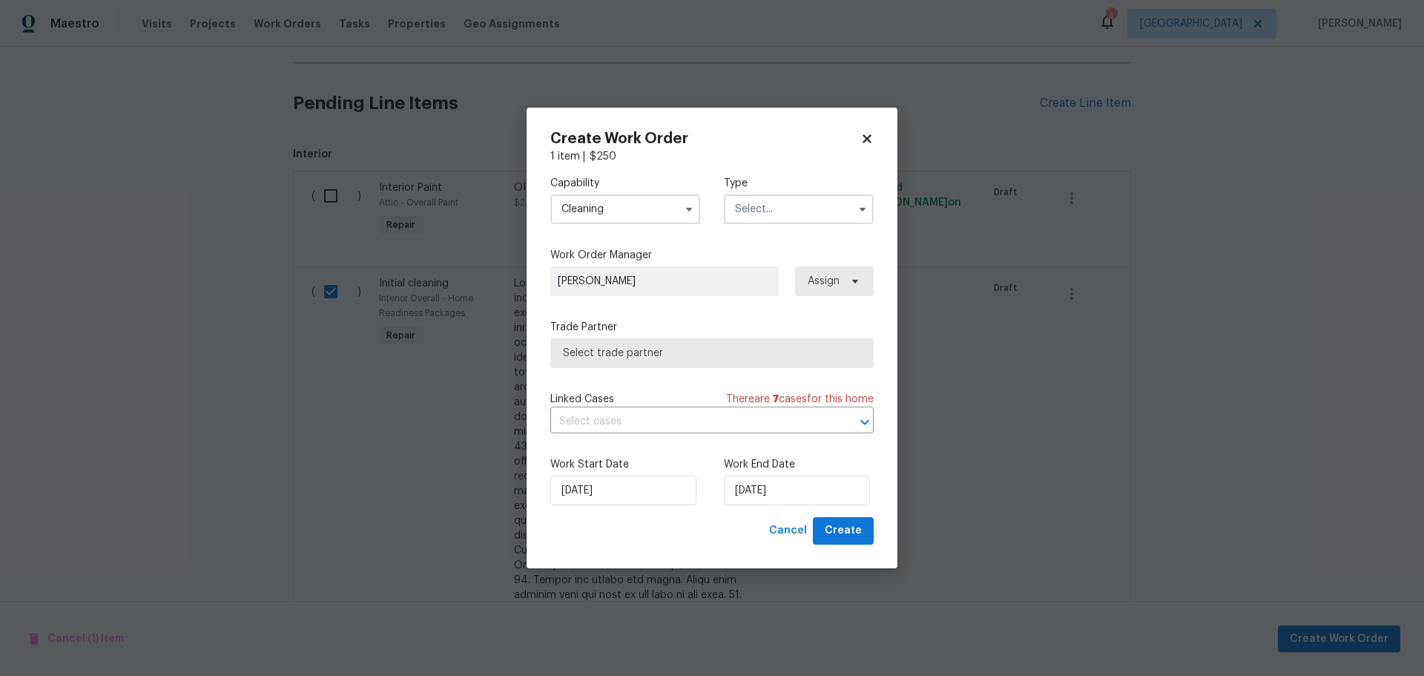
click at [777, 234] on div "Capability Cleaning Type" at bounding box center [711, 200] width 323 height 72
click at [778, 201] on input "text" at bounding box center [799, 209] width 150 height 30
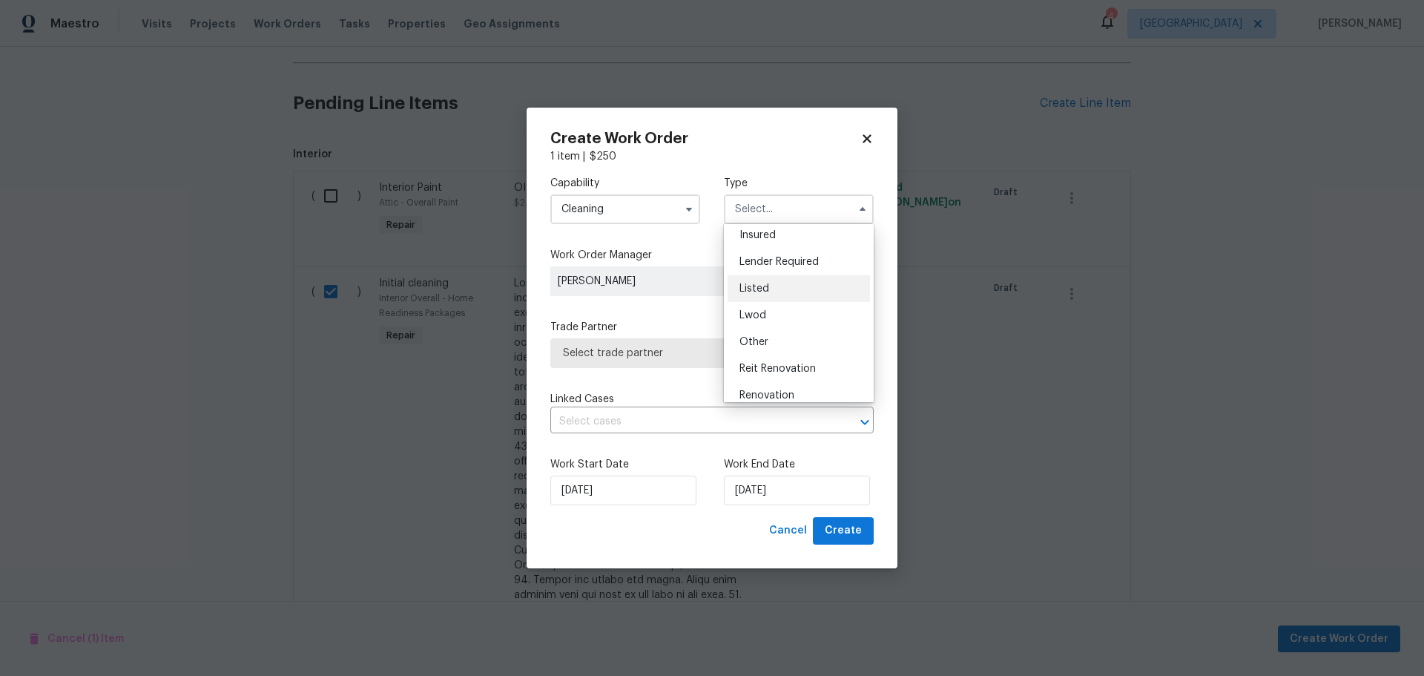
scroll to position [176, 0]
click at [794, 311] on div "Renovation" at bounding box center [798, 304] width 142 height 27
type input "Renovation"
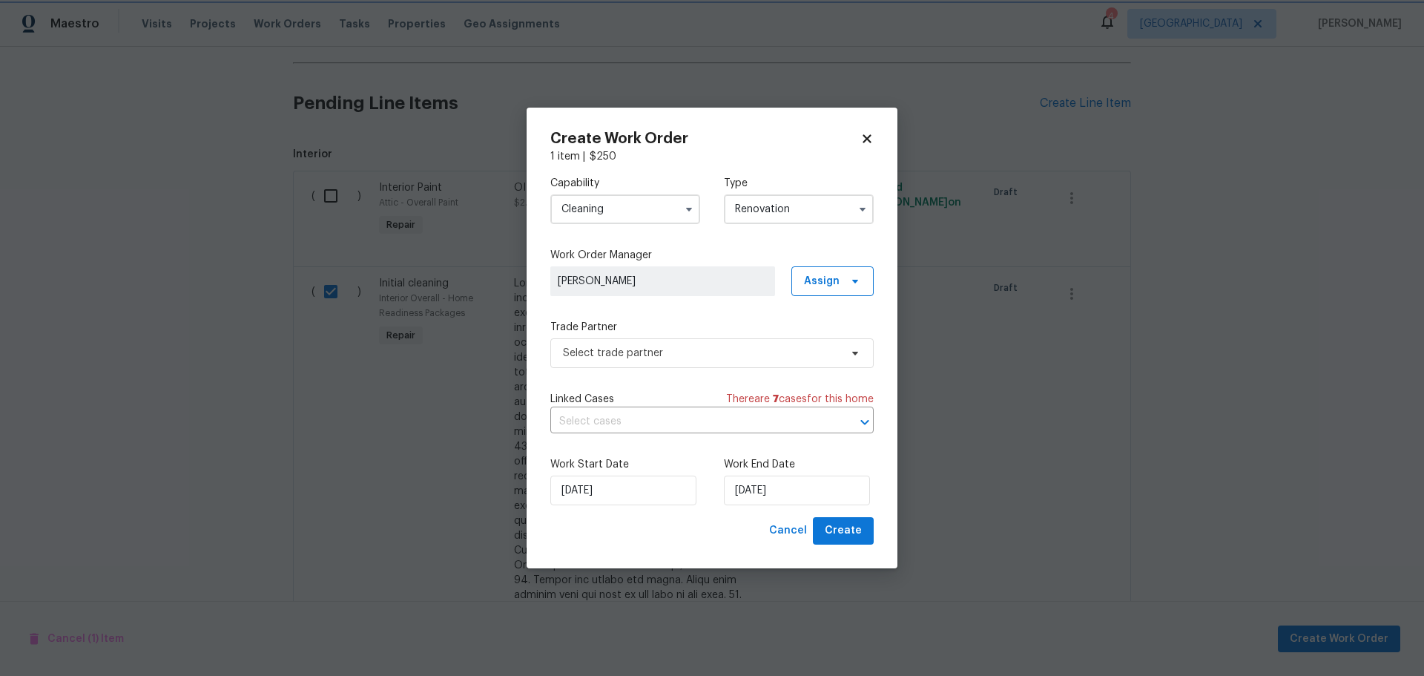
scroll to position [0, 0]
click at [735, 349] on span "Select trade partner" at bounding box center [701, 353] width 277 height 15
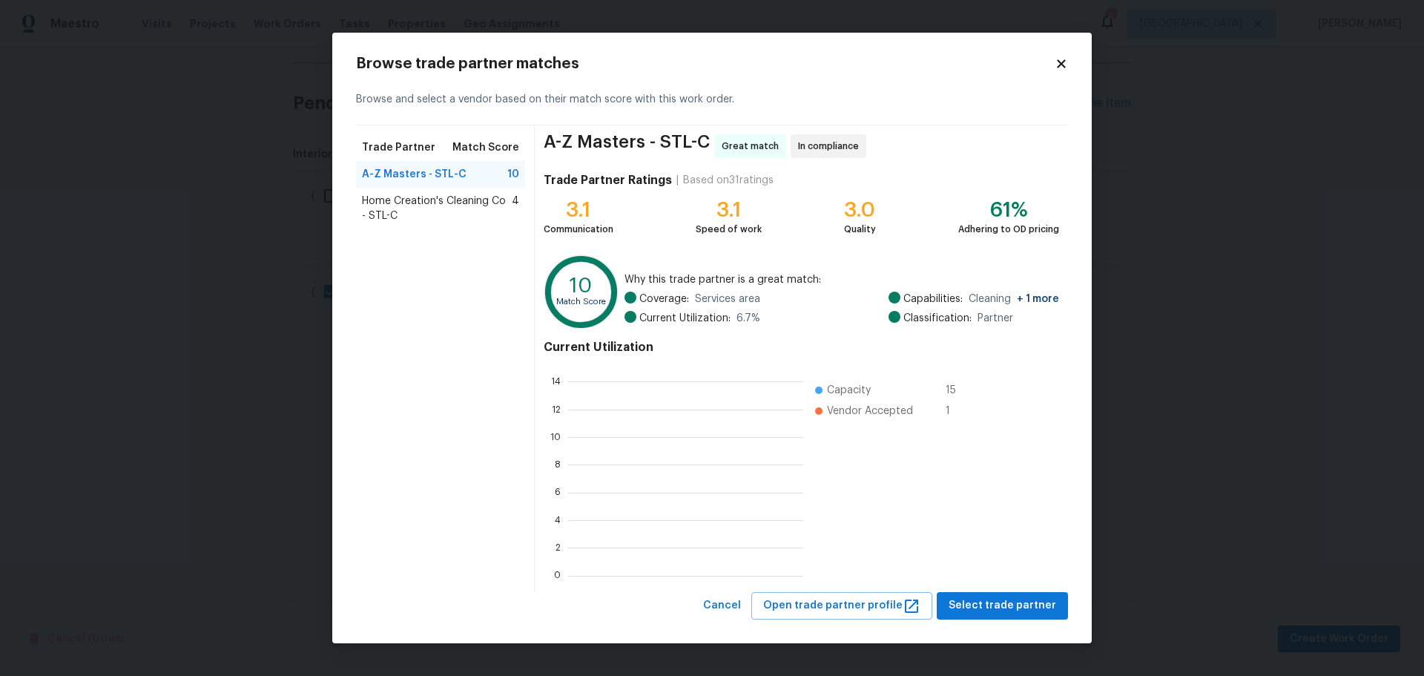
scroll to position [197, 224]
click at [1012, 603] on span "Select trade partner" at bounding box center [1002, 605] width 108 height 19
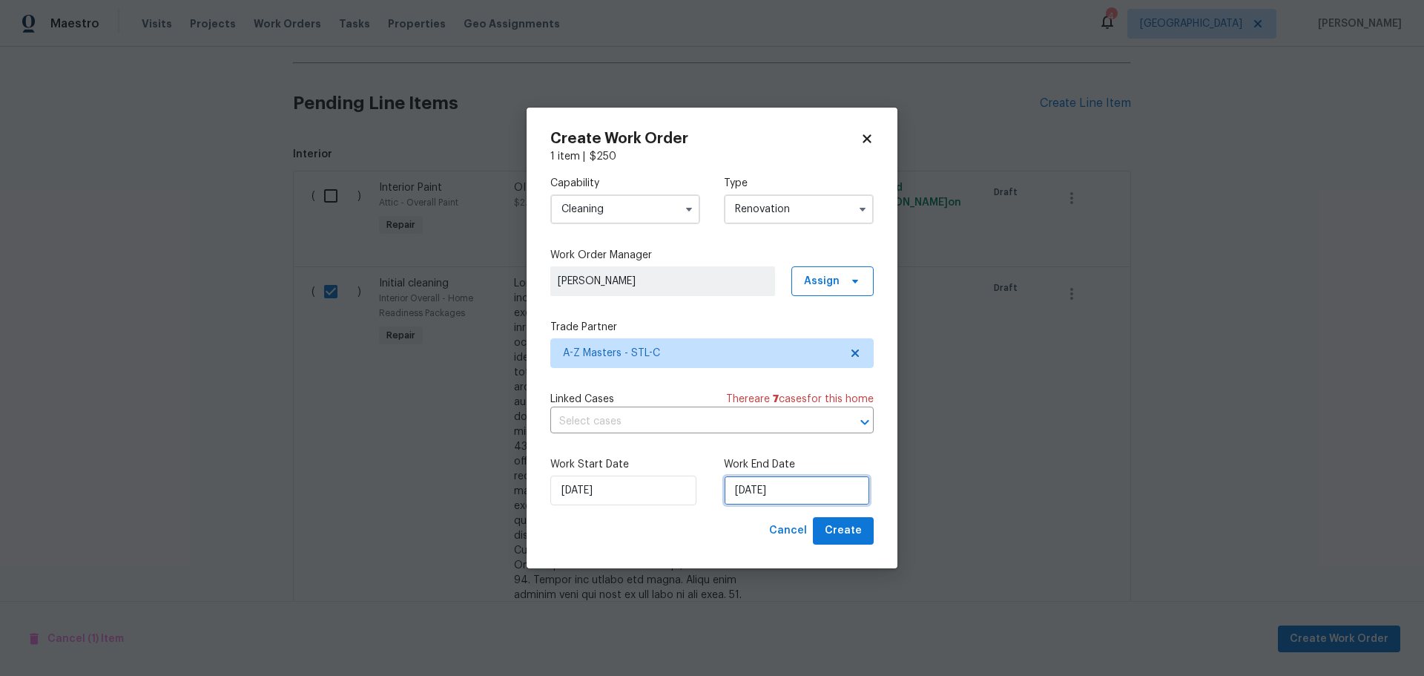
click at [752, 490] on input "9/25/2025" at bounding box center [797, 490] width 146 height 30
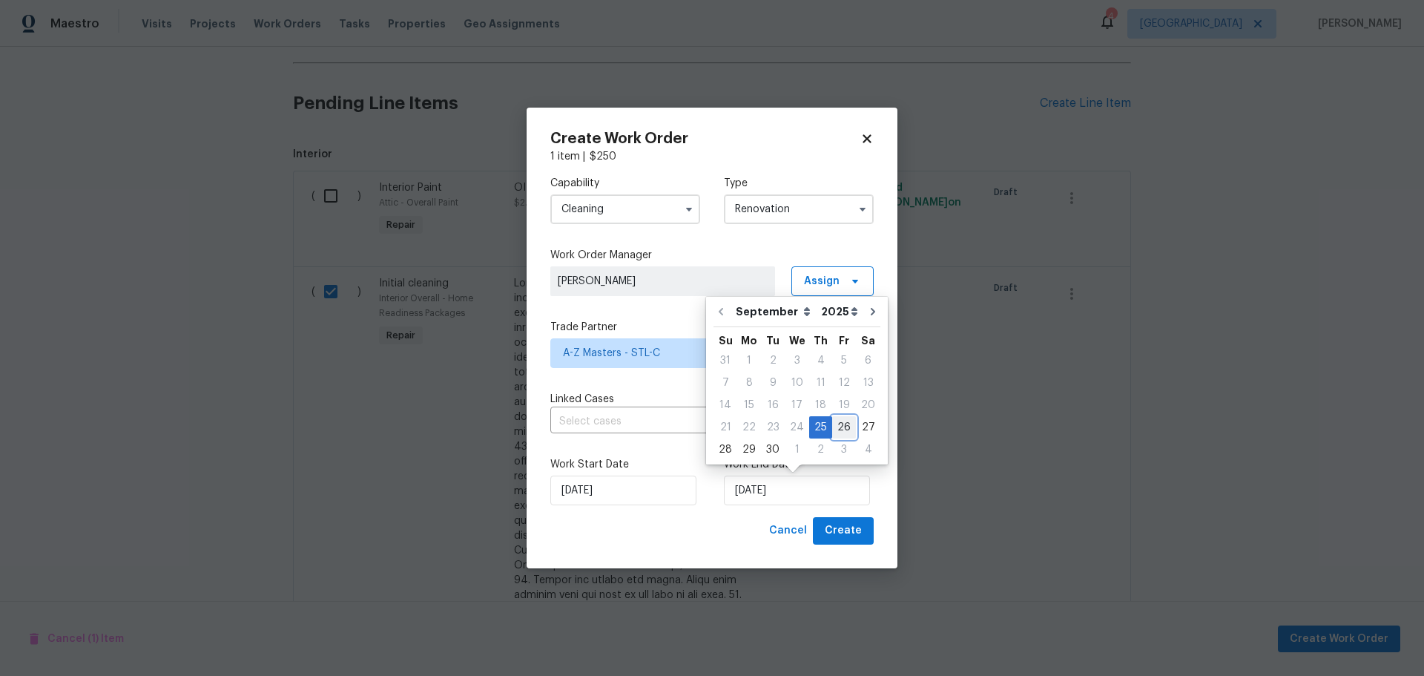
click at [832, 418] on div "26" at bounding box center [844, 427] width 24 height 21
type input "9/26/2025"
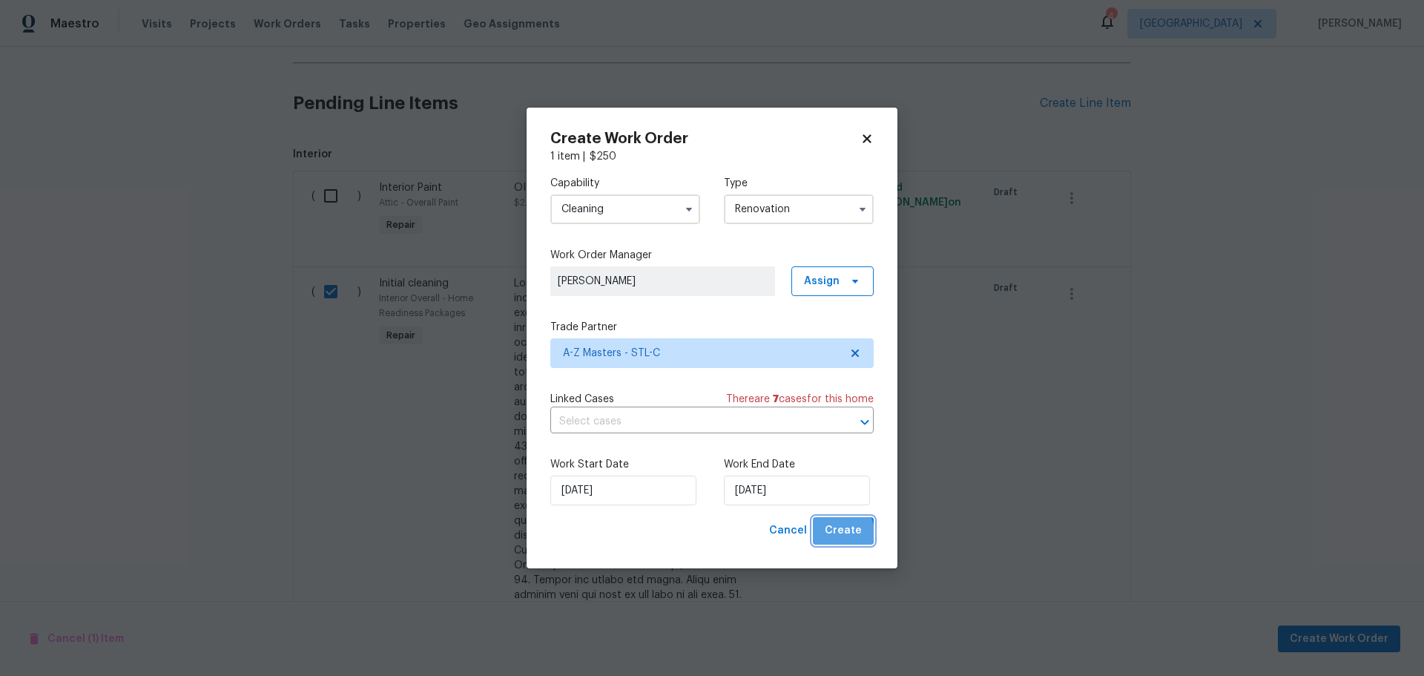
click at [836, 532] on span "Create" at bounding box center [843, 530] width 37 height 19
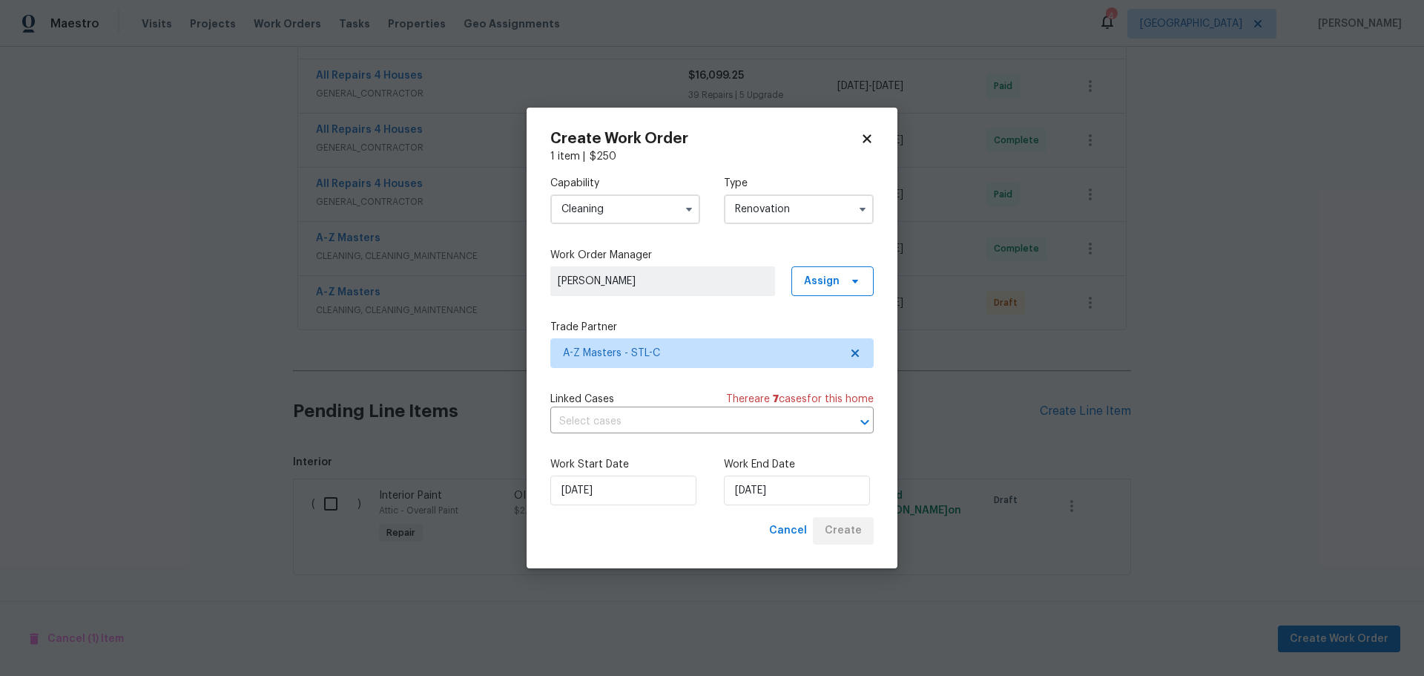
scroll to position [716, 0]
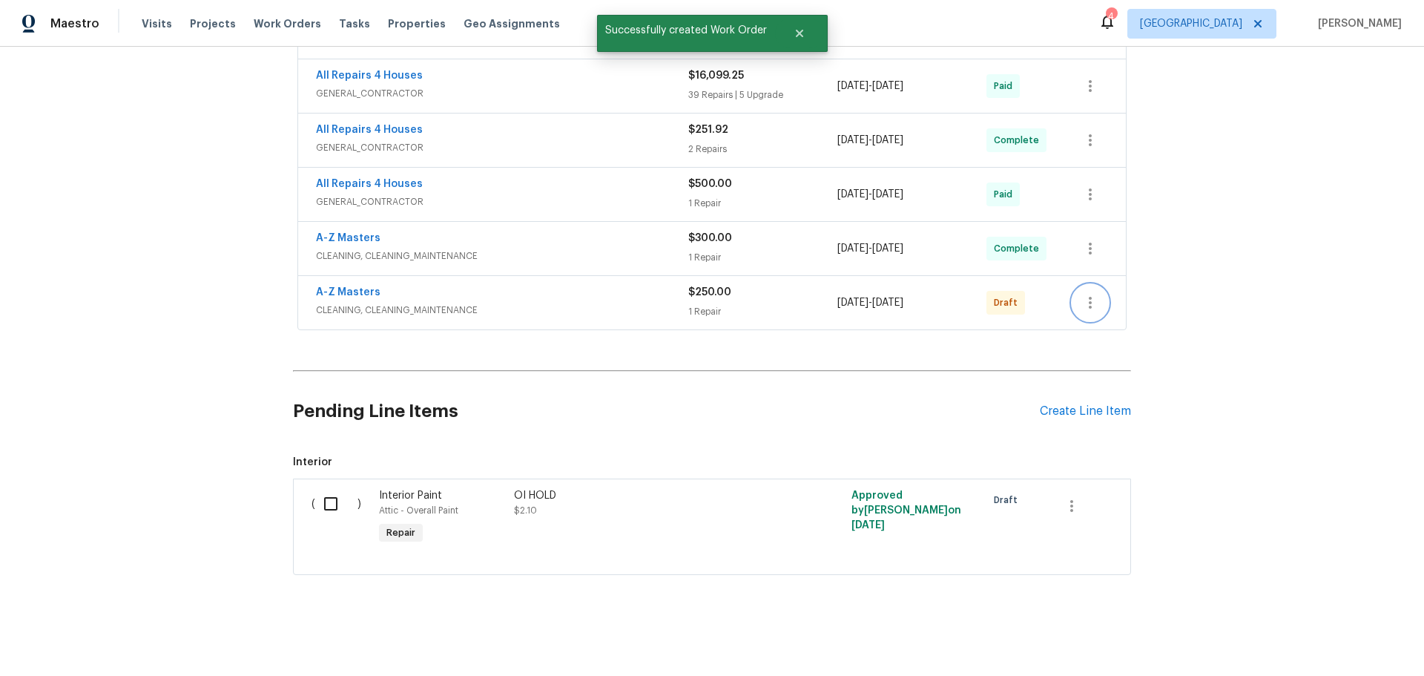
click at [1089, 297] on icon "button" at bounding box center [1090, 303] width 3 height 12
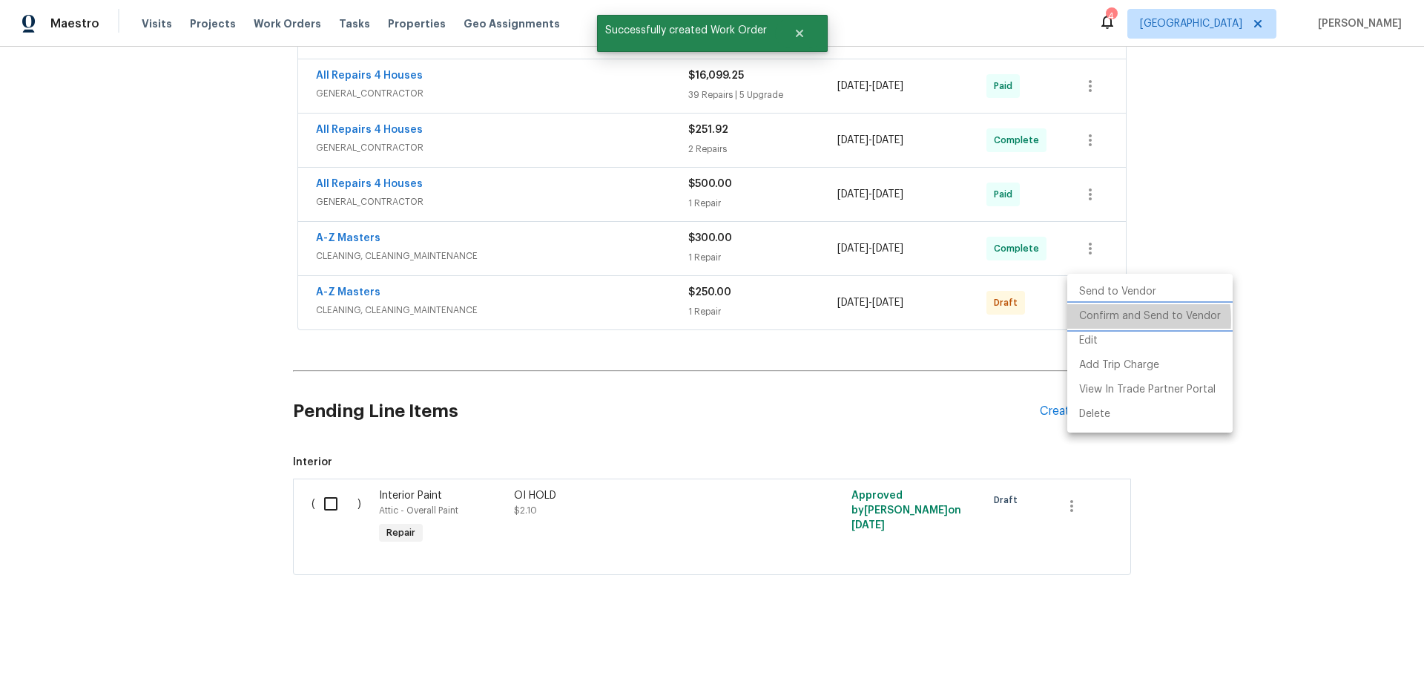
click at [1109, 320] on li "Confirm and Send to Vendor" at bounding box center [1149, 316] width 165 height 24
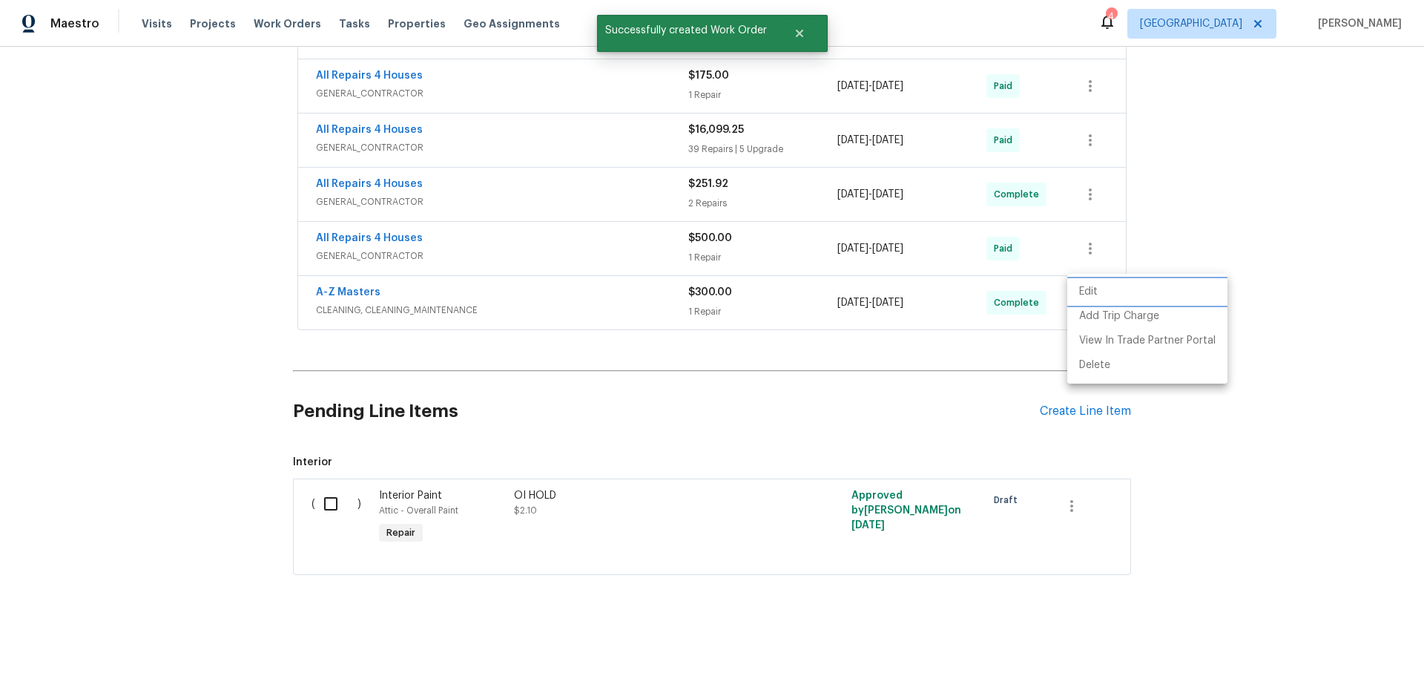
scroll to position [175, 0]
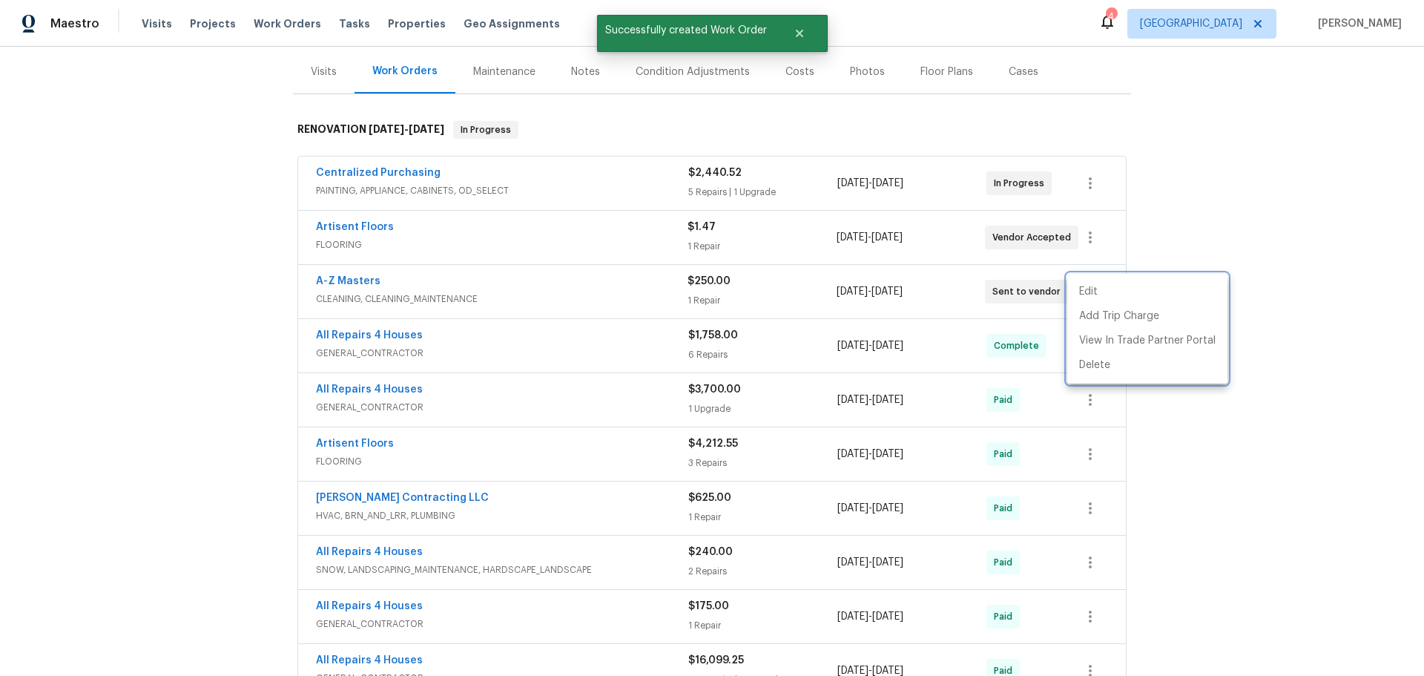
click at [1276, 236] on div at bounding box center [712, 338] width 1424 height 676
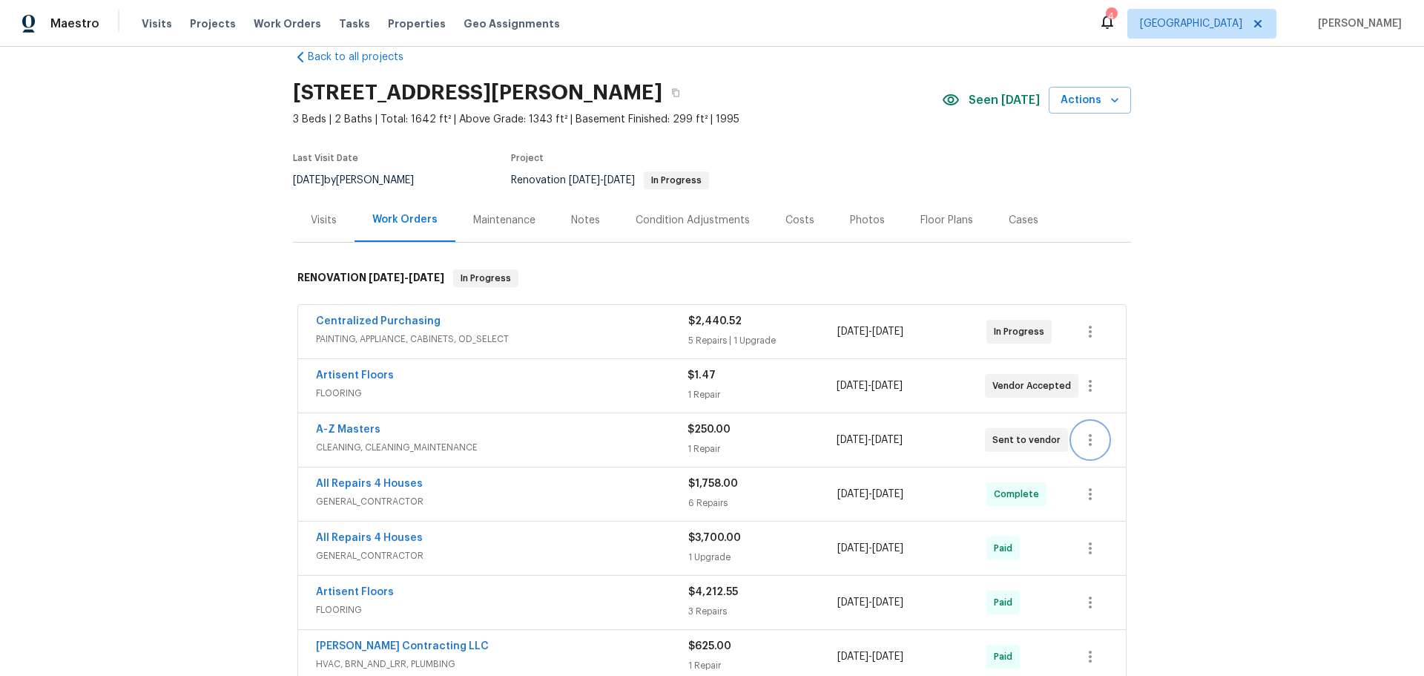
scroll to position [0, 0]
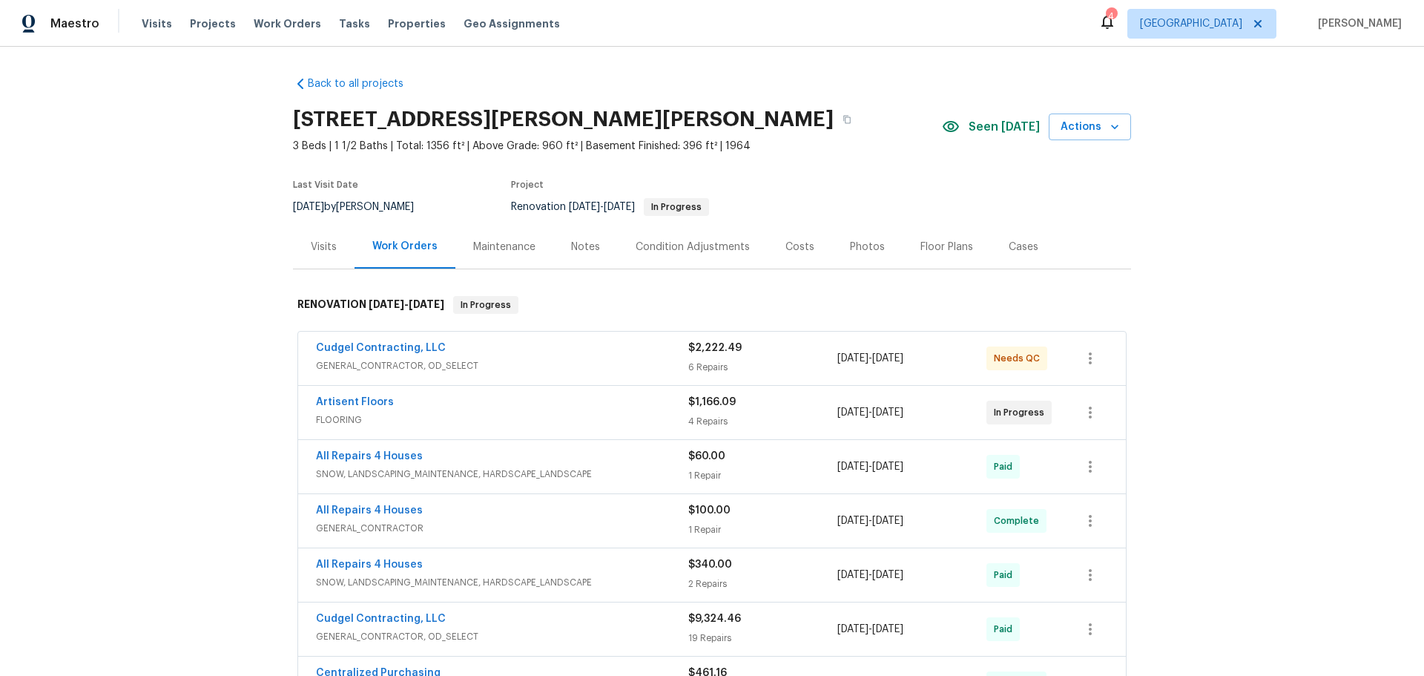
click at [400, 342] on span "Cudgel Contracting, LLC" at bounding box center [381, 347] width 130 height 15
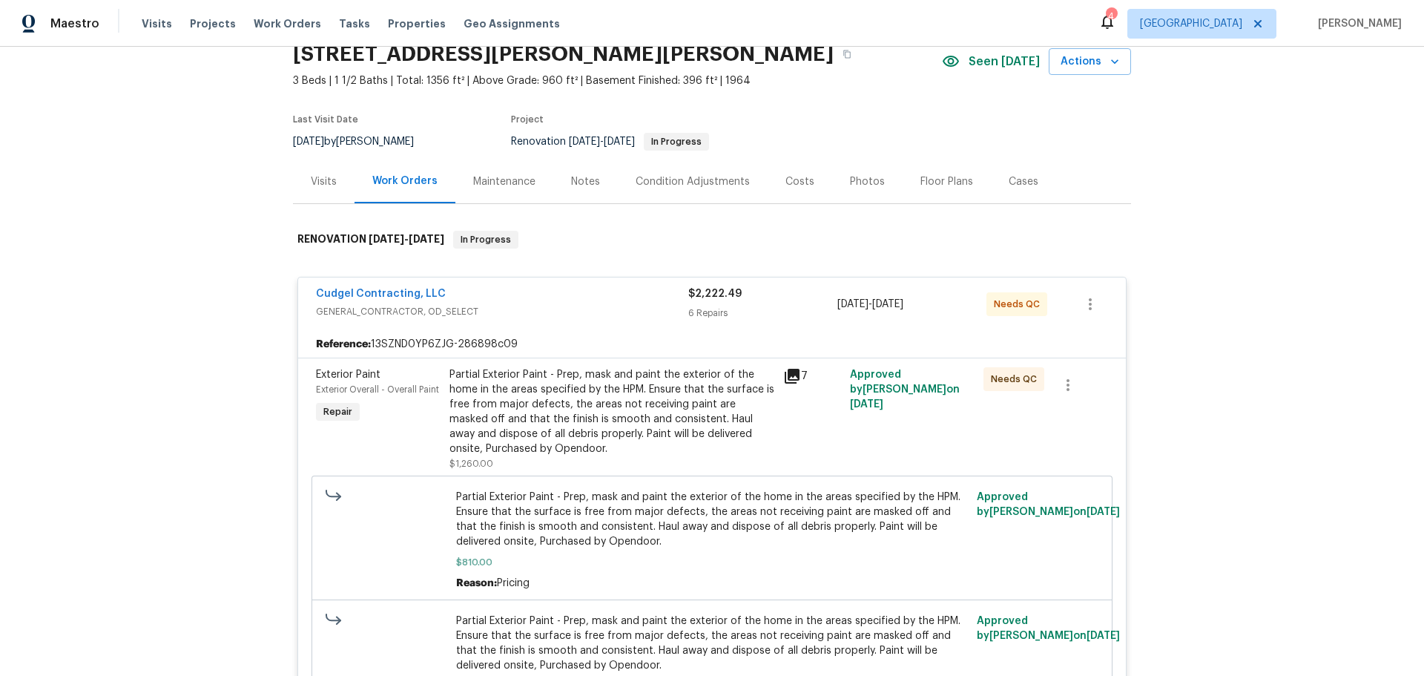
scroll to position [148, 0]
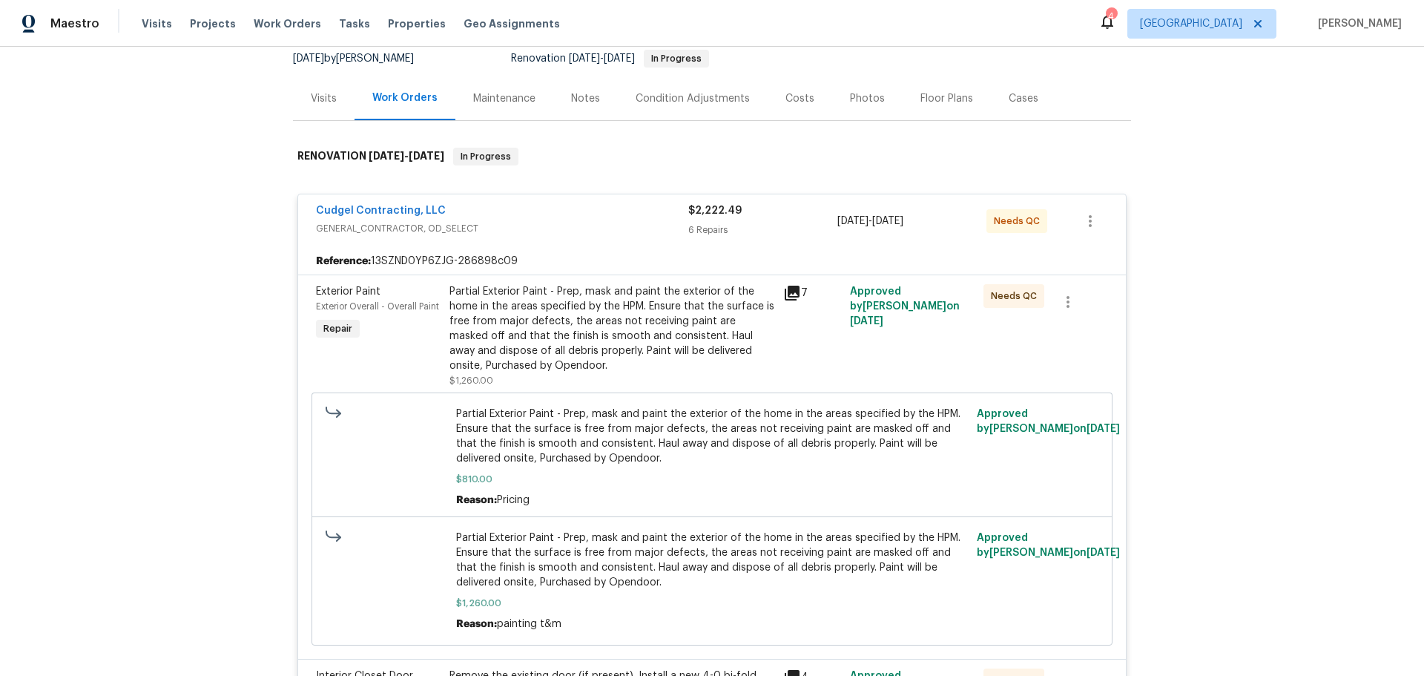
click at [587, 345] on div "Partial Exterior Paint - Prep, mask and paint the exterior of the home in the a…" at bounding box center [611, 328] width 325 height 89
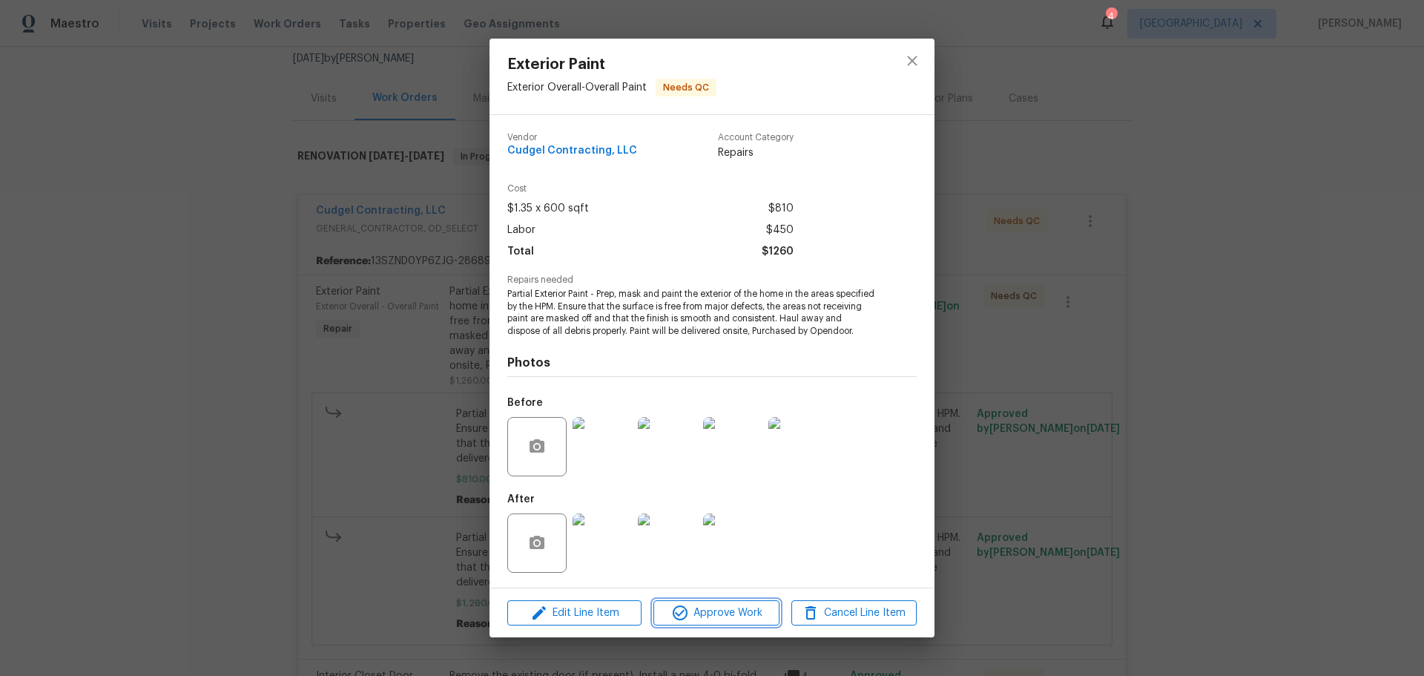
click at [709, 620] on span "Approve Work" at bounding box center [716, 613] width 116 height 19
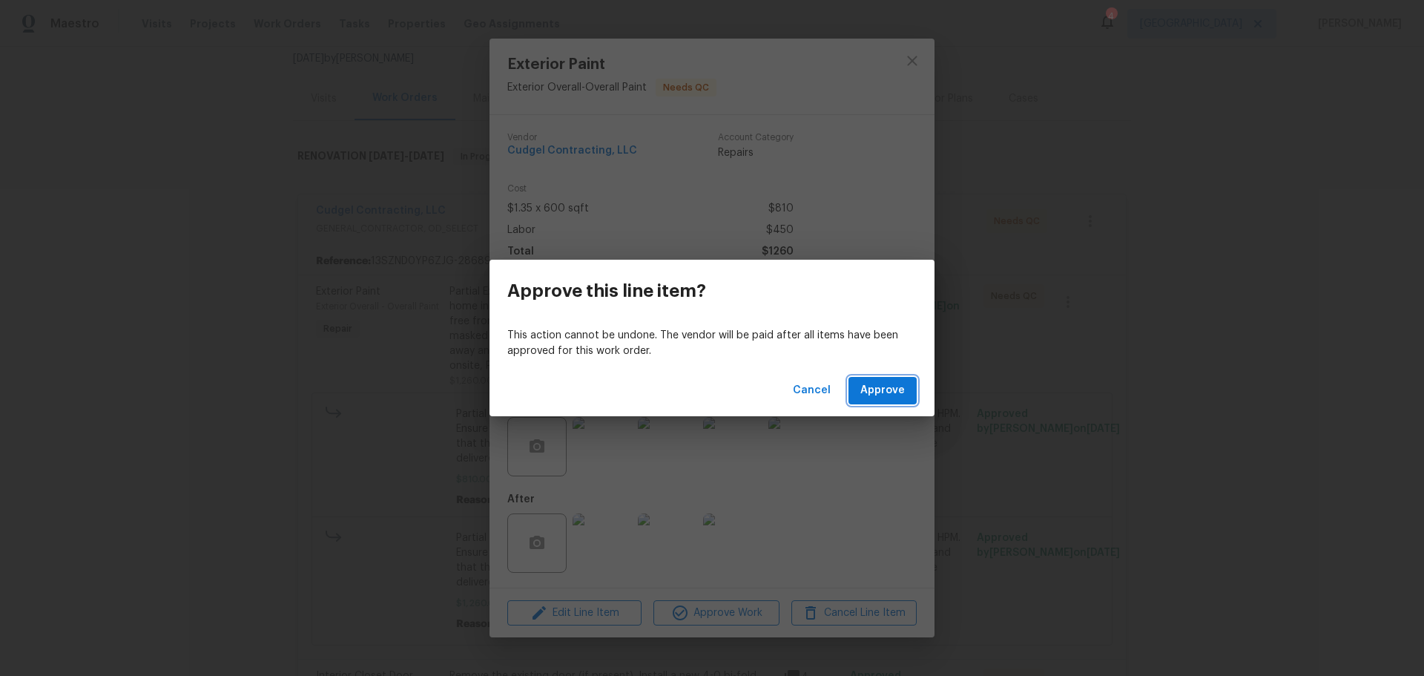
click at [867, 387] on span "Approve" at bounding box center [882, 390] width 44 height 19
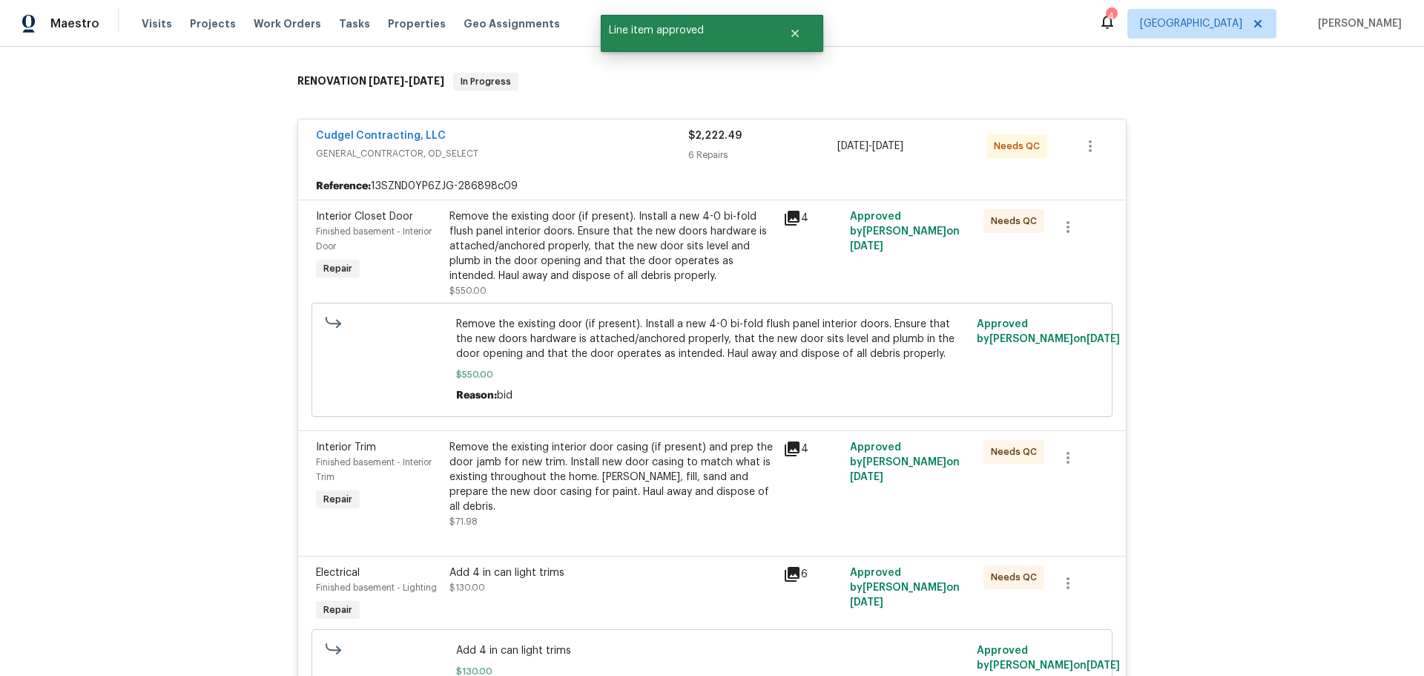
scroll to position [222, 0]
click at [647, 247] on div "Remove the existing door (if present). Install a new 4-0 bi-fold flush panel in…" at bounding box center [611, 247] width 325 height 74
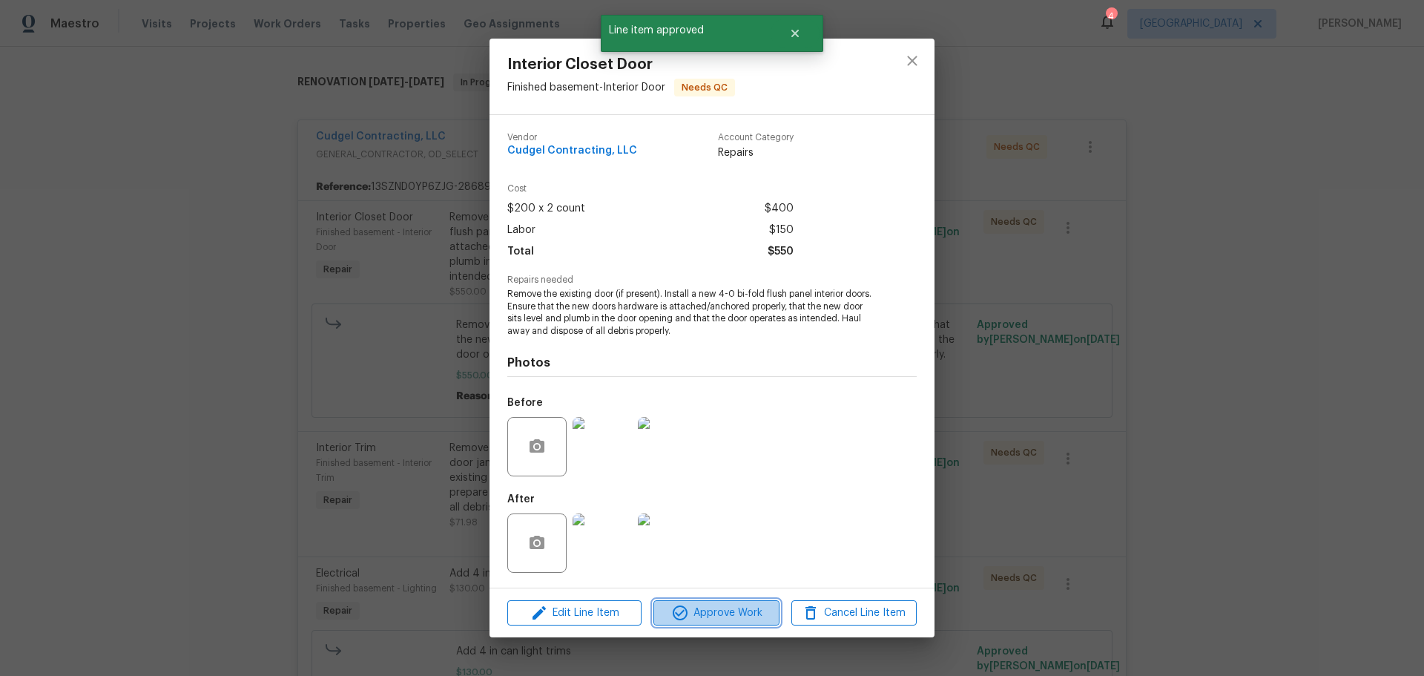
click at [734, 607] on span "Approve Work" at bounding box center [716, 613] width 116 height 19
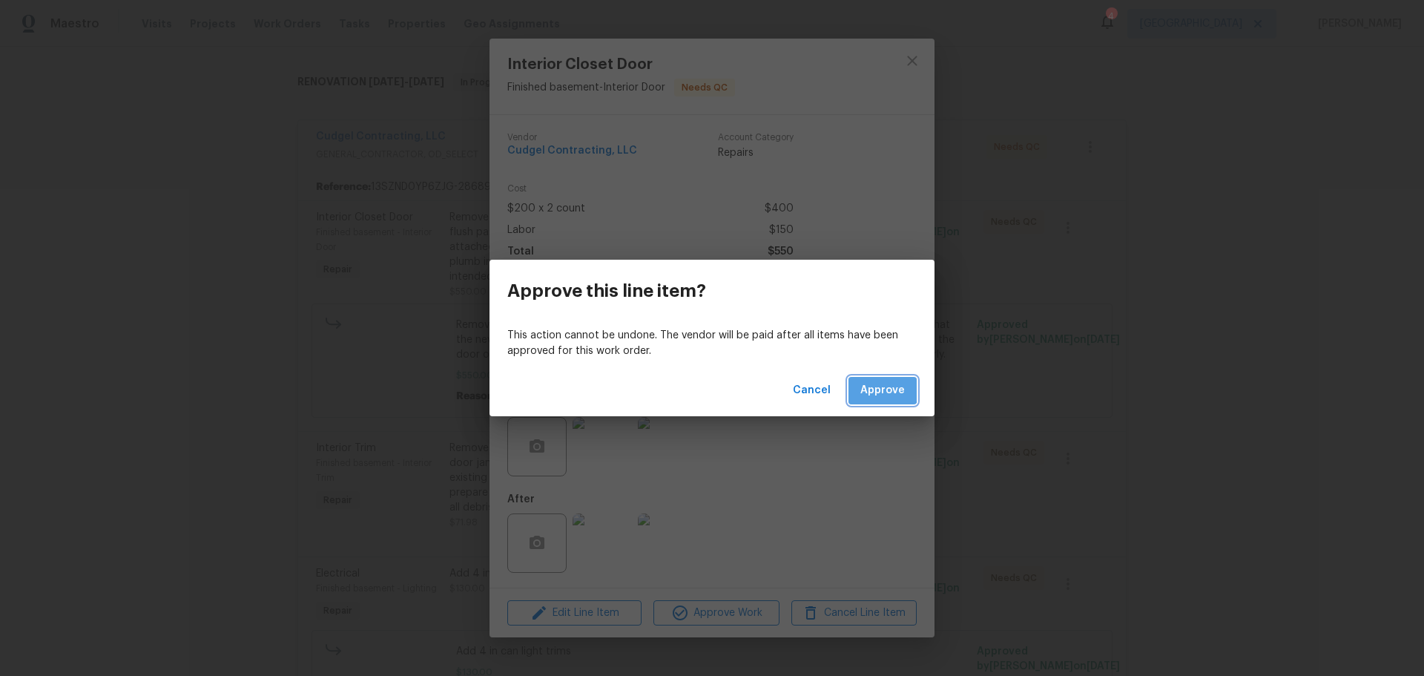
click at [864, 382] on span "Approve" at bounding box center [882, 390] width 44 height 19
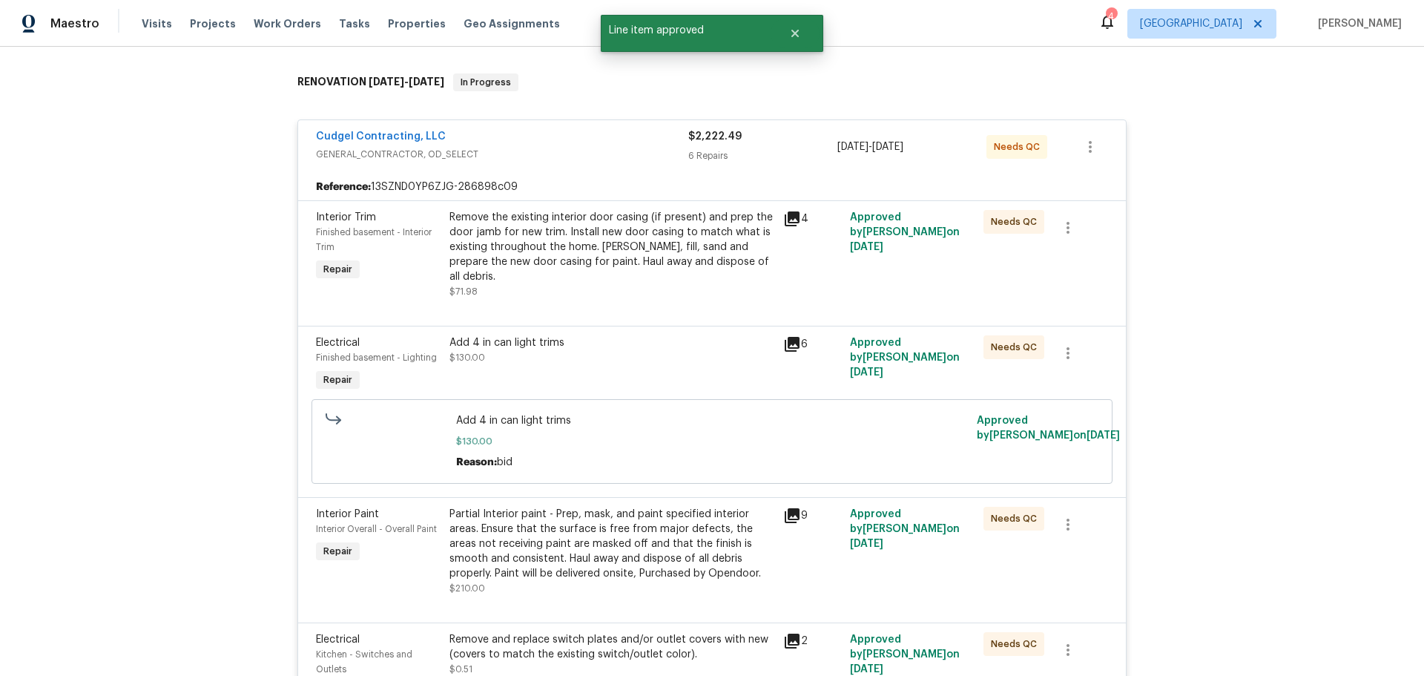
click at [630, 338] on div "Add 4 in can light trims $130.00" at bounding box center [611, 350] width 325 height 30
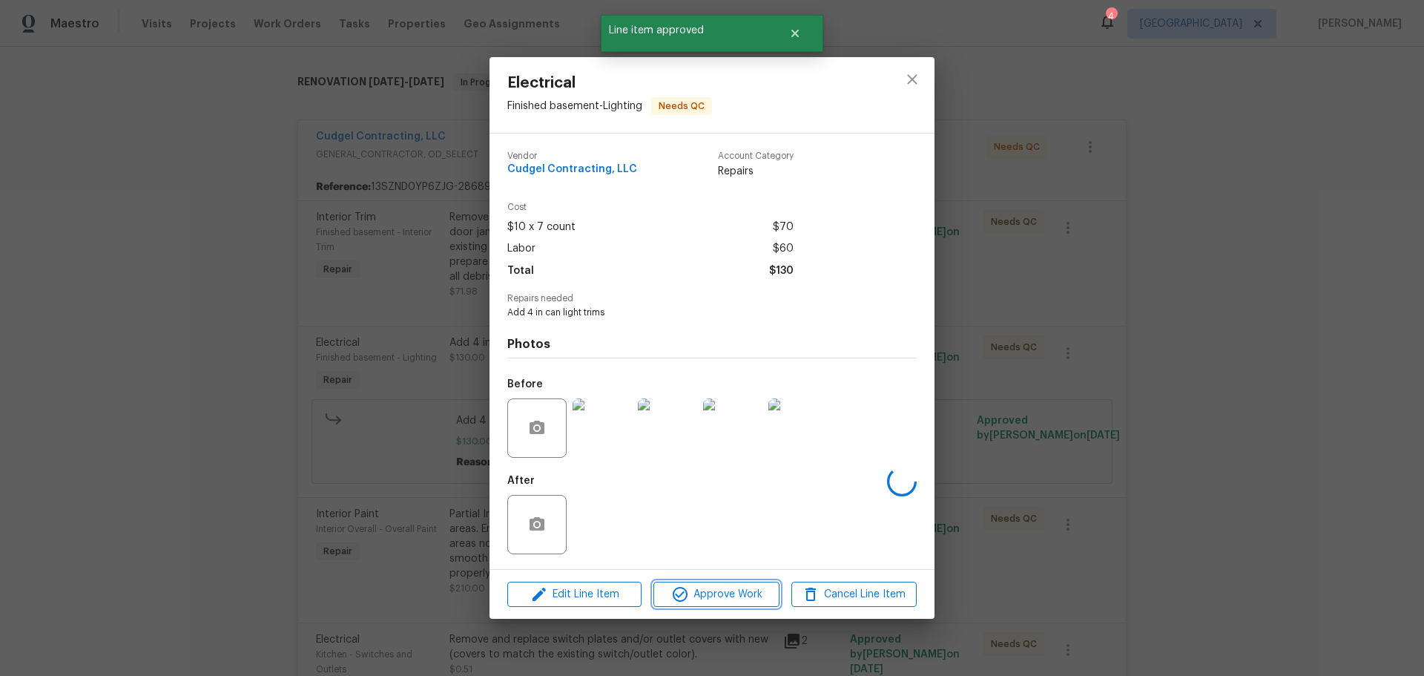
click at [732, 590] on span "Approve Work" at bounding box center [716, 594] width 116 height 19
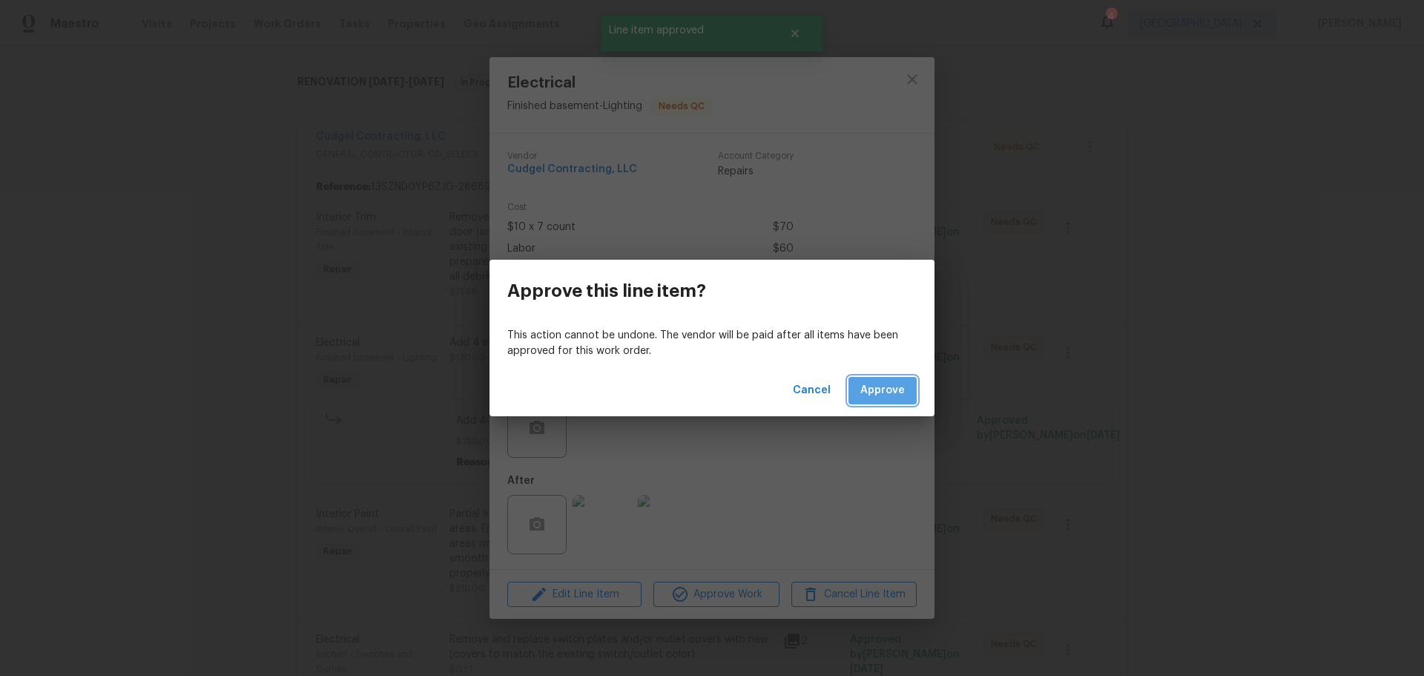
click at [882, 384] on span "Approve" at bounding box center [882, 390] width 44 height 19
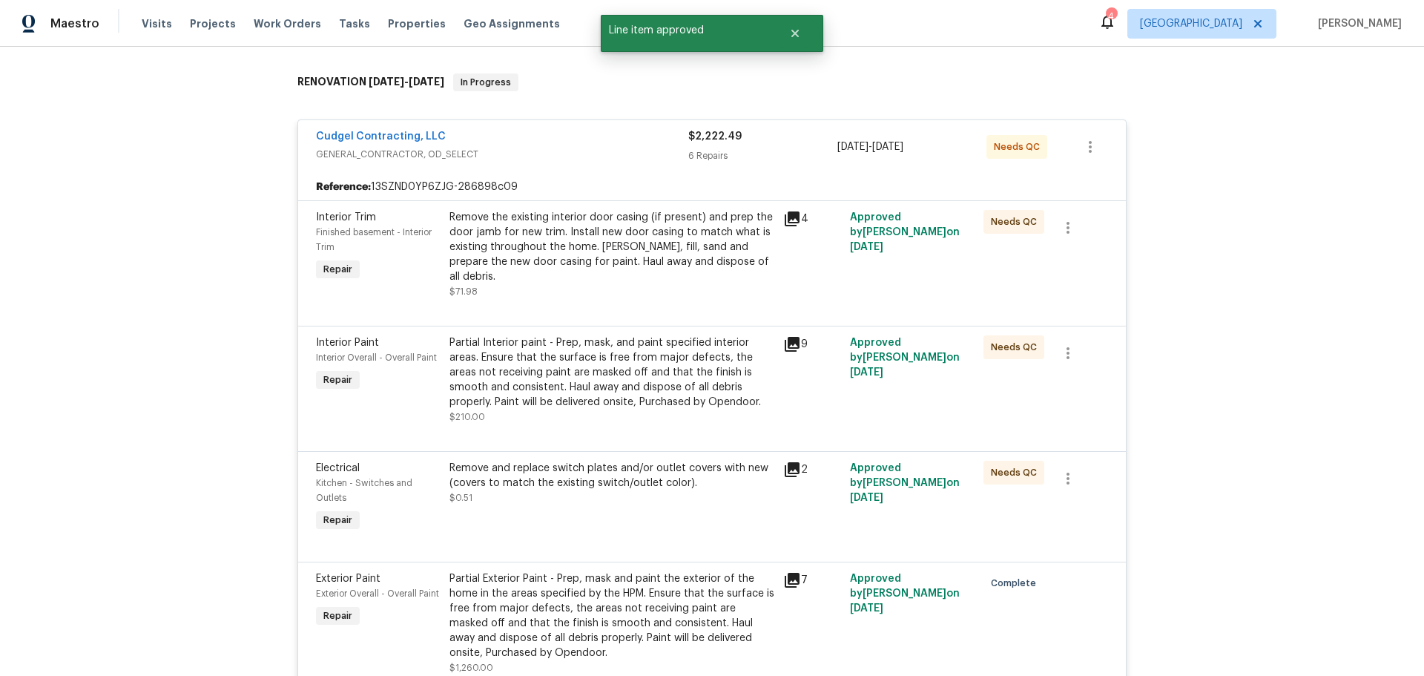
click at [612, 270] on div "Remove the existing interior door casing (if present) and prep the door jamb fo…" at bounding box center [611, 254] width 325 height 89
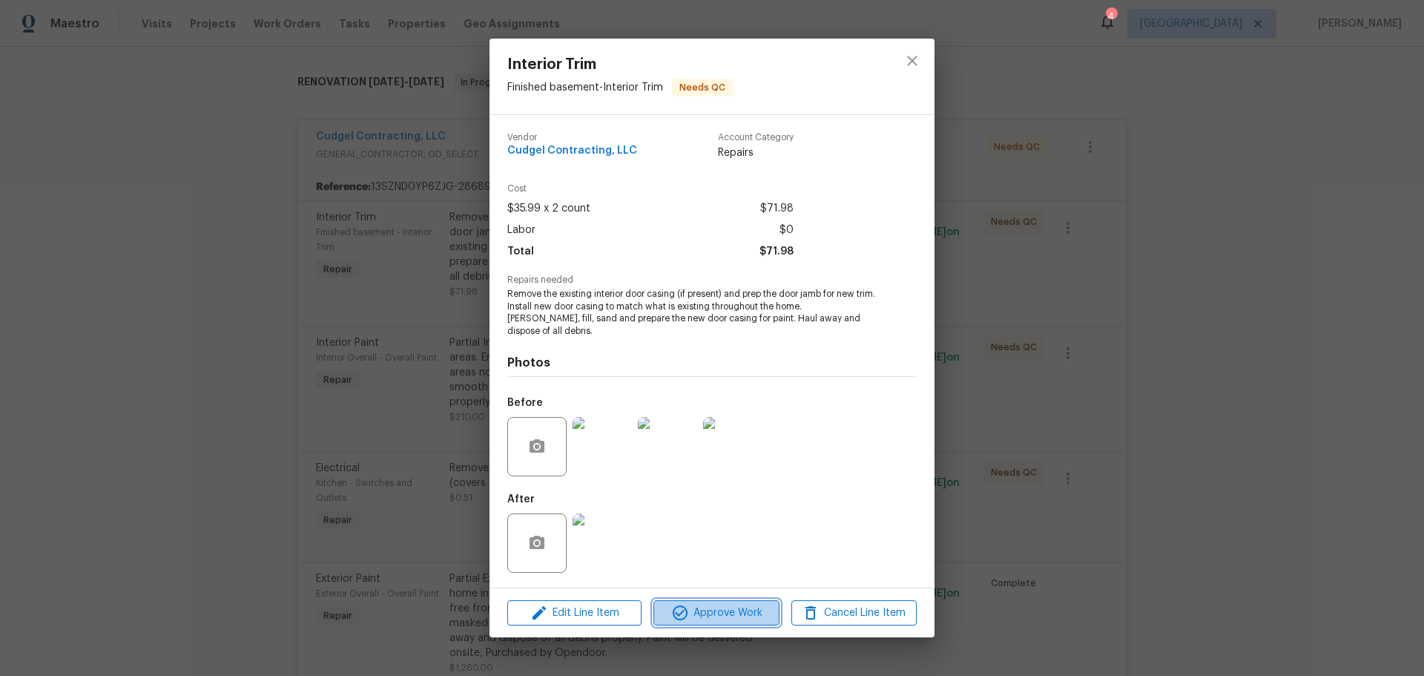
click at [705, 608] on span "Approve Work" at bounding box center [716, 613] width 116 height 19
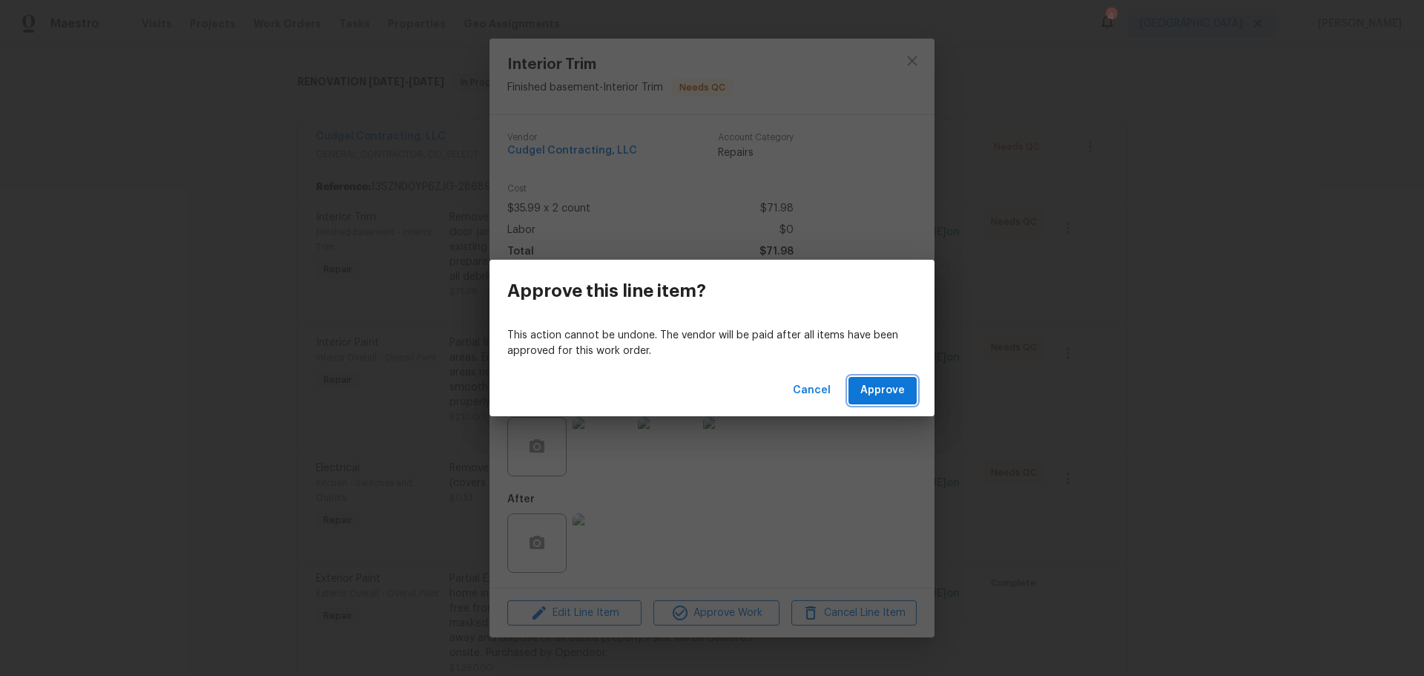
click at [865, 395] on span "Approve" at bounding box center [882, 390] width 44 height 19
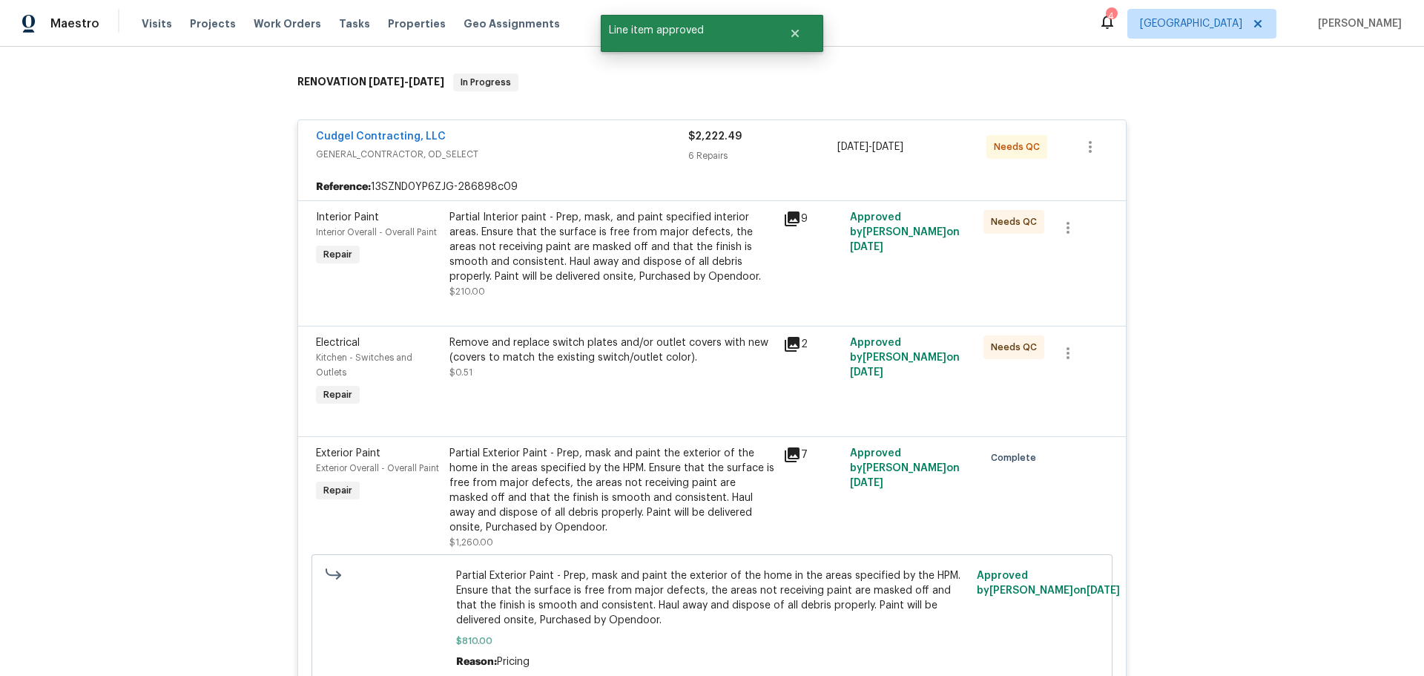
click at [605, 266] on div "Partial Interior paint - Prep, mask, and paint specified interior areas. Ensure…" at bounding box center [611, 247] width 325 height 74
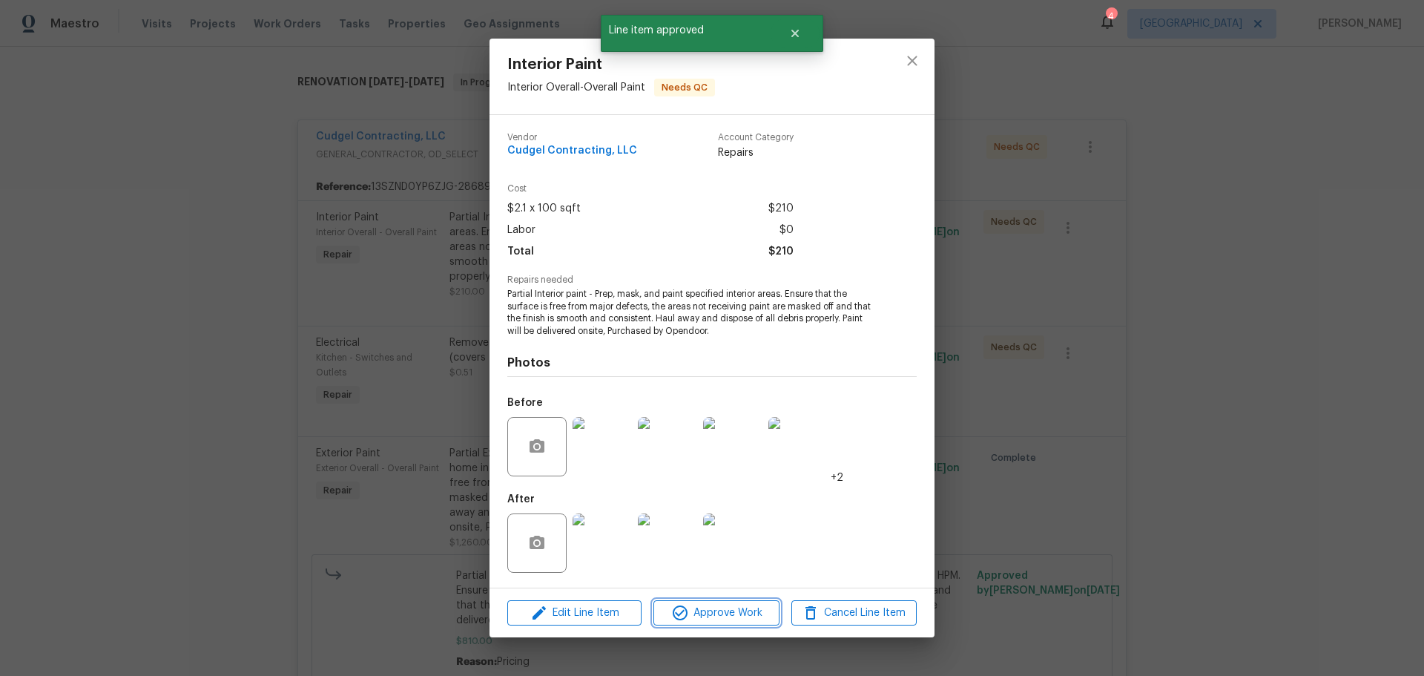
click at [722, 620] on span "Approve Work" at bounding box center [716, 613] width 116 height 19
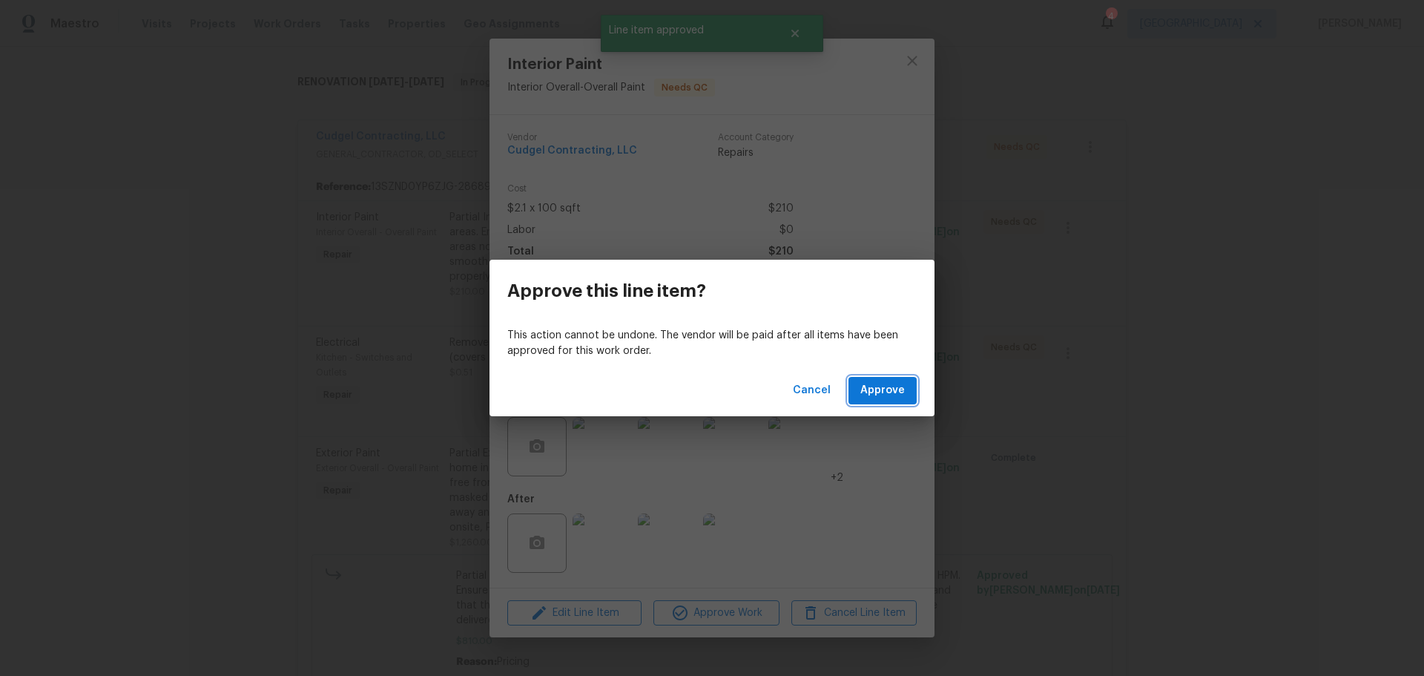
click at [906, 379] on button "Approve" at bounding box center [882, 390] width 68 height 27
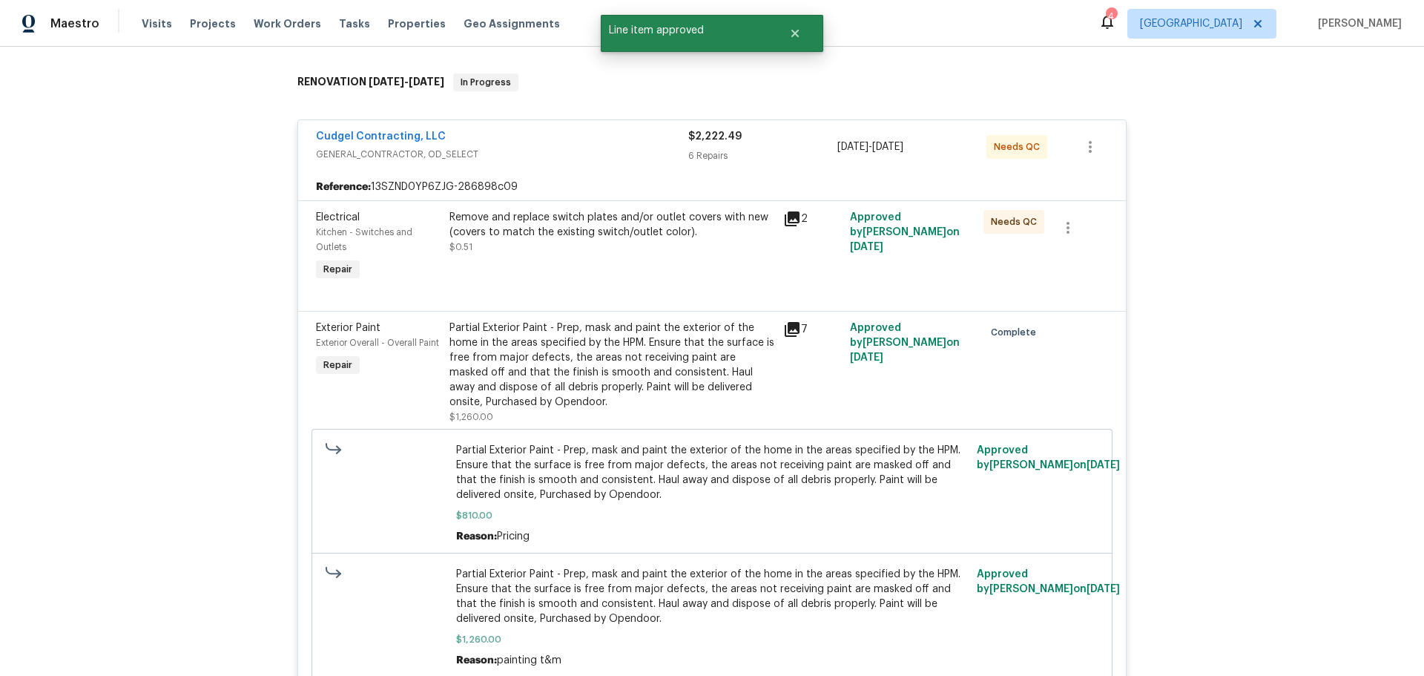
click at [653, 288] on div at bounding box center [712, 293] width 792 height 18
click at [625, 248] on div "Remove and replace switch plates and/or outlet covers with new (covers to match…" at bounding box center [611, 232] width 325 height 44
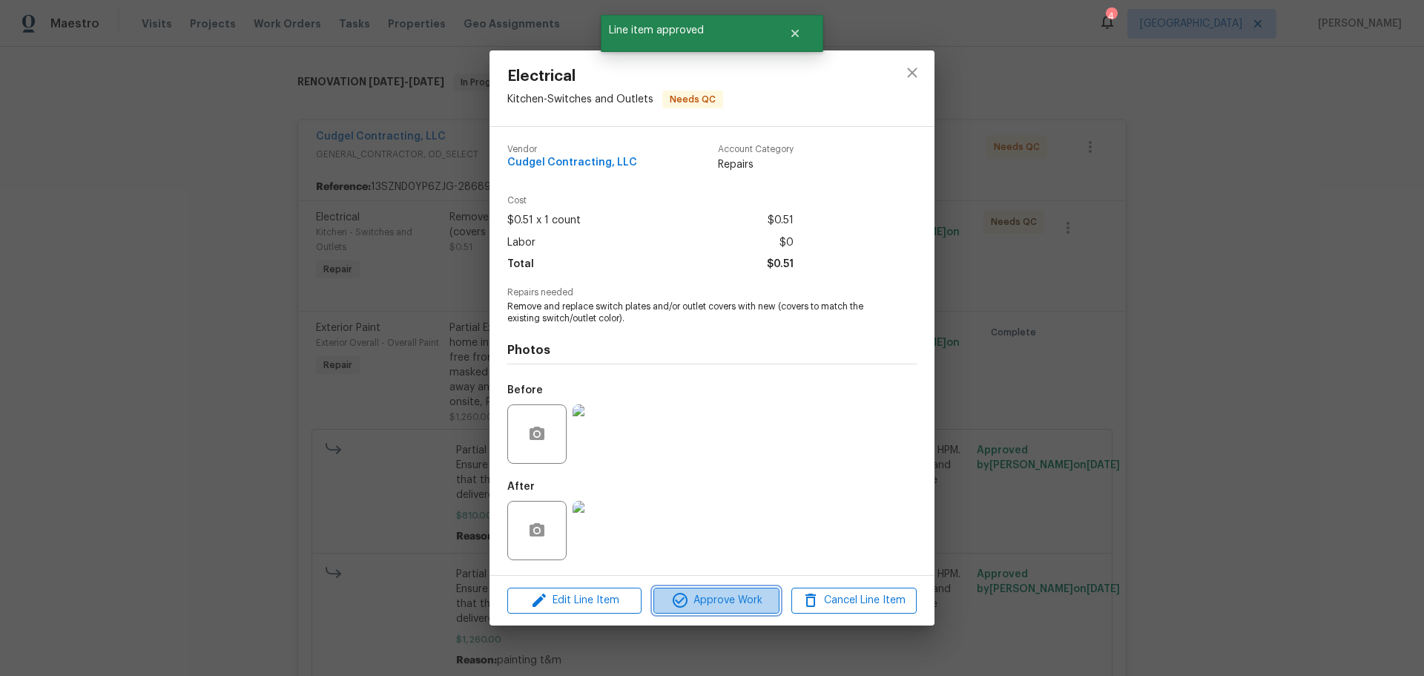
click at [737, 601] on span "Approve Work" at bounding box center [716, 600] width 116 height 19
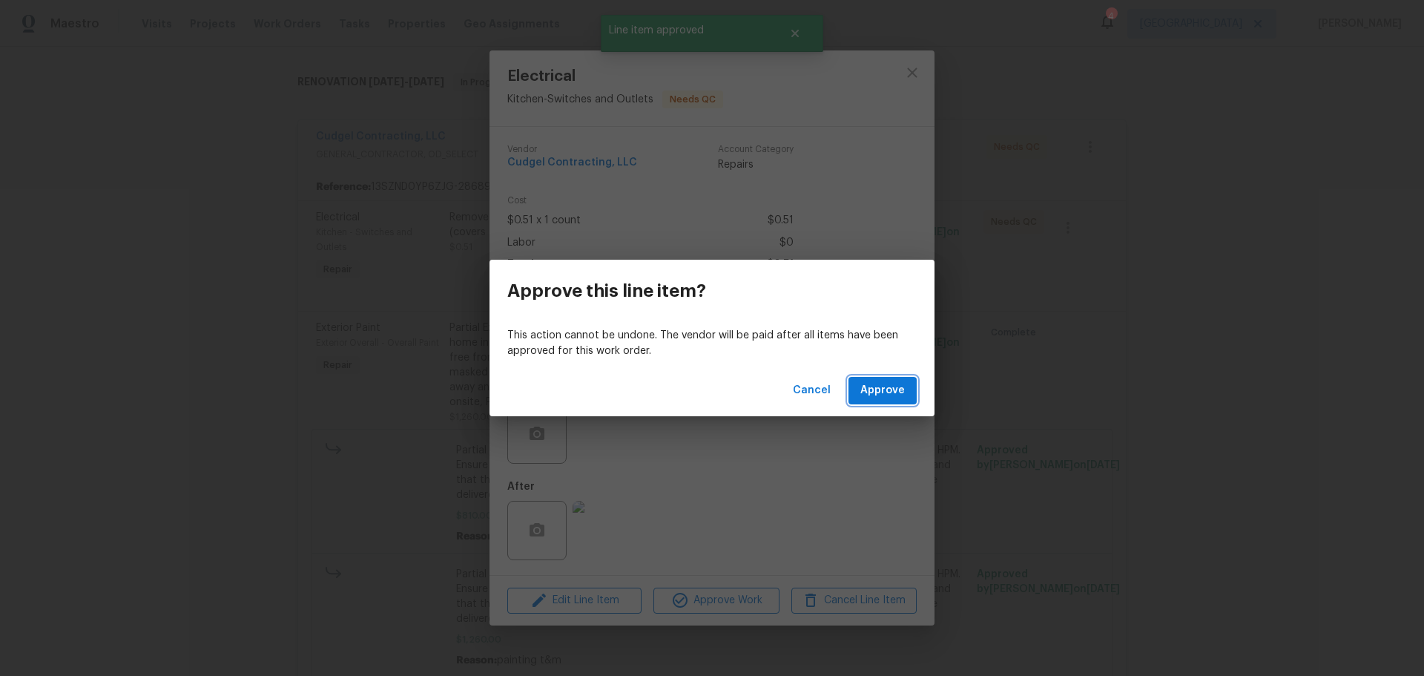
click at [885, 393] on span "Approve" at bounding box center [882, 390] width 44 height 19
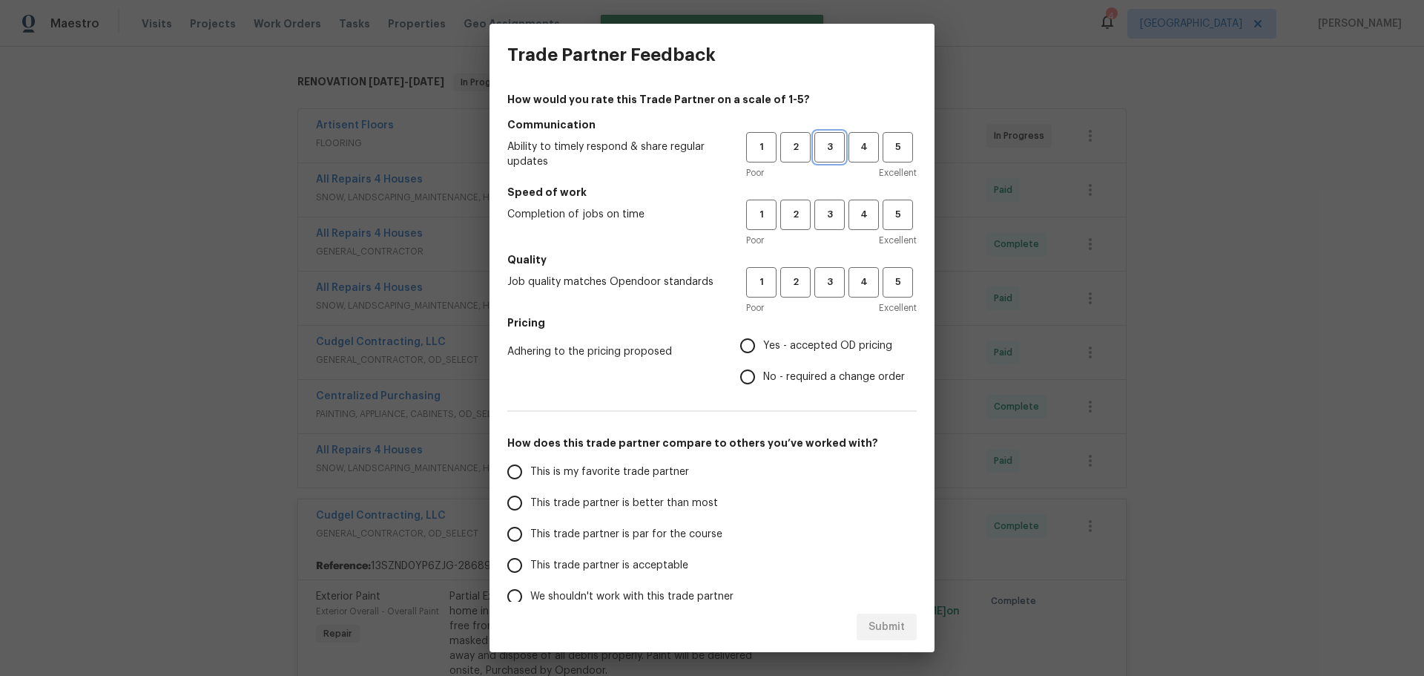
click at [816, 149] on span "3" at bounding box center [829, 147] width 27 height 17
click at [819, 210] on span "3" at bounding box center [829, 214] width 27 height 17
click at [828, 269] on button "3" at bounding box center [829, 282] width 30 height 30
click at [790, 345] on span "Yes - accepted OD pricing" at bounding box center [827, 346] width 129 height 16
click at [763, 345] on input "Yes - accepted OD pricing" at bounding box center [747, 345] width 31 height 31
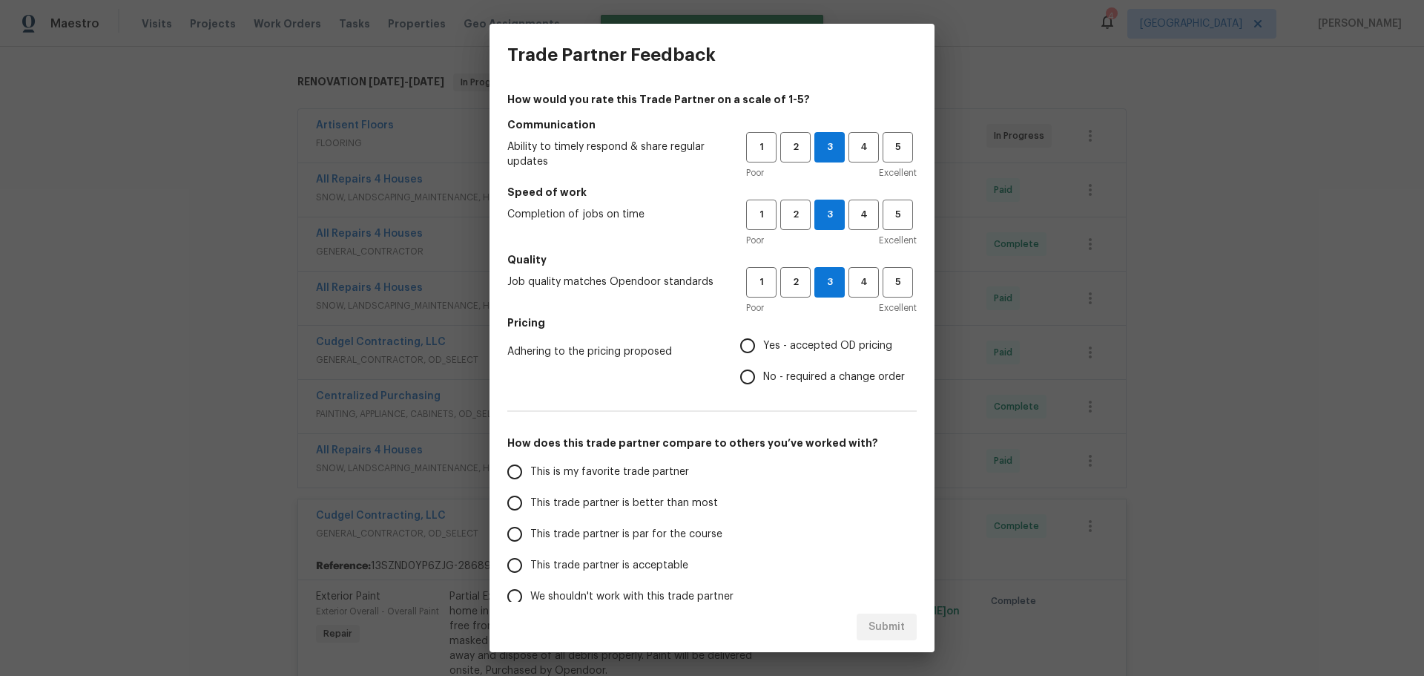
radio input "true"
click at [666, 501] on span "This trade partner is better than most" at bounding box center [624, 503] width 188 height 16
click at [530, 501] on input "This trade partner is better than most" at bounding box center [514, 502] width 31 height 31
radio input "false"
click at [685, 524] on label "This trade partner is par for the course" at bounding box center [616, 533] width 234 height 31
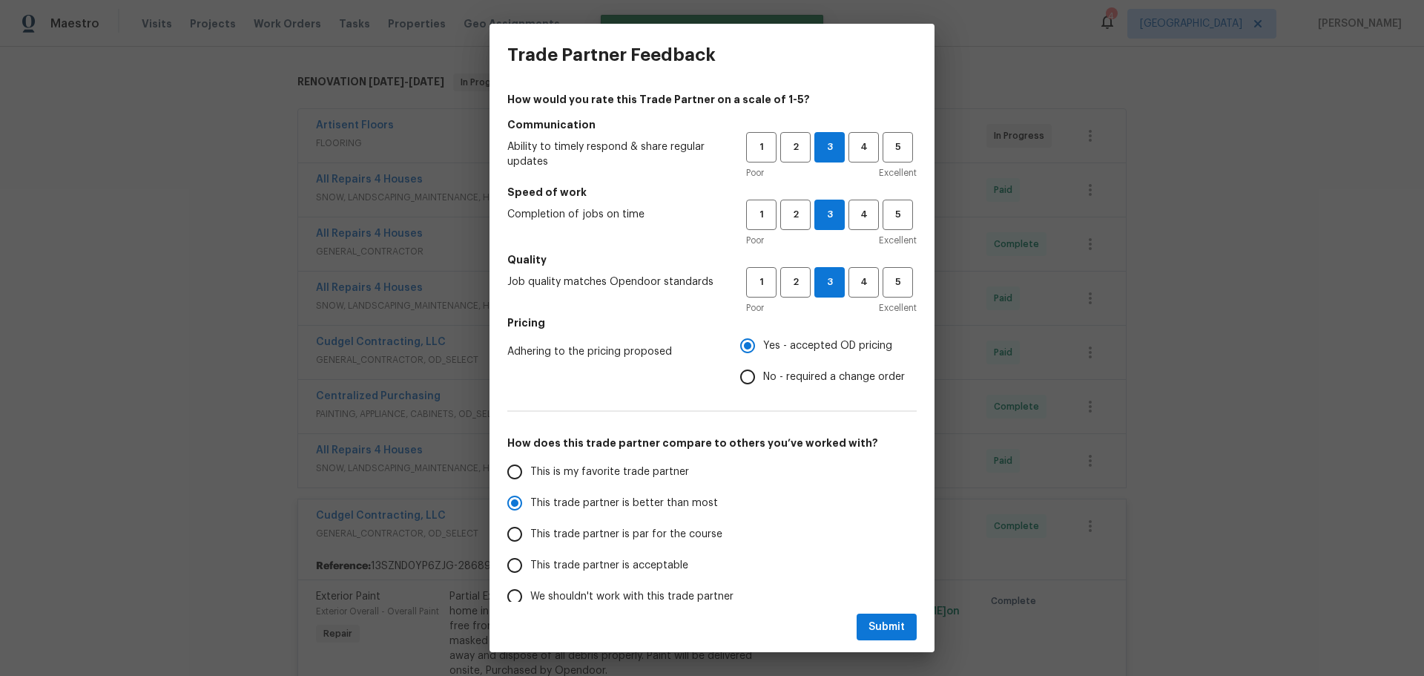
click at [530, 524] on input "This trade partner is par for the course" at bounding box center [514, 533] width 31 height 31
click at [891, 632] on span "Submit" at bounding box center [886, 627] width 36 height 19
radio input "true"
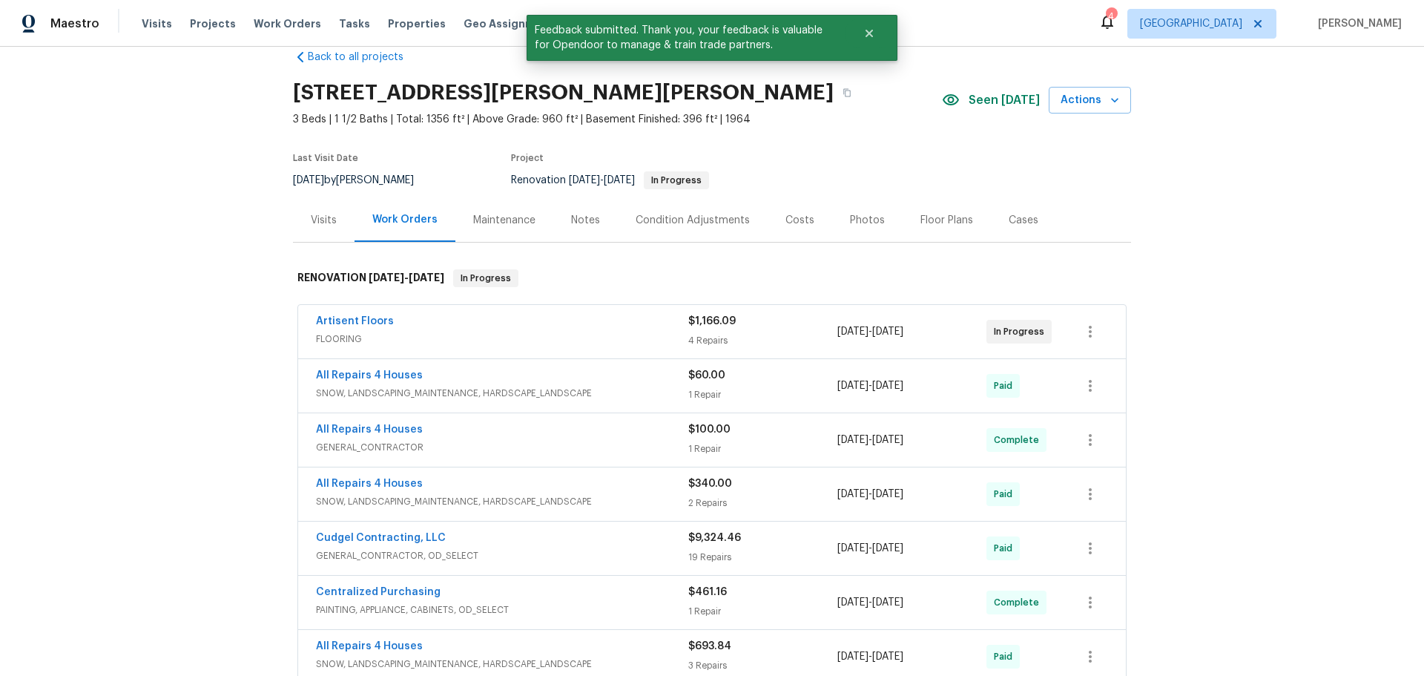
scroll to position [0, 0]
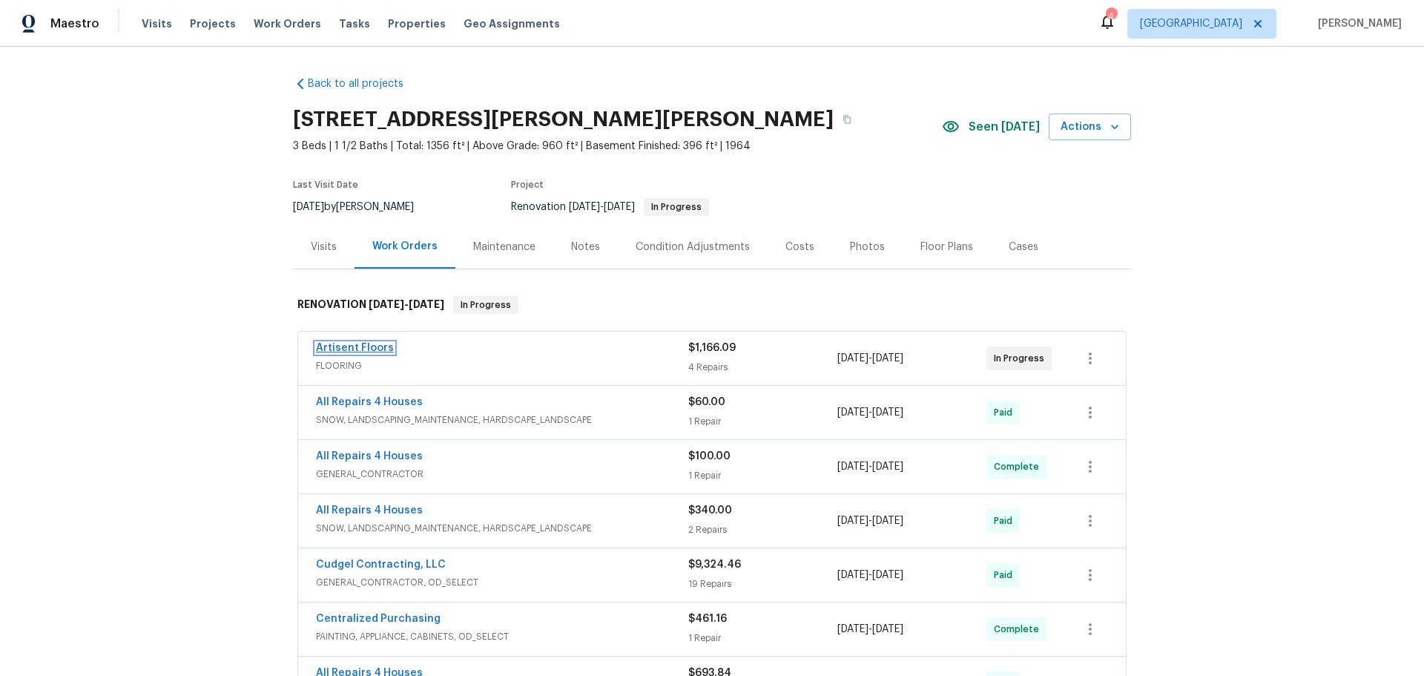
click at [378, 350] on link "Artisent Floors" at bounding box center [355, 348] width 78 height 10
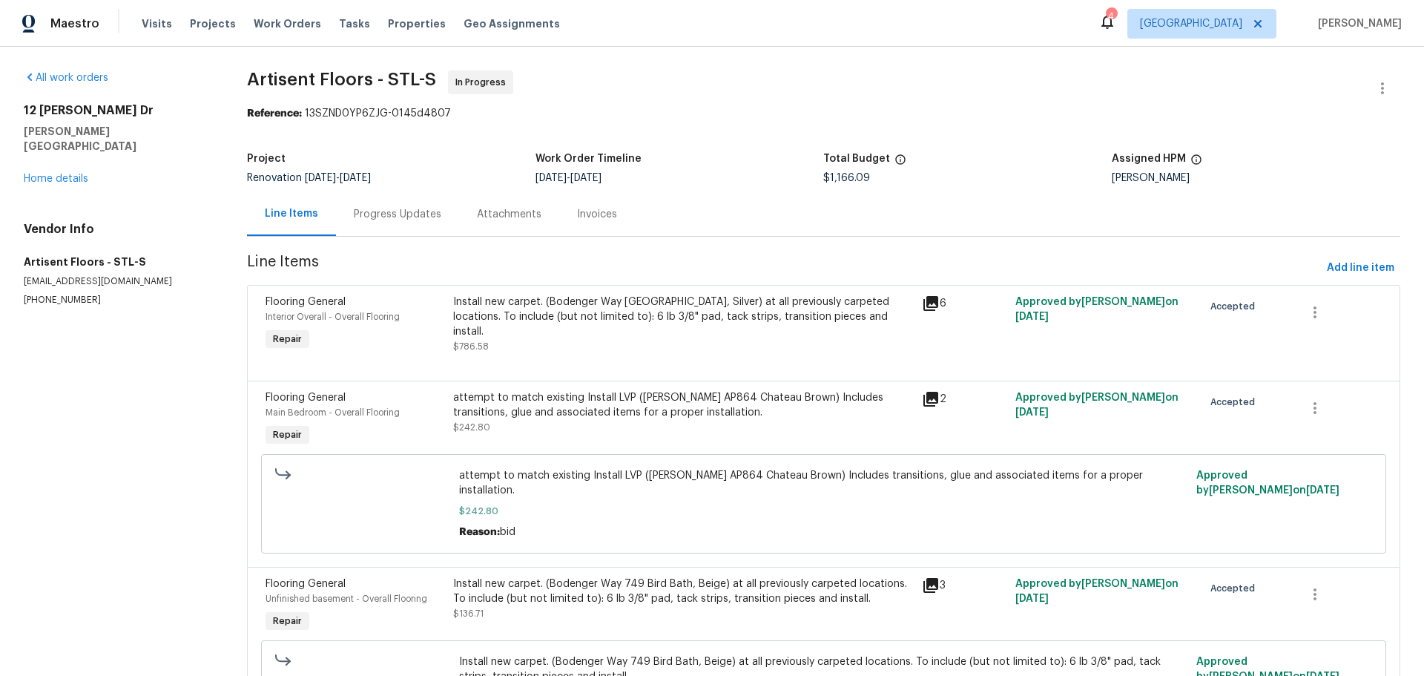
click at [74, 176] on div "All work orders 12 Wallach Dr Fenton, MO 63026 Home details Vendor Info Artisen…" at bounding box center [118, 188] width 188 height 236
click at [82, 174] on link "Home details" at bounding box center [56, 179] width 65 height 10
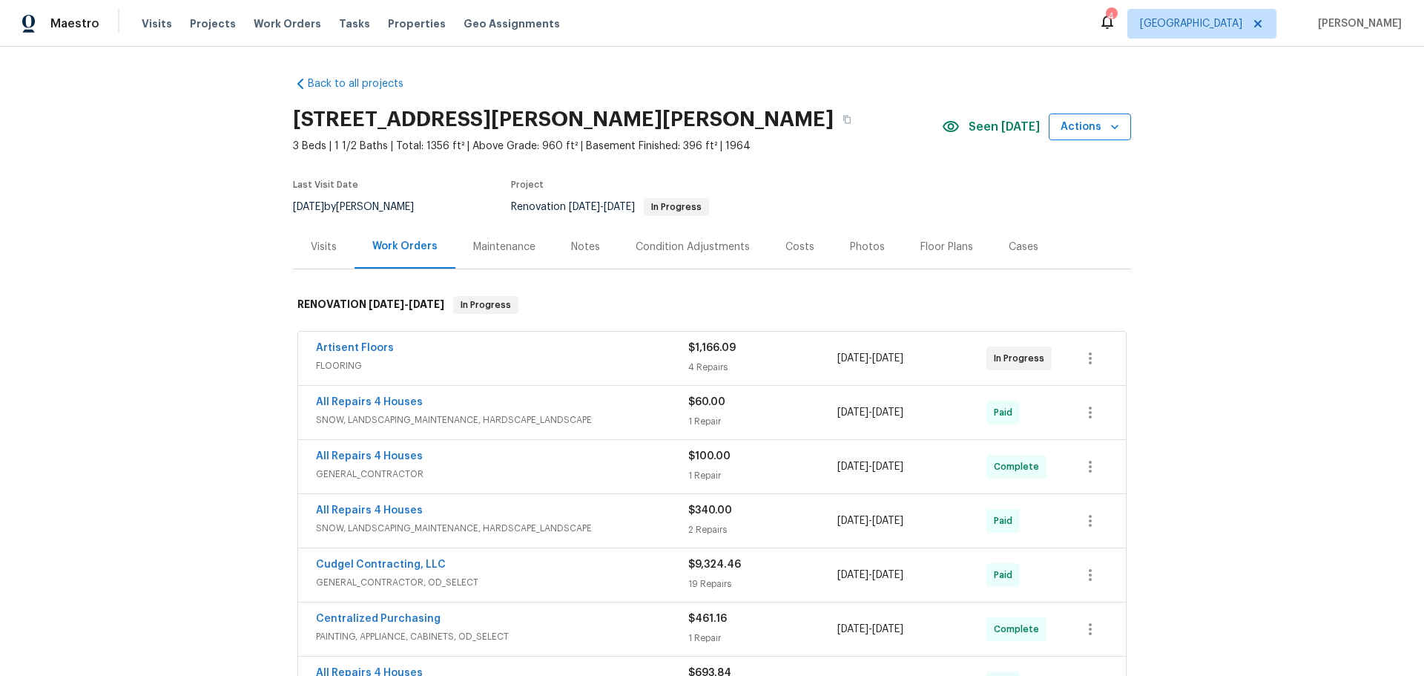
click at [1112, 129] on icon "button" at bounding box center [1114, 126] width 15 height 15
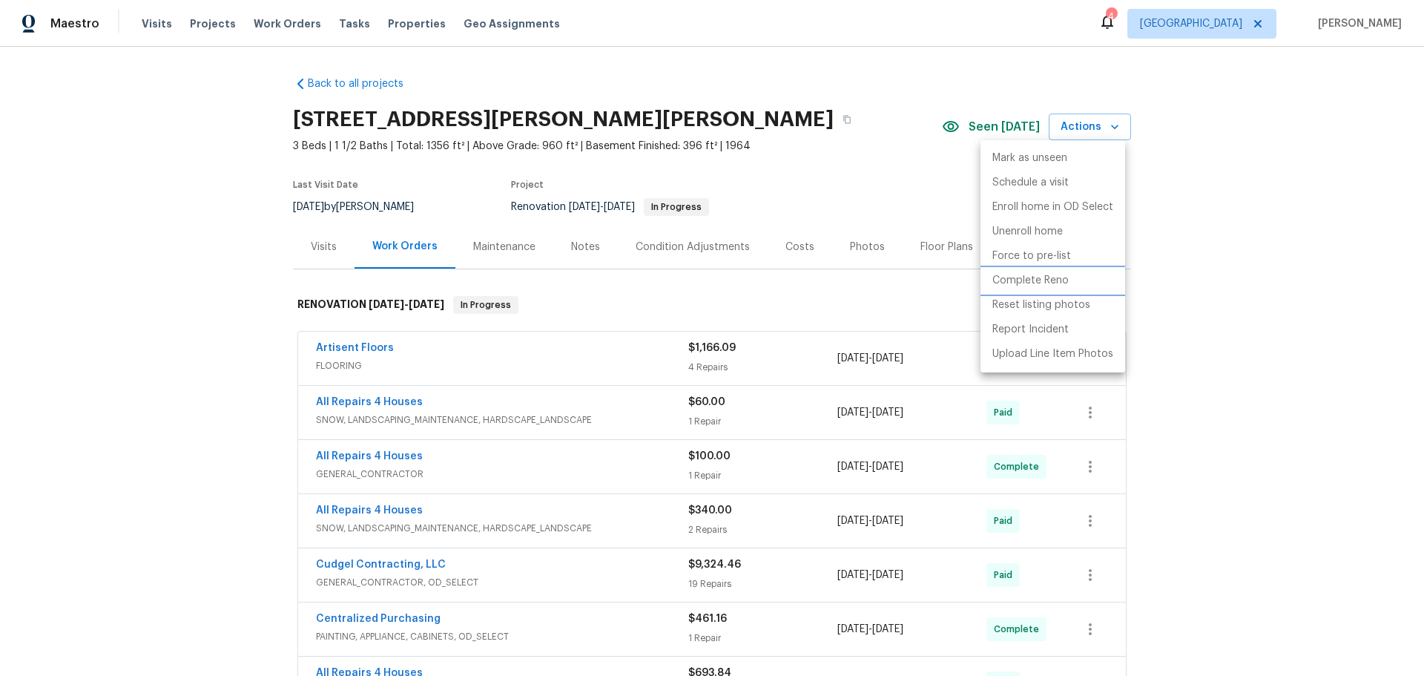
click at [1085, 276] on li "Complete Reno" at bounding box center [1052, 280] width 145 height 24
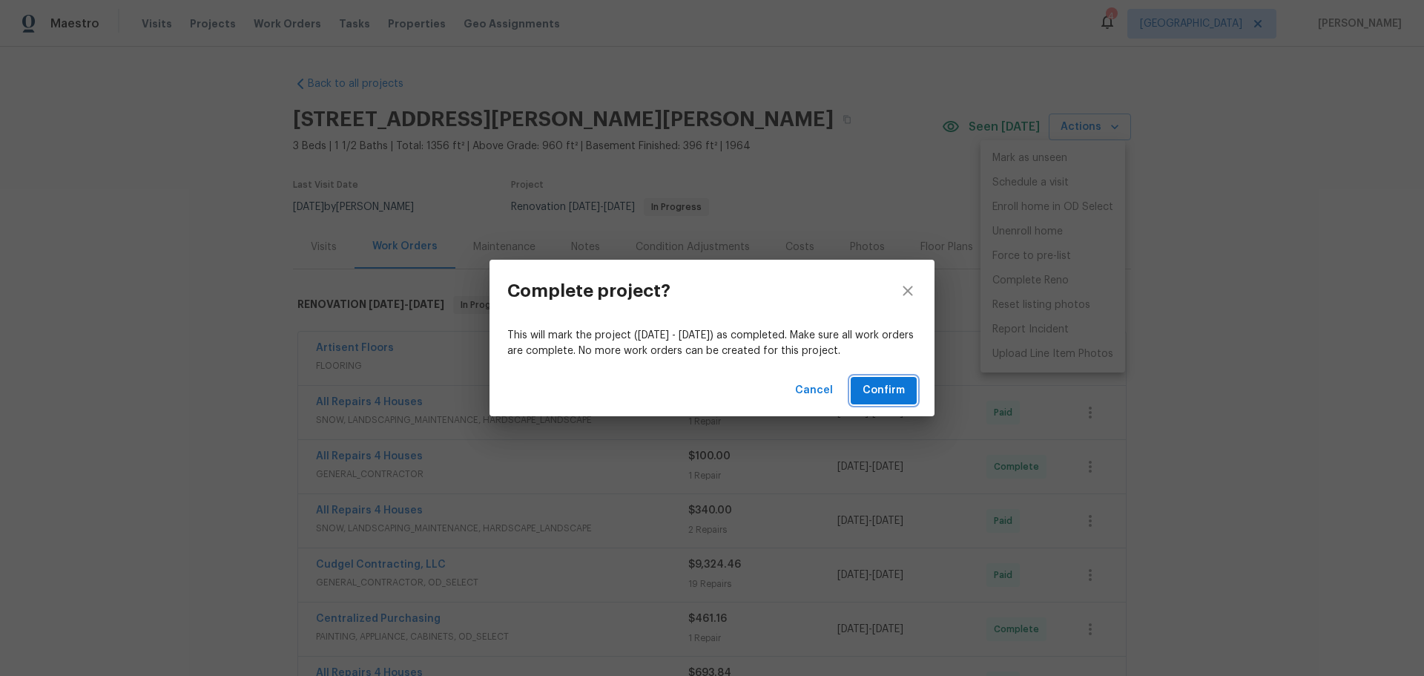
click at [889, 398] on span "Confirm" at bounding box center [883, 390] width 42 height 19
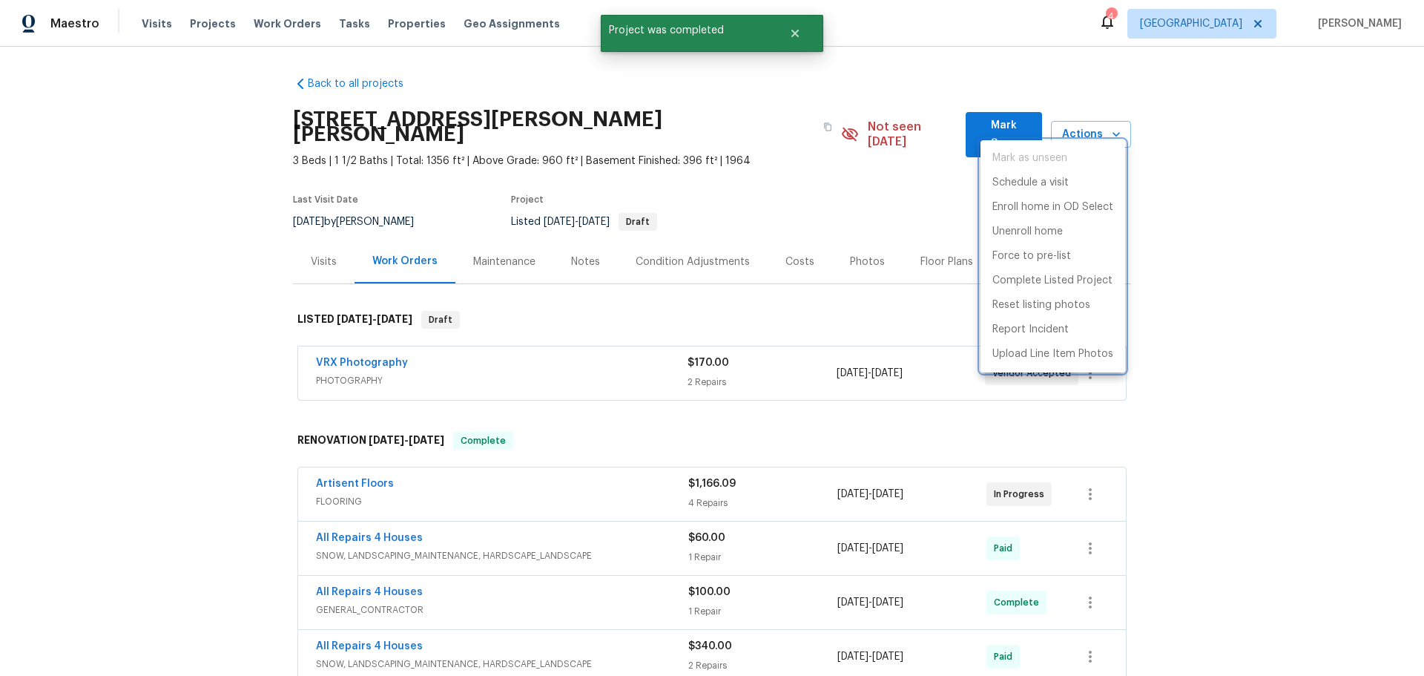
click at [1178, 283] on div at bounding box center [712, 338] width 1424 height 676
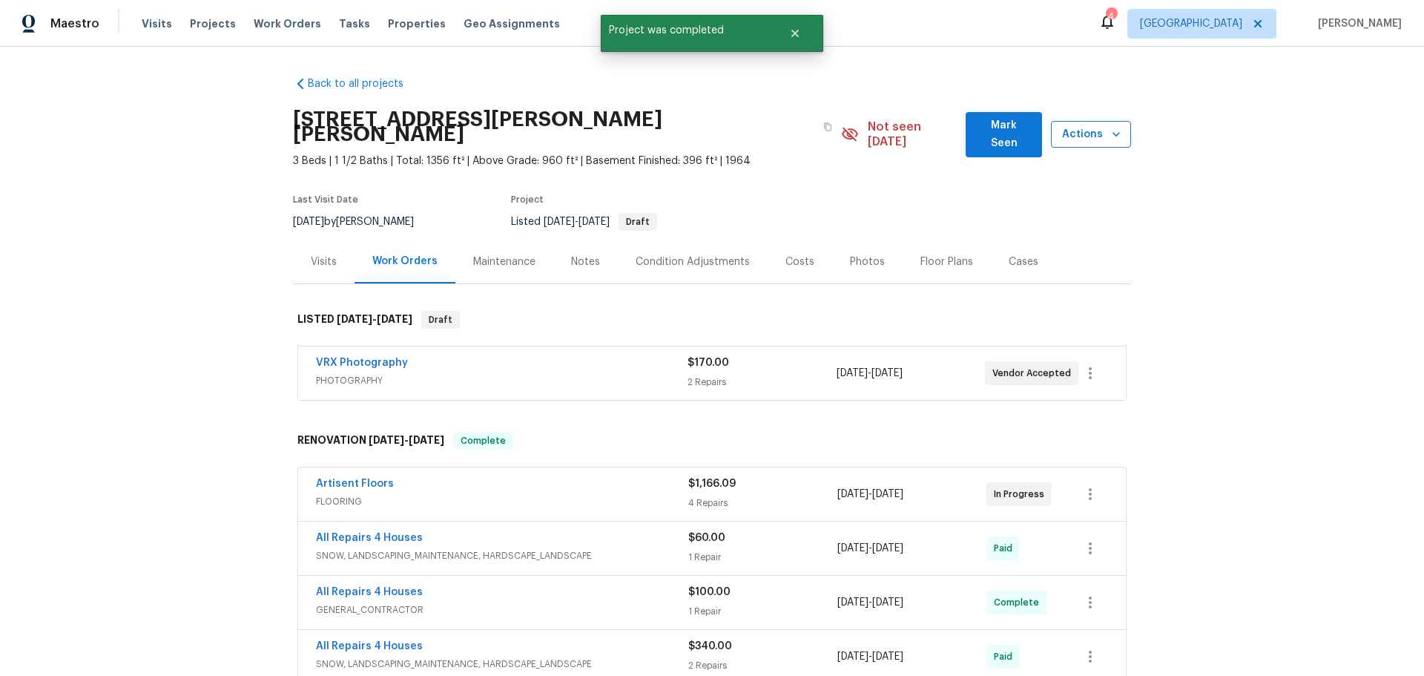
click at [1112, 132] on icon "button" at bounding box center [1115, 134] width 7 height 4
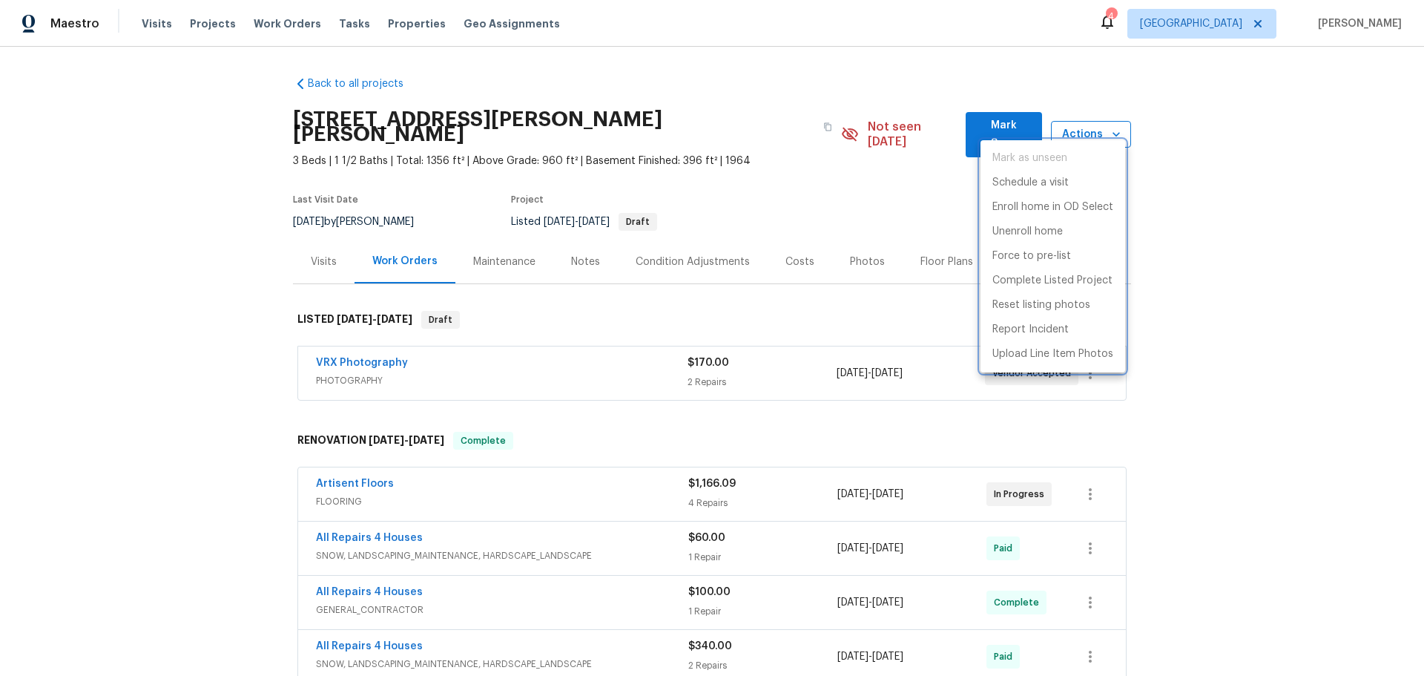
click at [1110, 128] on div at bounding box center [712, 338] width 1424 height 676
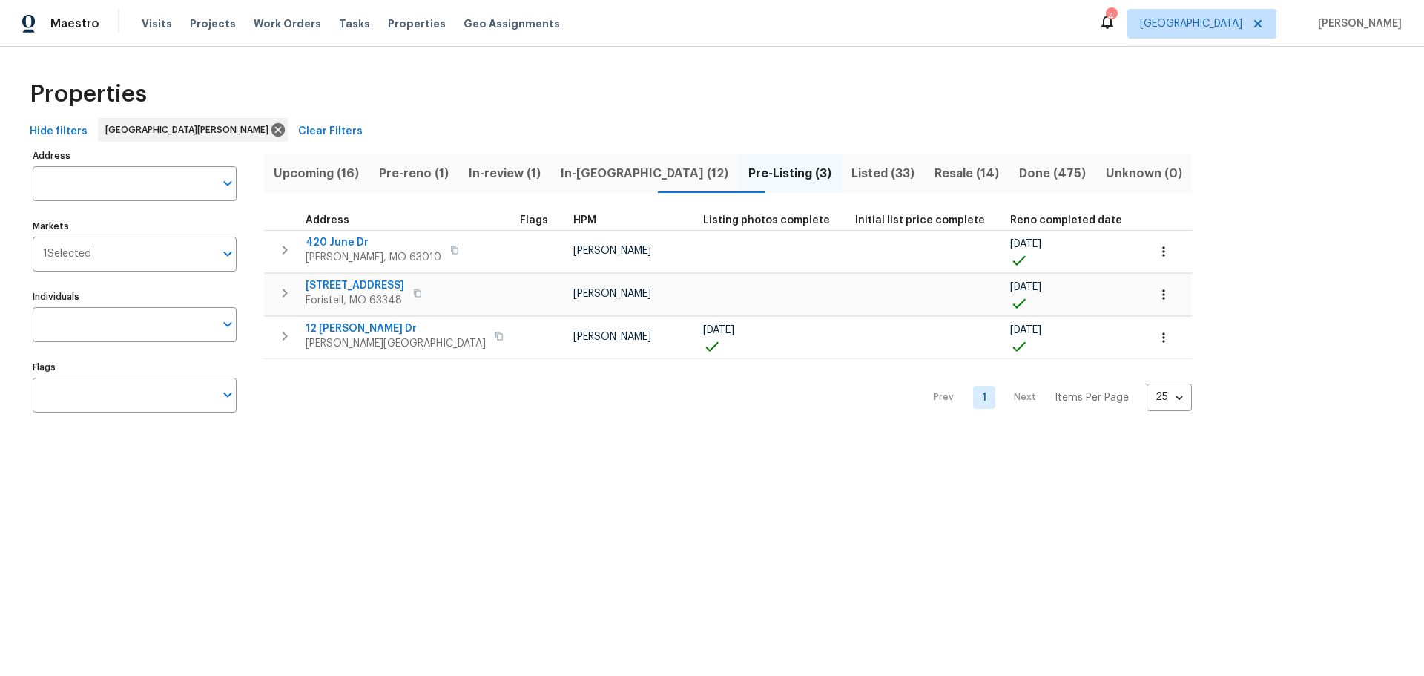
click at [411, 173] on span "Pre-reno (1)" at bounding box center [414, 173] width 72 height 21
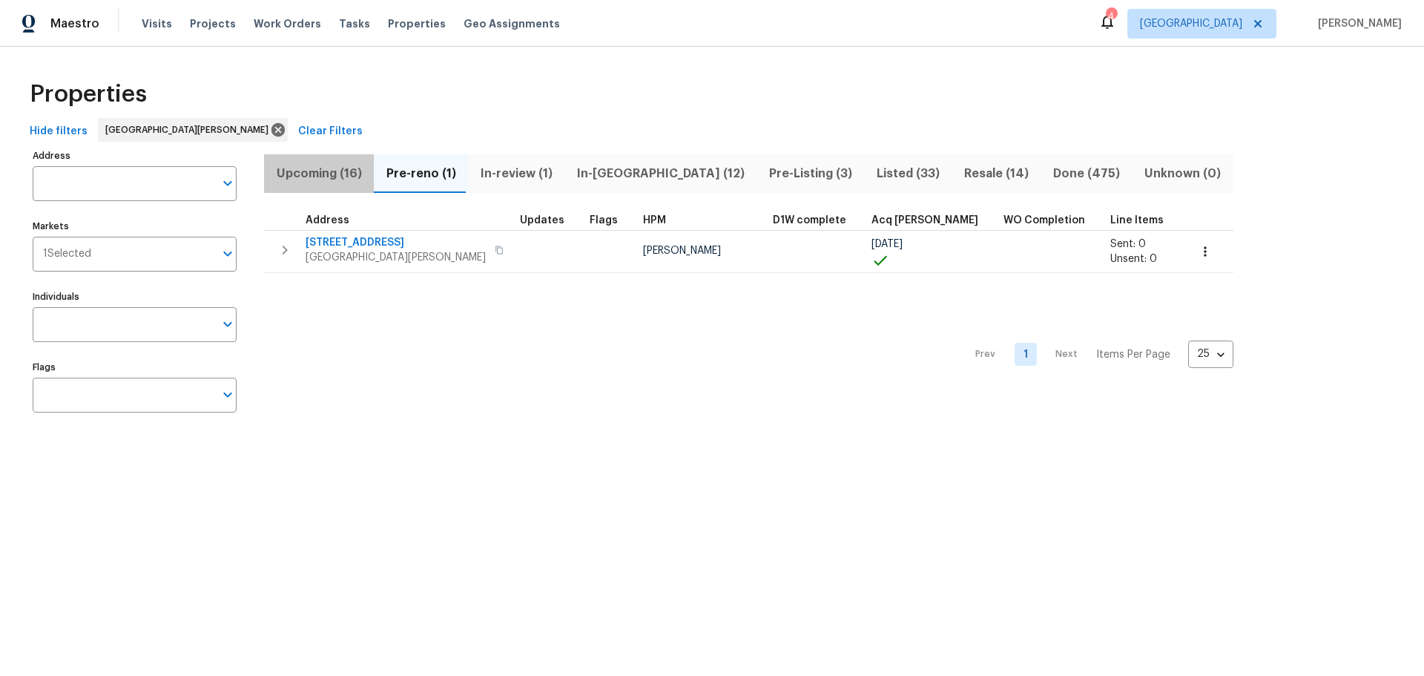
click at [329, 170] on span "Upcoming (16)" at bounding box center [319, 173] width 92 height 21
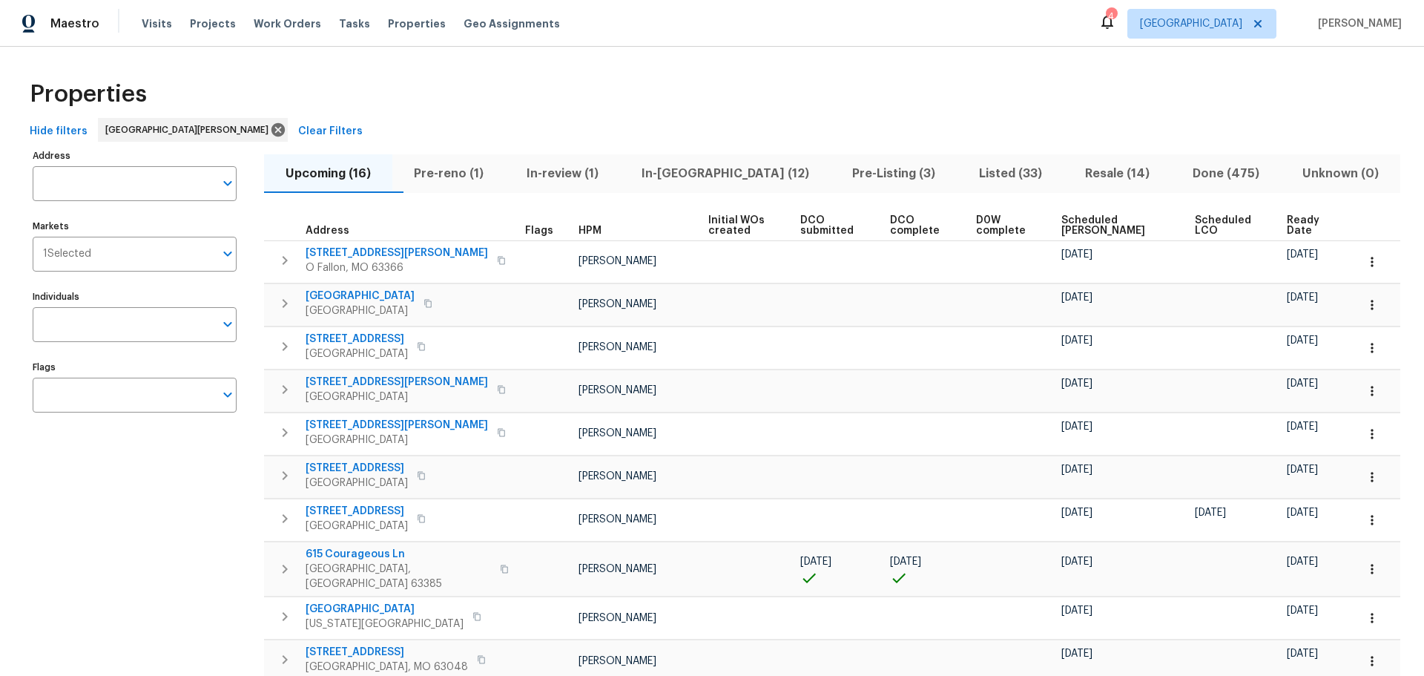
click at [1287, 218] on span "Ready Date" at bounding box center [1309, 225] width 44 height 21
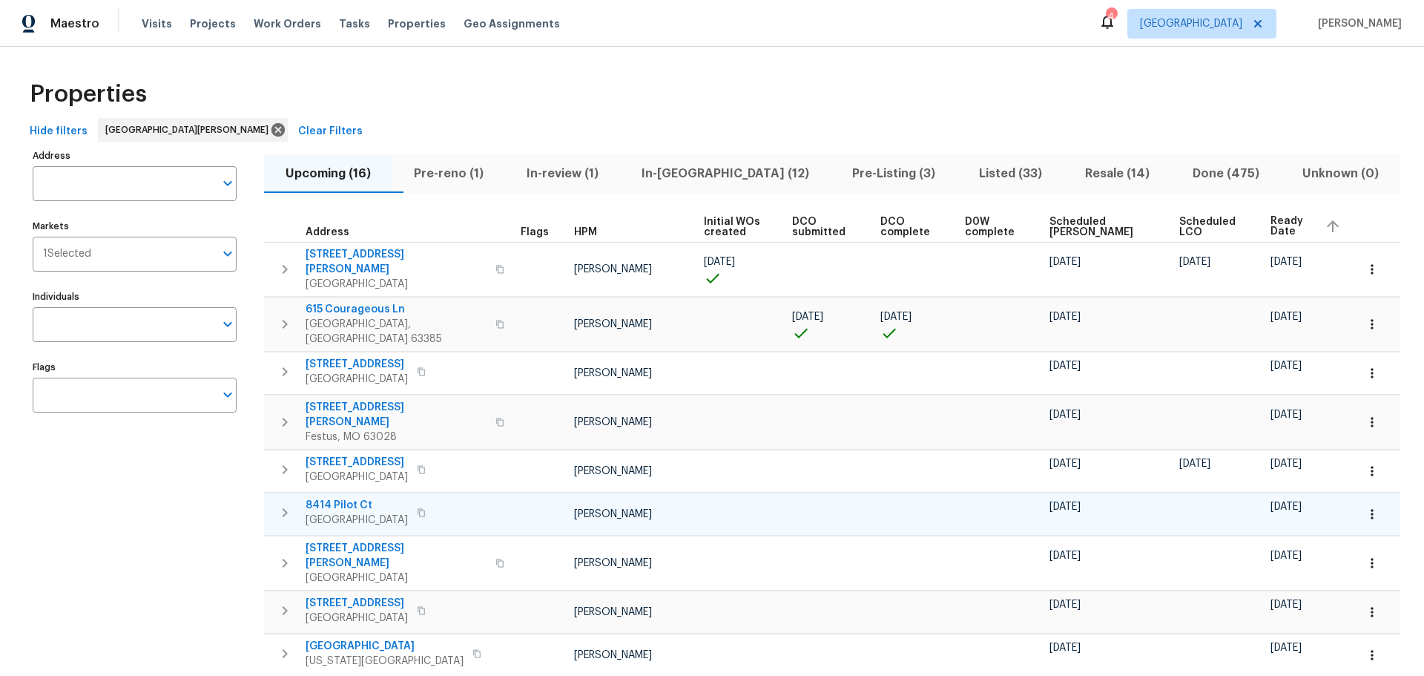
scroll to position [74, 0]
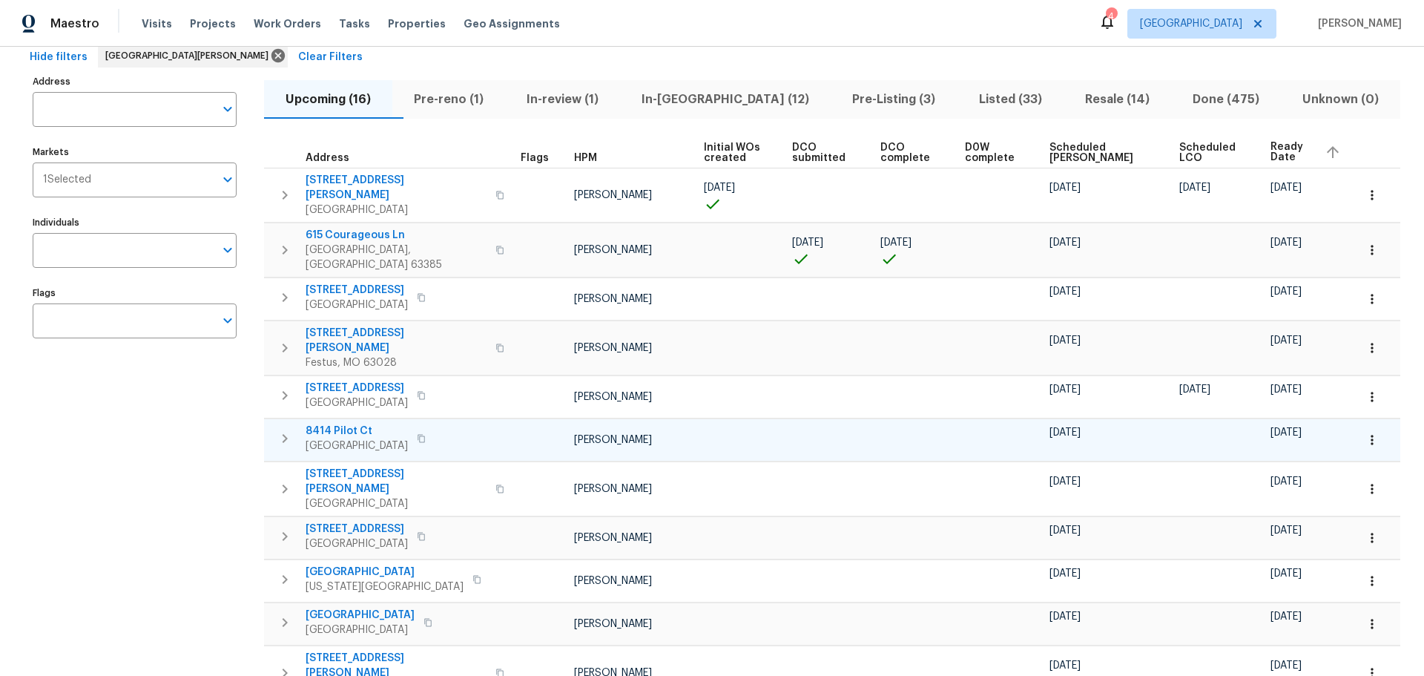
click at [343, 423] on span "8414 Pilot Ct" at bounding box center [357, 430] width 102 height 15
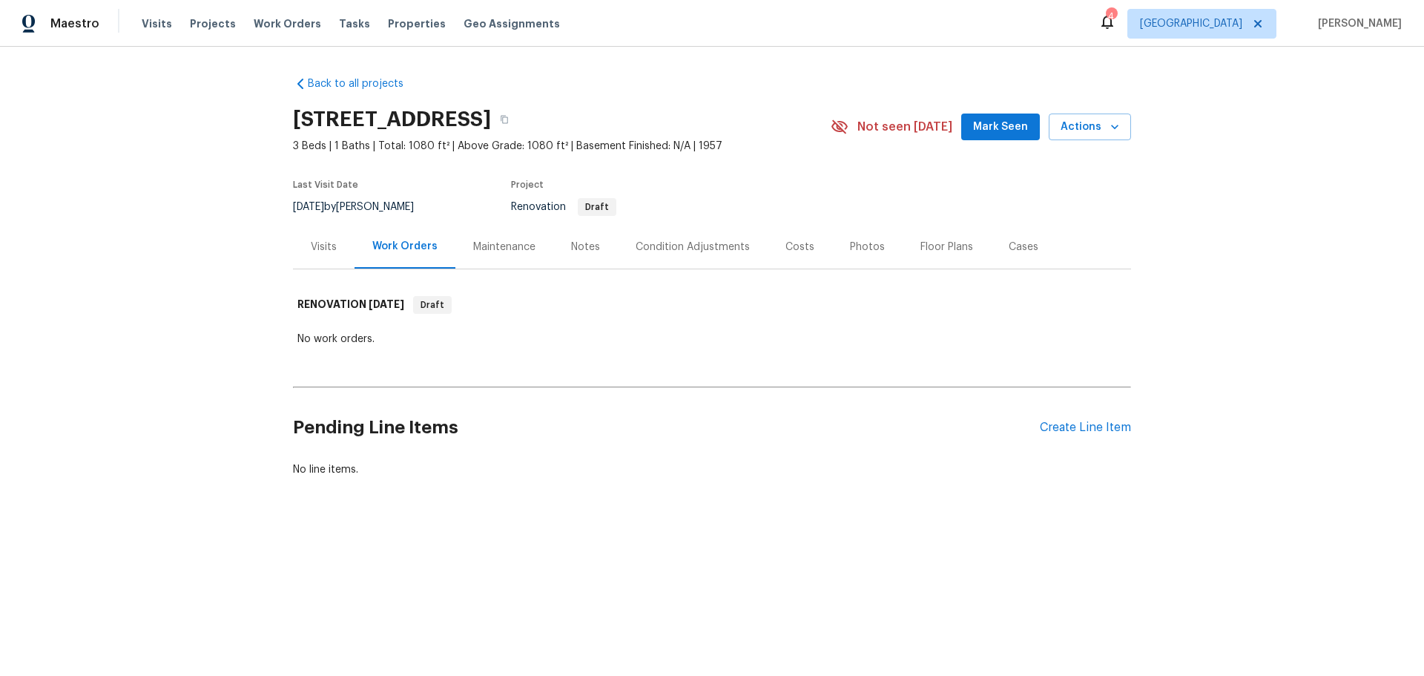
click at [303, 260] on div "Visits" at bounding box center [324, 247] width 62 height 44
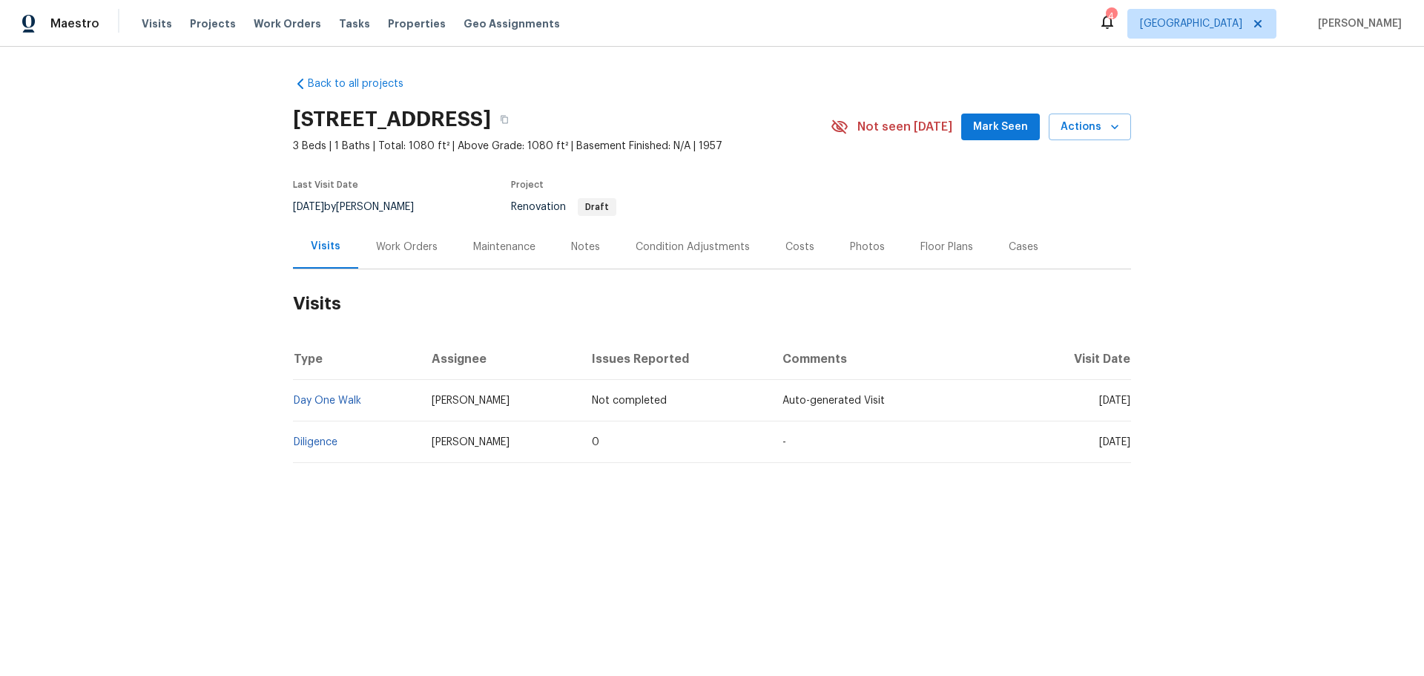
click at [789, 242] on div "Costs" at bounding box center [799, 247] width 29 height 15
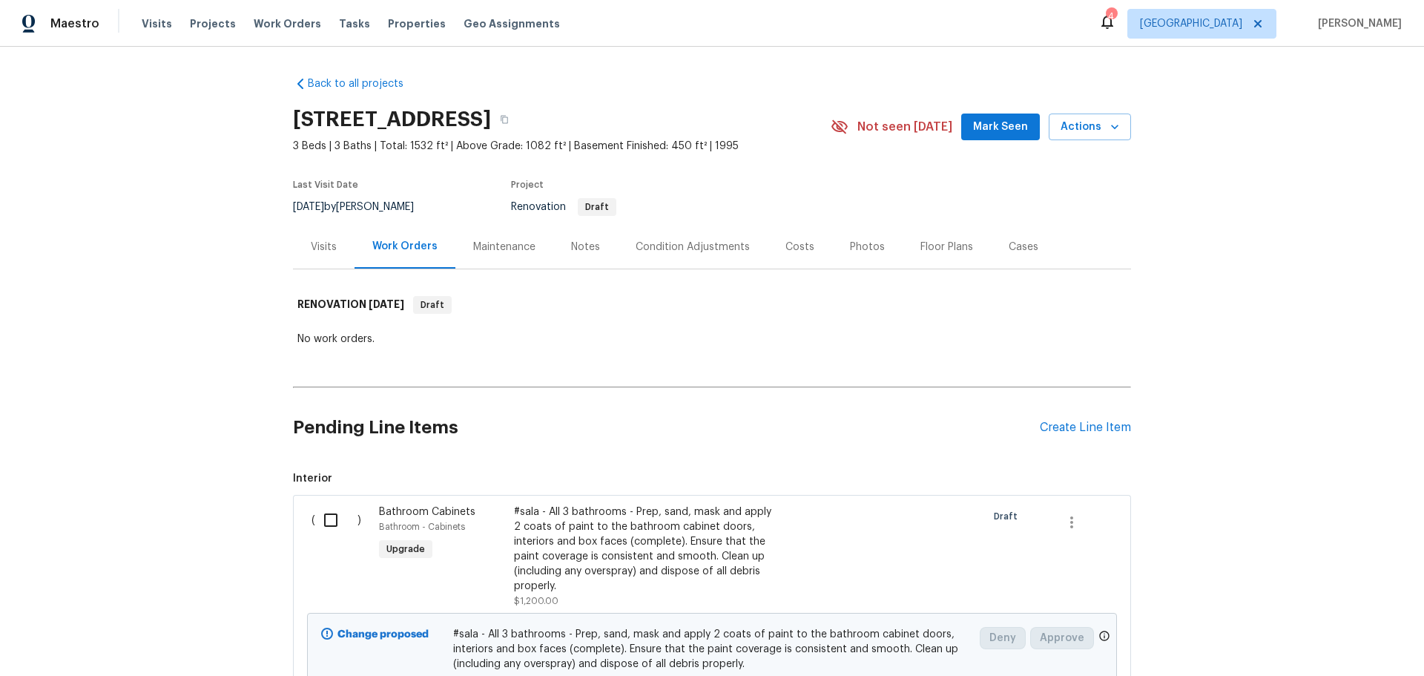
click at [322, 242] on div "Visits" at bounding box center [324, 247] width 26 height 15
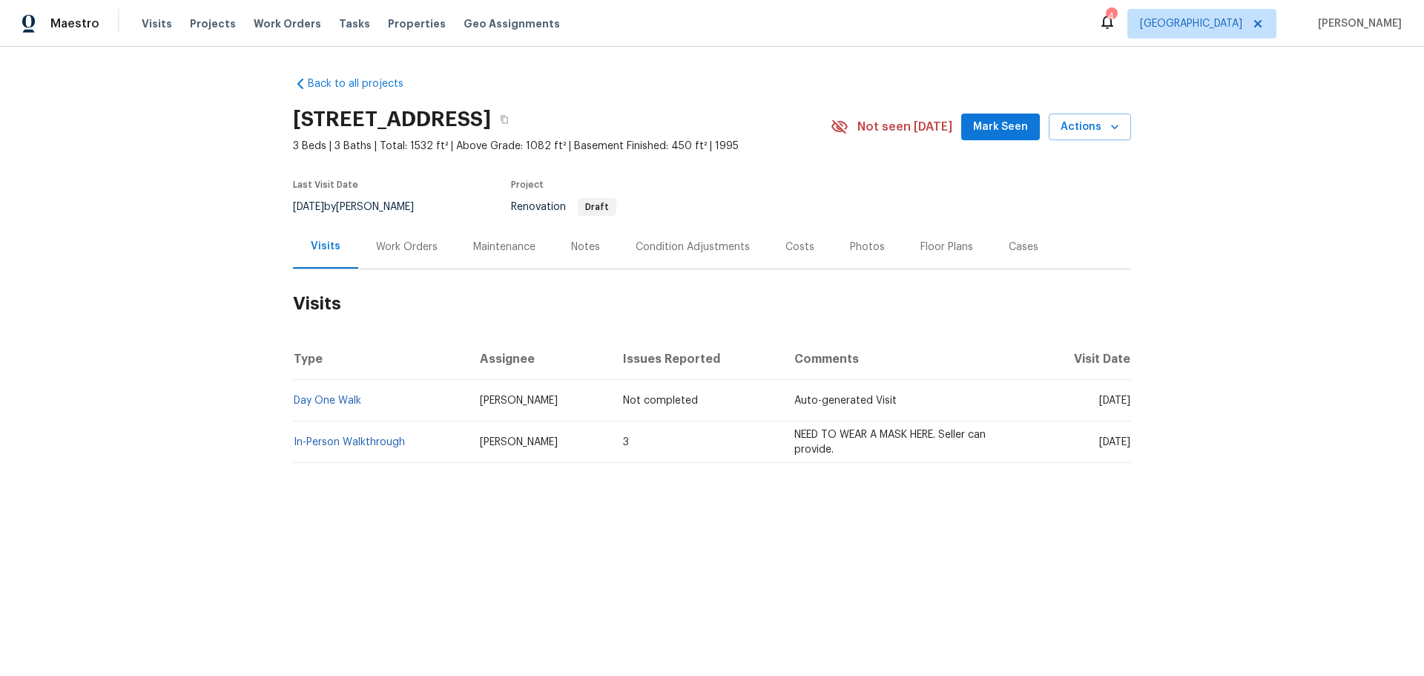
click at [389, 245] on div "Work Orders" at bounding box center [407, 247] width 62 height 15
